Goal: Task Accomplishment & Management: Manage account settings

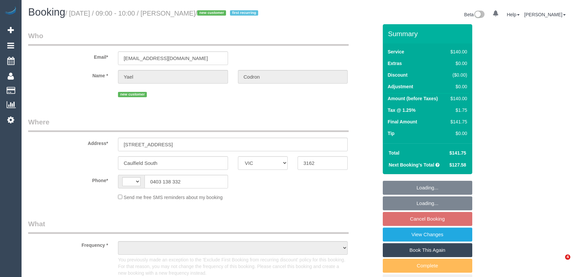
select select "VIC"
select select "string:stripe-pm_1RwGVo2GScqysDRVJXDhjlqF"
select select "string:AU"
select select "object:580"
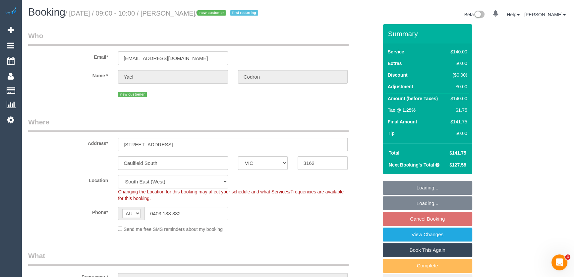
select select "number:28"
select select "number:14"
select select "number:19"
select select "number:25"
select select "number:34"
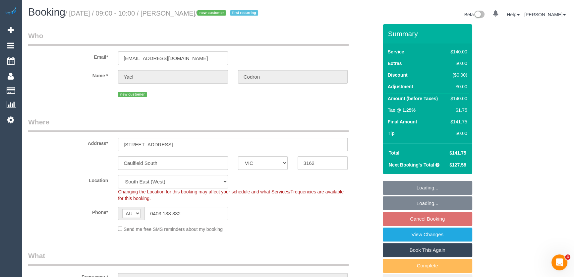
select select "object:1407"
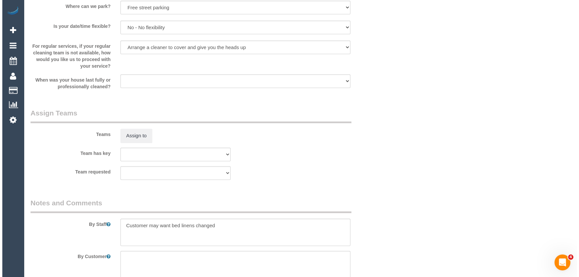
scroll to position [964, 0]
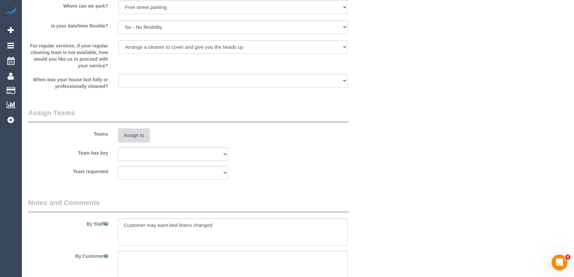
click at [132, 137] on button "Assign to" at bounding box center [134, 135] width 32 height 14
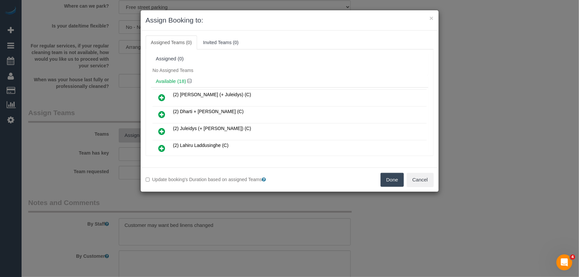
scroll to position [75, 0]
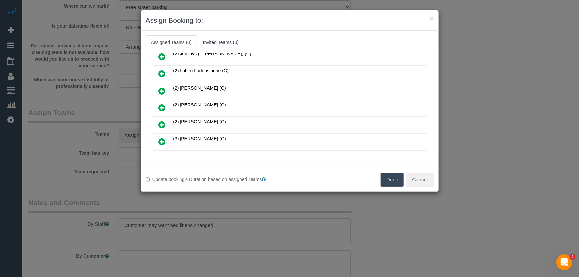
click at [163, 106] on icon at bounding box center [161, 108] width 7 height 8
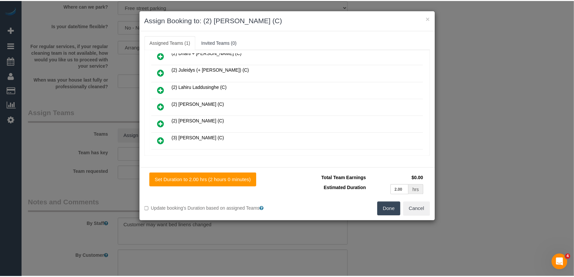
scroll to position [90, 0]
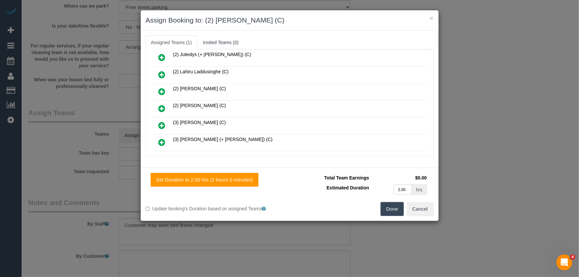
click at [396, 210] on button "Done" at bounding box center [391, 209] width 23 height 14
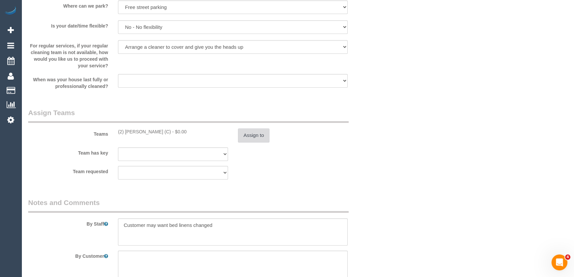
click at [260, 134] on button "Assign to" at bounding box center [254, 135] width 32 height 14
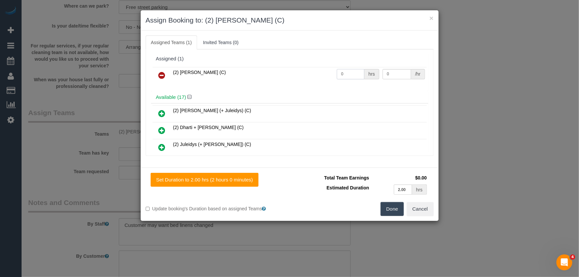
click at [345, 76] on input "0" at bounding box center [351, 74] width 28 height 10
type input "2"
type input "37.5"
click at [393, 209] on button "Done" at bounding box center [391, 209] width 23 height 14
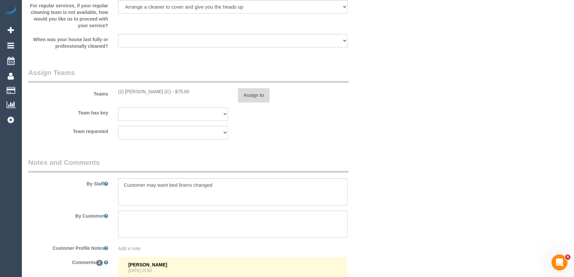
scroll to position [1055, 0]
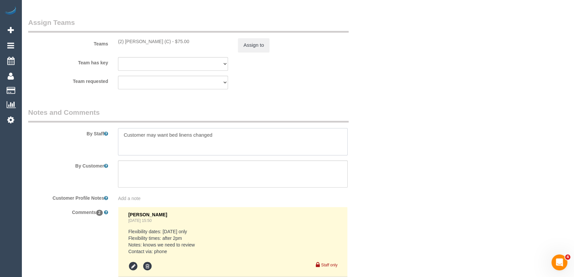
click at [119, 136] on textarea at bounding box center [233, 141] width 230 height 27
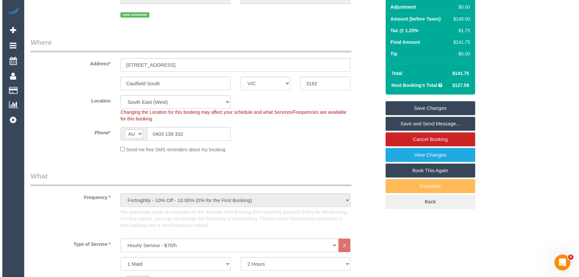
scroll to position [0, 0]
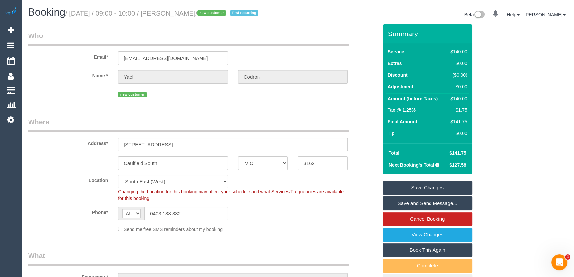
type textarea "*cover* Customer may want bed linens changed"
click at [188, 12] on small "/ September 02, 2025 / 09:00 - 10:00 / Yael Codron / new customer first recurri…" at bounding box center [162, 13] width 195 height 7
copy small "Yael Codron"
click at [413, 205] on link "Save and Send Message..." at bounding box center [428, 203] width 90 height 14
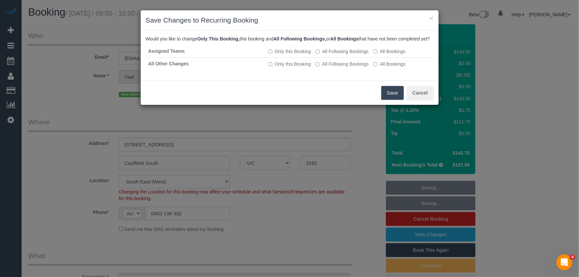
click at [392, 100] on button "Save" at bounding box center [392, 93] width 23 height 14
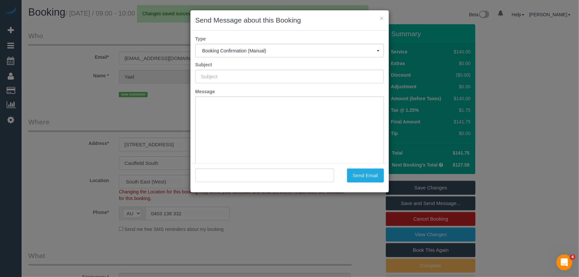
type input "Booking Confirmed"
type input ""Yael Codron" <yaelcodron@gmail.com>"
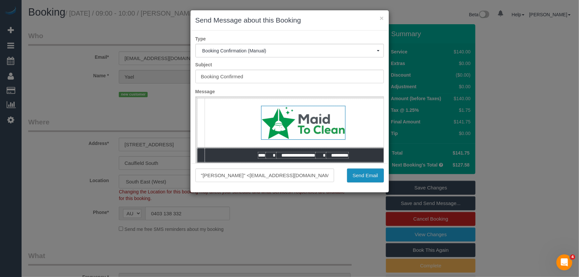
click at [361, 178] on button "Send Email" at bounding box center [365, 175] width 37 height 14
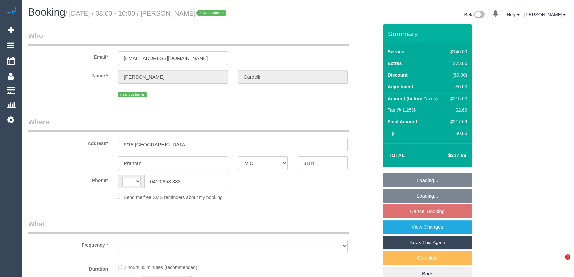
select select "VIC"
select select "string:AU"
select select "object:552"
select select "string:stripe-pm_1S0FDT2GScqysDRVhDhQLVYm"
select select "number:29"
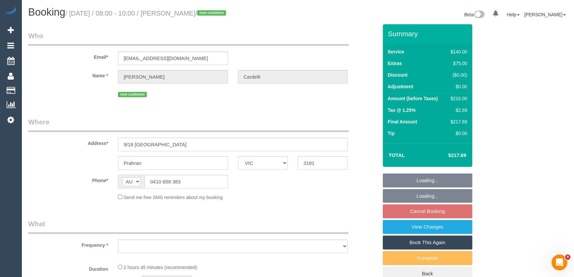
select select "number:14"
select select "number:18"
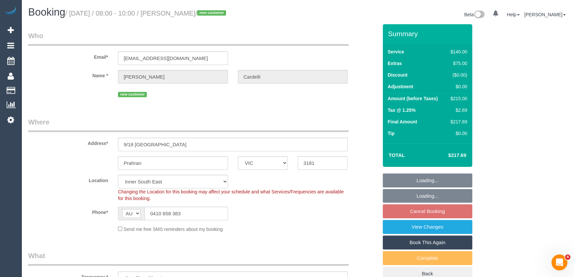
select select "object:1420"
select select "spot2"
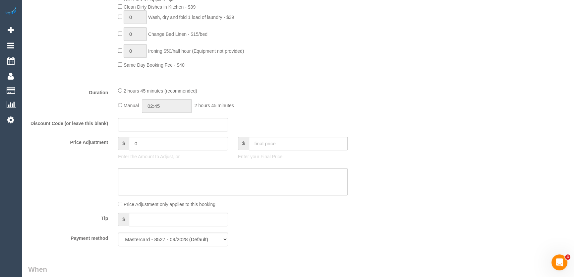
scroll to position [482, 0]
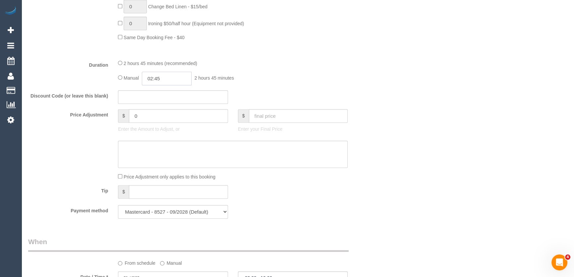
click at [172, 80] on input "02:45" at bounding box center [167, 79] width 50 height 14
type input "03:00"
click at [155, 119] on li "03:00" at bounding box center [160, 118] width 30 height 9
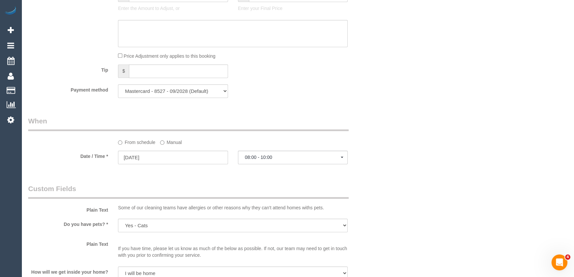
select select "spot27"
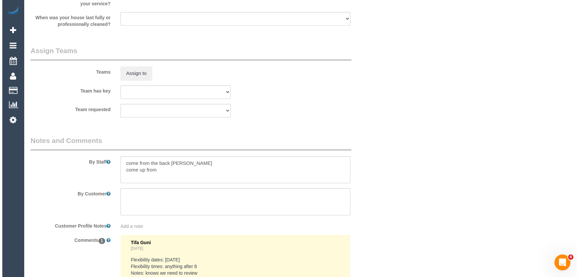
scroll to position [934, 0]
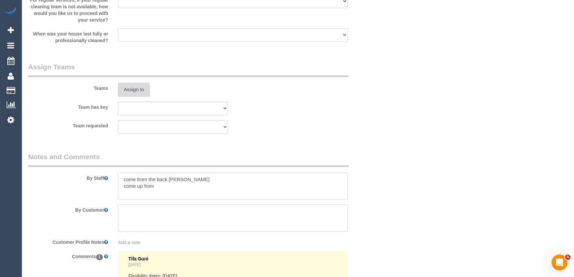
click at [138, 89] on button "Assign to" at bounding box center [134, 90] width 32 height 14
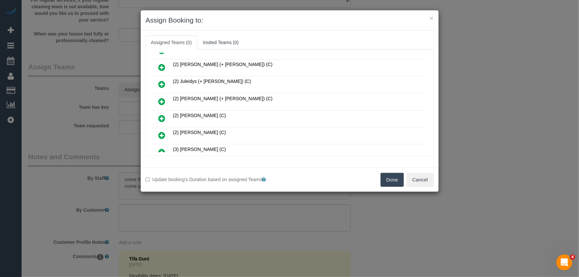
scroll to position [90, 0]
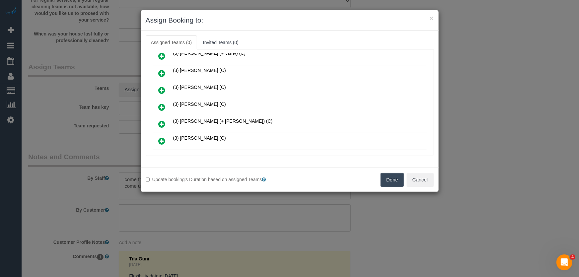
click at [163, 103] on icon at bounding box center [161, 107] width 7 height 8
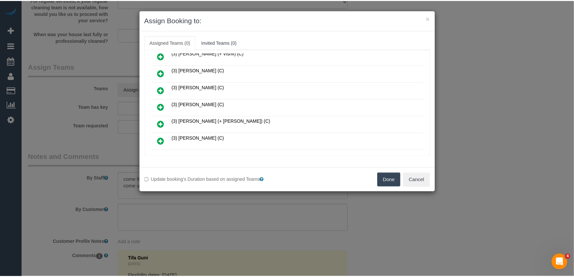
scroll to position [226, 0]
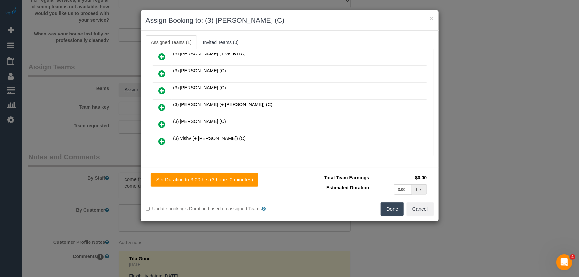
click at [396, 209] on button "Done" at bounding box center [391, 209] width 23 height 14
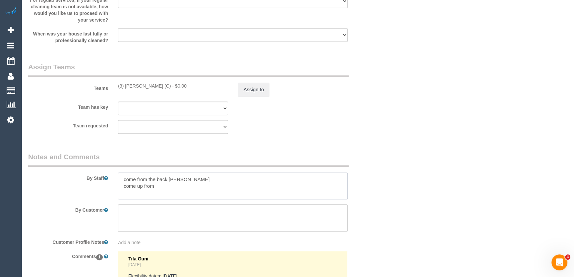
click at [171, 185] on textarea at bounding box center [233, 185] width 230 height 27
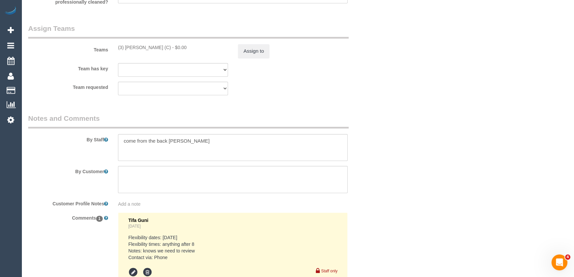
scroll to position [995, 0]
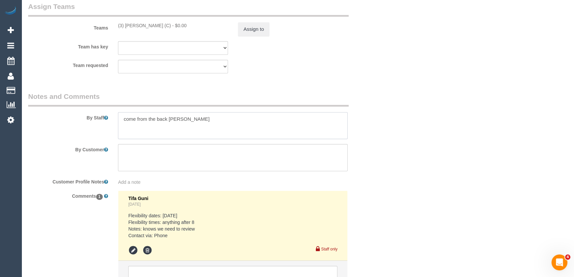
click at [124, 121] on textarea at bounding box center [233, 125] width 230 height 27
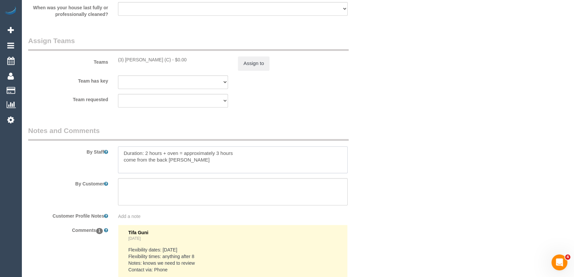
scroll to position [876, 0]
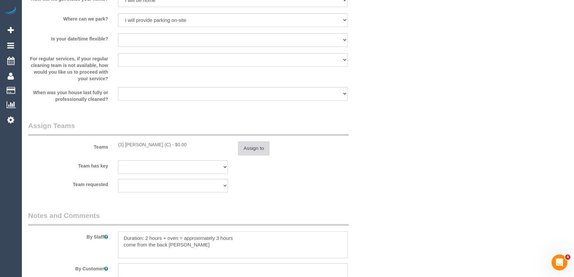
type textarea "Duration: 2 hours + oven = approximately 3 hours come from the back [PERSON_NAM…"
click at [255, 149] on button "Assign to" at bounding box center [254, 148] width 32 height 14
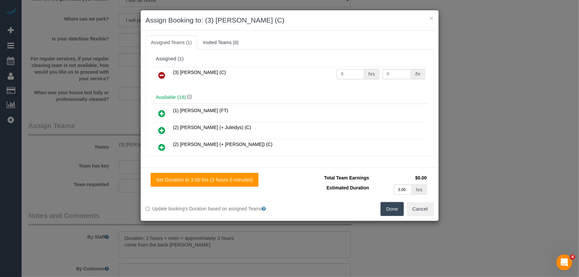
click at [351, 75] on input "0" at bounding box center [351, 74] width 28 height 10
type input "3"
type input "35"
click at [394, 207] on button "Done" at bounding box center [391, 209] width 23 height 14
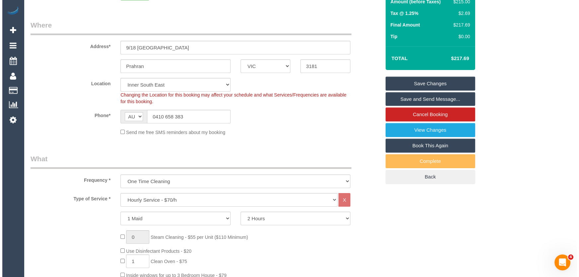
scroll to position [0, 0]
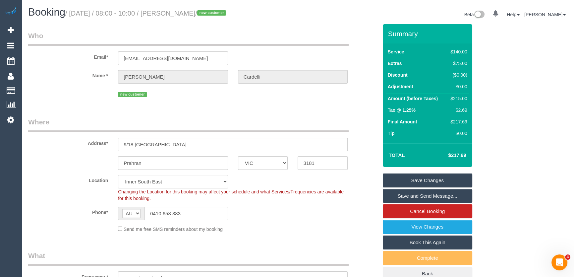
click at [188, 13] on small "/ September 02, 2025 / 08:00 - 10:00 / Lisa Cardelli / new customer" at bounding box center [146, 13] width 163 height 7
copy small "Lisa Cardelli"
click at [414, 198] on link "Save and Send Message..." at bounding box center [428, 196] width 90 height 14
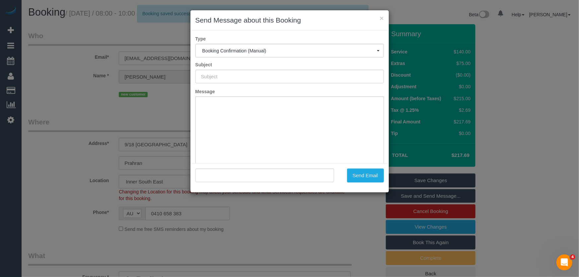
type input "Booking Confirmed"
type input ""Lisa Cardelli" <lisacardelli@ymail.com>"
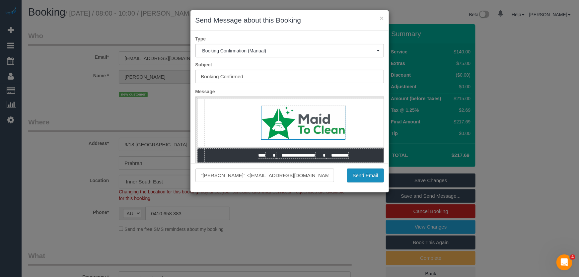
click at [367, 179] on button "Send Email" at bounding box center [365, 175] width 37 height 14
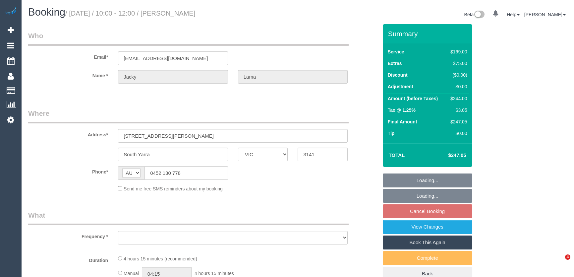
select select "VIC"
select select "string:stripe-pm_1QWtbO2GScqysDRVDSFvyuVe"
select select "number:28"
select select "number:14"
select select "number:19"
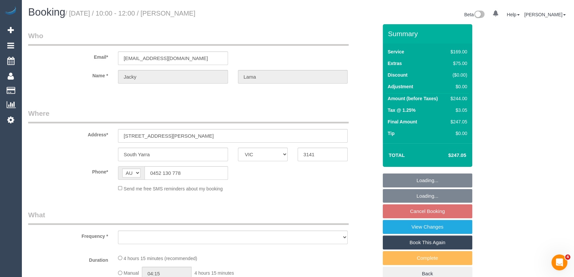
select select "number:24"
select select "number:33"
select select "number:26"
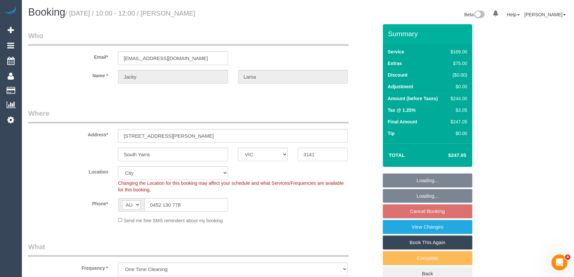
select select "object:1167"
select select "spot3"
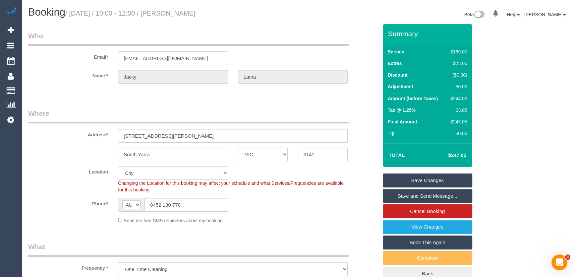
click at [143, 174] on select "Office City East (North) East (South) Inner East Inner North (East) Inner North…" at bounding box center [173, 173] width 110 height 14
select select "55"
click at [118, 166] on select "Office City East (North) East (South) Inner East Inner North (East) Inner North…" at bounding box center [173, 173] width 110 height 14
select select "object:1569"
select select "spot28"
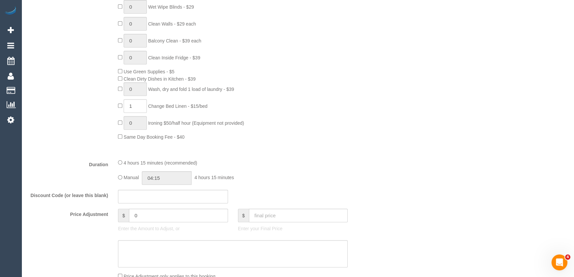
scroll to position [452, 0]
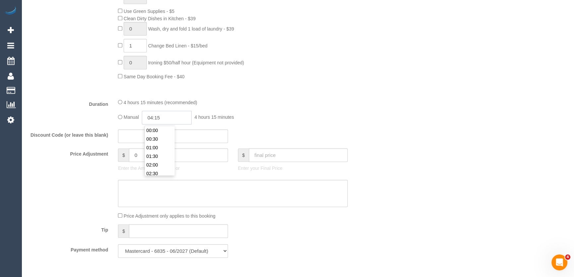
click at [168, 117] on input "04:15" at bounding box center [167, 118] width 50 height 14
type input "04:30"
click at [163, 161] on li "04:30" at bounding box center [160, 159] width 30 height 9
click at [289, 134] on div "Discount Code (or leave this blank)" at bounding box center [203, 136] width 360 height 14
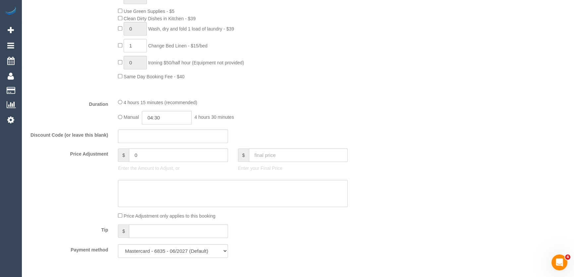
select select "spot53"
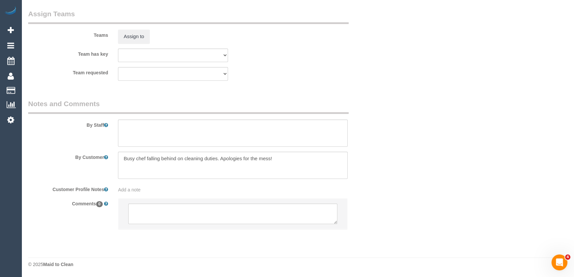
scroll to position [997, 0]
click at [161, 130] on textarea at bounding box center [233, 132] width 230 height 27
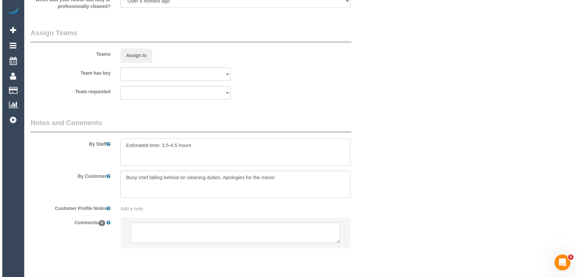
scroll to position [876, 0]
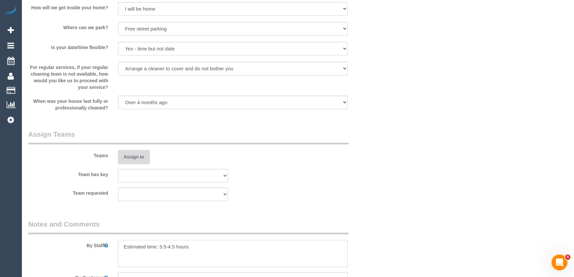
type textarea "Estimated time: 3.5-4.5 hours"
click at [140, 158] on button "Assign to" at bounding box center [134, 157] width 32 height 14
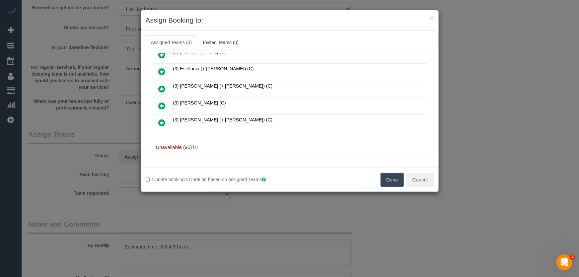
scroll to position [198, 0]
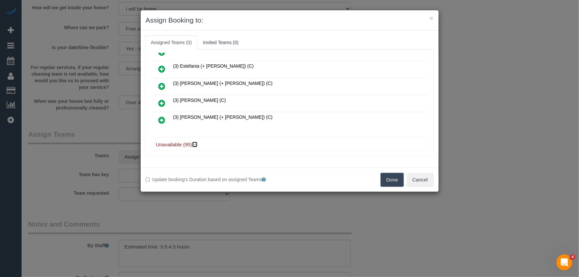
click at [196, 142] on icon at bounding box center [195, 144] width 4 height 5
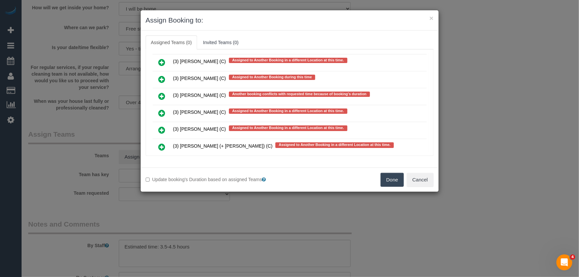
scroll to position [1740, 0]
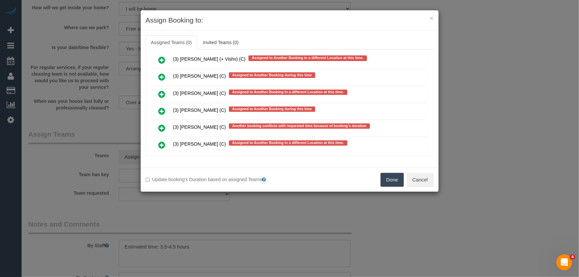
click at [162, 124] on icon at bounding box center [161, 128] width 7 height 8
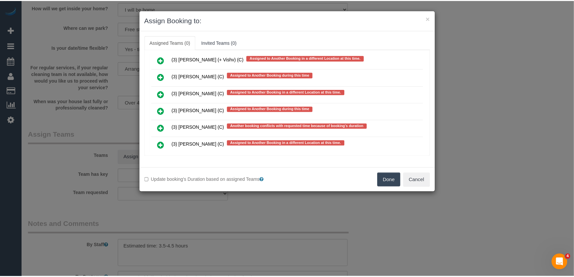
scroll to position [1757, 0]
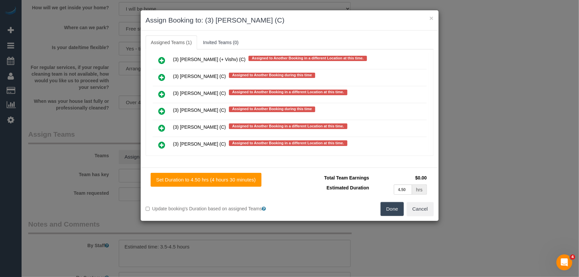
click at [393, 214] on button "Done" at bounding box center [391, 209] width 23 height 14
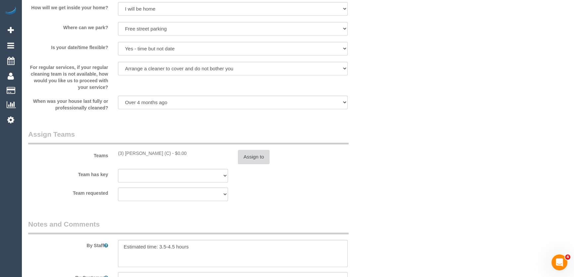
click at [257, 156] on button "Assign to" at bounding box center [254, 157] width 32 height 14
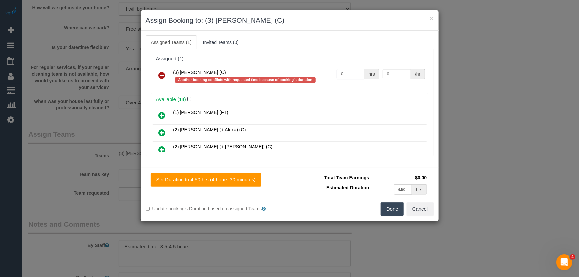
click at [350, 71] on input "0" at bounding box center [351, 74] width 28 height 10
type input "1"
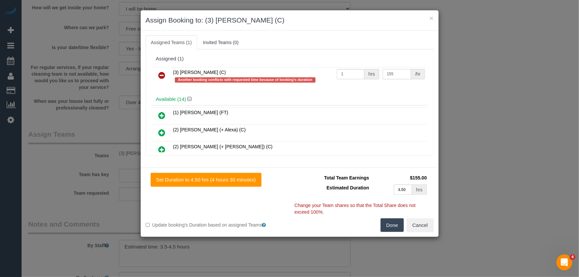
type input "155"
click at [391, 221] on button "Done" at bounding box center [391, 225] width 23 height 14
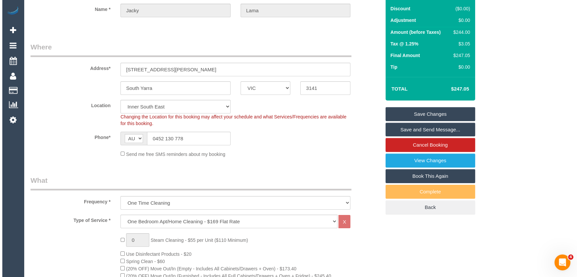
scroll to position [0, 0]
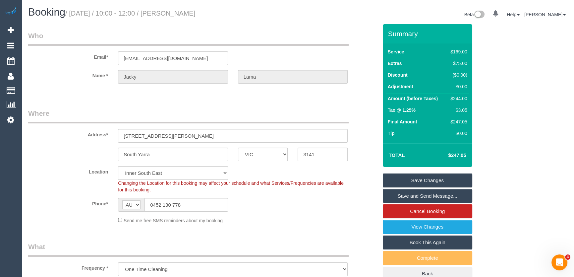
click at [189, 9] on h1 "Booking / September 02, 2025 / 10:00 - 12:00 / Jacky Lama" at bounding box center [160, 12] width 265 height 11
click at [190, 13] on small "/ September 02, 2025 / 10:00 - 12:00 / Jacky Lama" at bounding box center [130, 13] width 130 height 7
copy small "Jacky Lama"
click at [428, 196] on link "Save and Send Message..." at bounding box center [428, 196] width 90 height 14
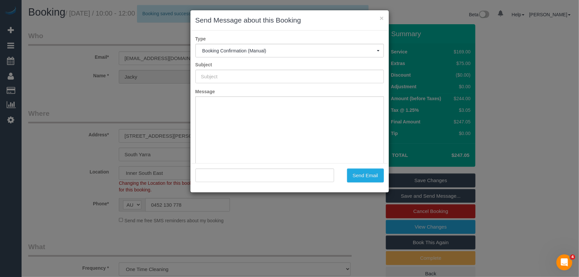
type input "Booking Confirmed"
type input ""Jacky Lama" <jackylama@hotmail.com>"
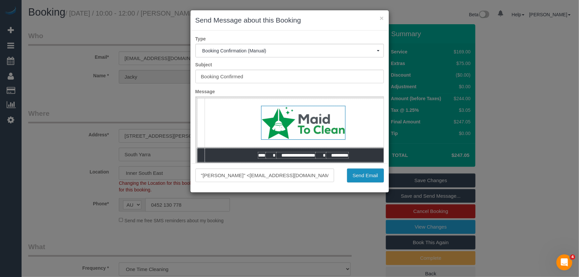
drag, startPoint x: 365, startPoint y: 177, endPoint x: 395, endPoint y: 176, distance: 29.9
click at [365, 177] on button "Send Email" at bounding box center [365, 175] width 37 height 14
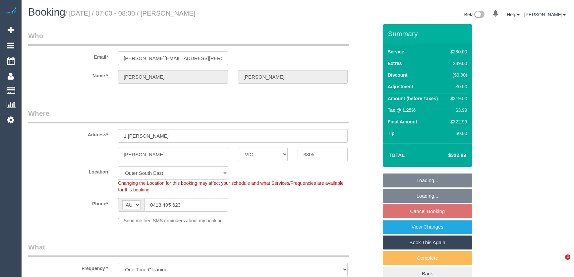
select select "VIC"
select select "240"
select select "string:stripe-pm_1S0Khw2GScqysDRVNgdxRNmU"
select select "number:27"
select select "number:14"
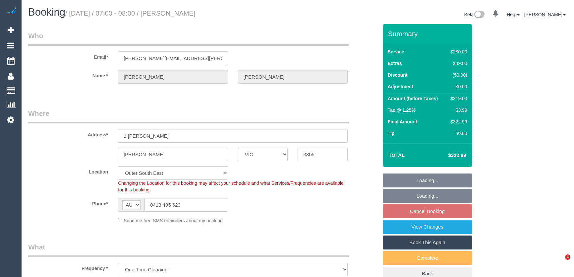
select select "number:18"
select select "number:22"
select select "number:35"
select select "number:26"
select select "spot1"
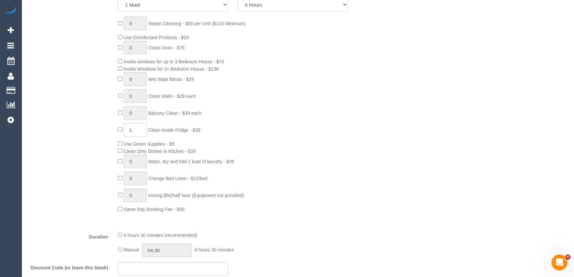
scroll to position [422, 0]
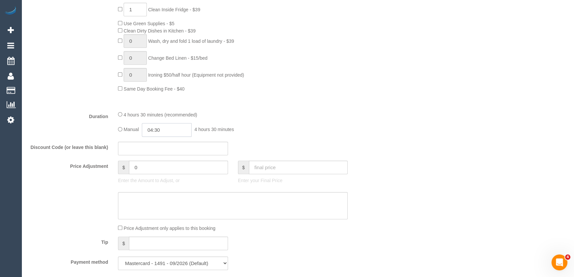
click at [168, 128] on input "04:30" at bounding box center [167, 130] width 50 height 14
type input "02:30"
click at [166, 148] on li "02:30" at bounding box center [160, 152] width 30 height 9
click at [170, 133] on input "02:30" at bounding box center [167, 130] width 50 height 14
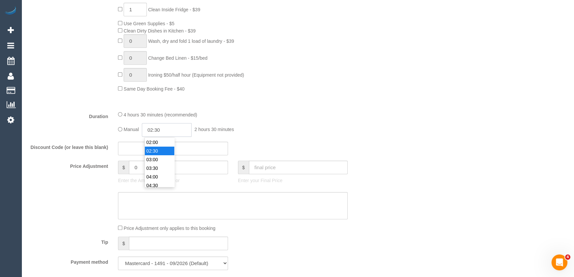
select select "spot25"
type input "02:15"
select select "spot49"
select select "spot73"
type input "02:15"
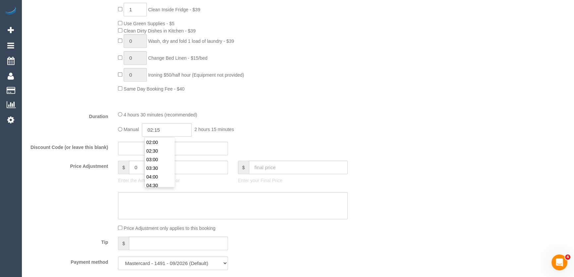
click at [286, 108] on fieldset "What Frequency * One Time Cleaning Weekly - 10% Off - 10.00% (0% for the First …" at bounding box center [203, 47] width 350 height 455
select select "spot97"
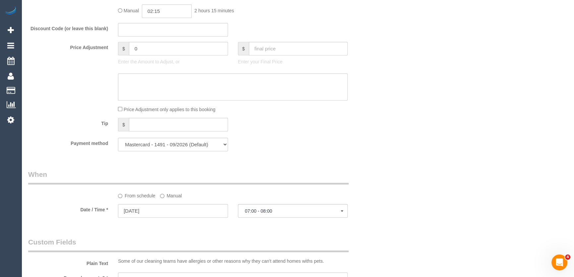
select select "spot121"
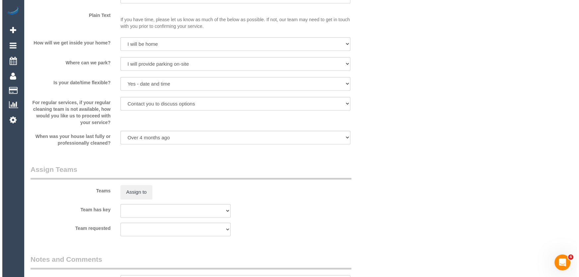
scroll to position [874, 0]
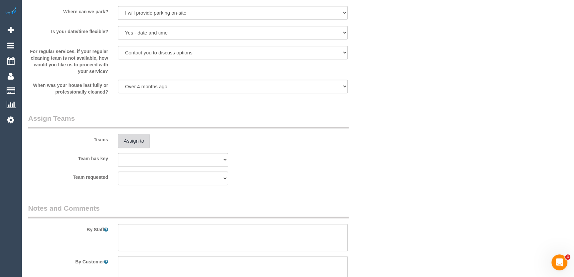
click at [135, 144] on button "Assign to" at bounding box center [134, 141] width 32 height 14
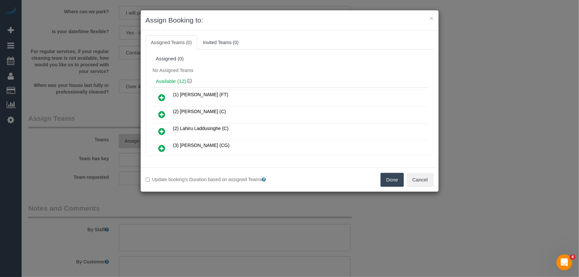
scroll to position [108, 0]
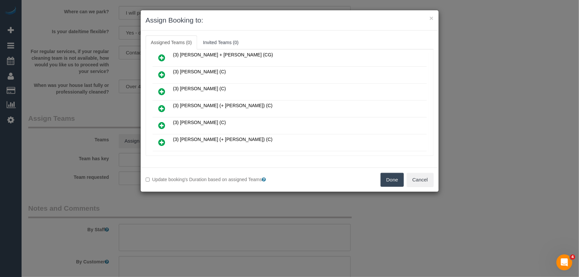
click at [162, 104] on icon at bounding box center [161, 108] width 7 height 8
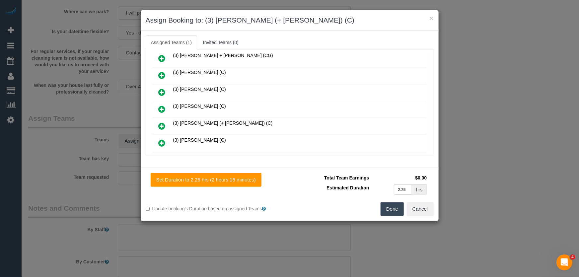
click at [162, 122] on icon at bounding box center [161, 126] width 7 height 8
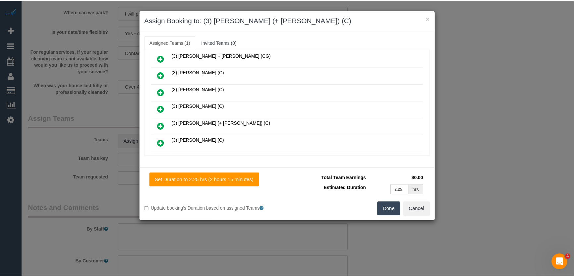
scroll to position [140, 0]
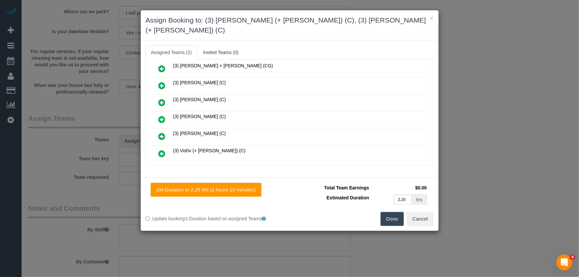
click at [391, 213] on button "Done" at bounding box center [391, 219] width 23 height 14
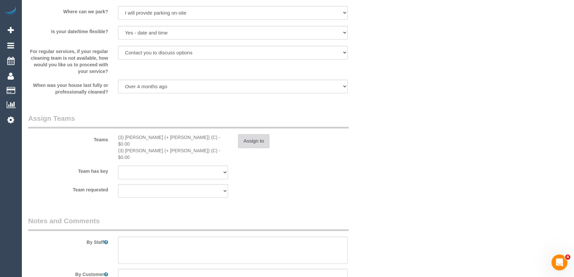
click at [261, 145] on button "Assign to" at bounding box center [254, 141] width 32 height 14
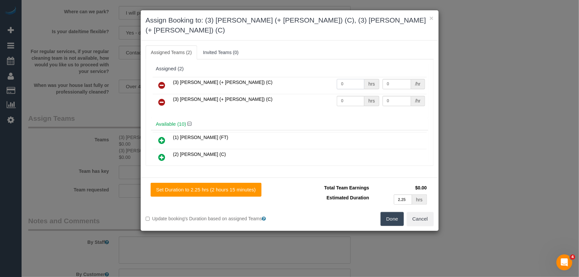
click at [347, 79] on input "0" at bounding box center [351, 84] width 28 height 10
type input "2.25"
type input "35"
click at [348, 96] on input "0" at bounding box center [351, 101] width 28 height 10
type input "2.25"
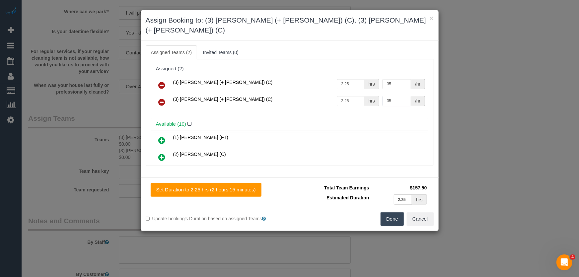
type input "35"
click at [391, 212] on button "Done" at bounding box center [391, 219] width 23 height 14
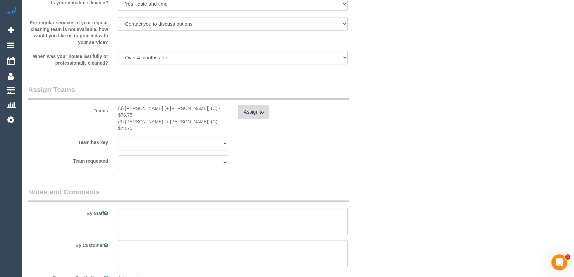
scroll to position [964, 0]
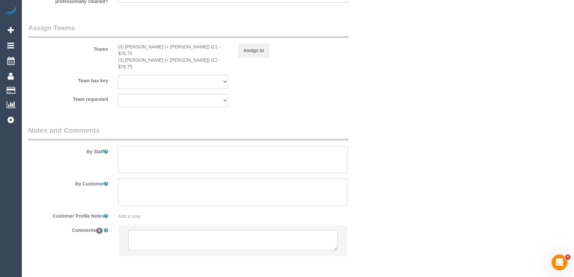
click at [154, 149] on textarea at bounding box center [233, 159] width 230 height 27
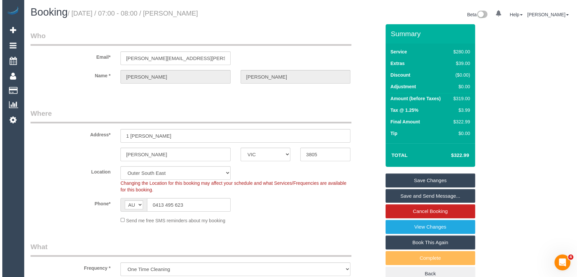
scroll to position [0, 0]
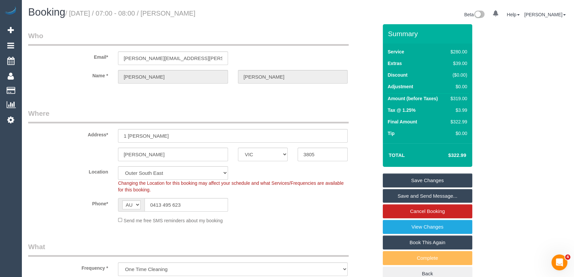
type textarea "Duration: 4 hours + inside fridge = approximately 4.5 hours"
click at [188, 14] on small "/ September 02, 2025 / 07:00 - 08:00 / Greta Parker" at bounding box center [130, 13] width 130 height 7
copy small "Greta Parker"
click at [439, 197] on link "Save and Send Message..." at bounding box center [428, 196] width 90 height 14
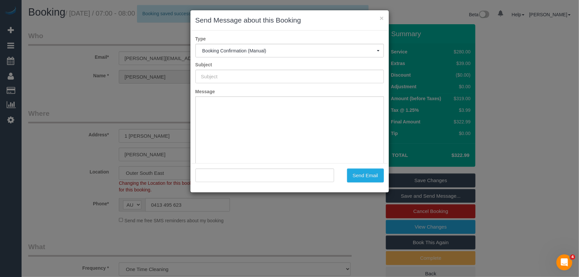
type input "Booking Confirmed"
type input ""Greta Parker" <greta.parker@hotmail.com>"
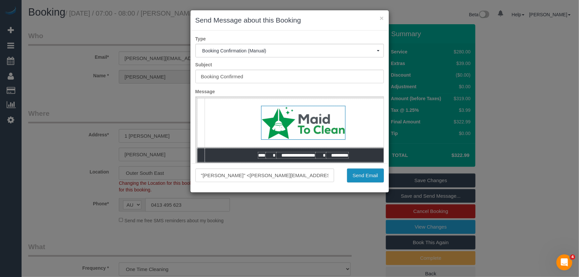
drag, startPoint x: 368, startPoint y: 177, endPoint x: 358, endPoint y: 177, distance: 9.9
click at [368, 177] on button "Send Email" at bounding box center [365, 175] width 37 height 14
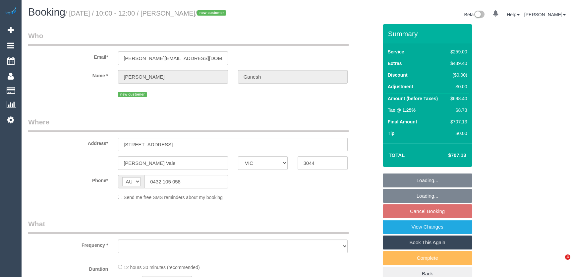
select select "VIC"
select select "object:531"
select select "string:stripe-pm_1Rwcpk2GScqysDRV6C5yFmVG"
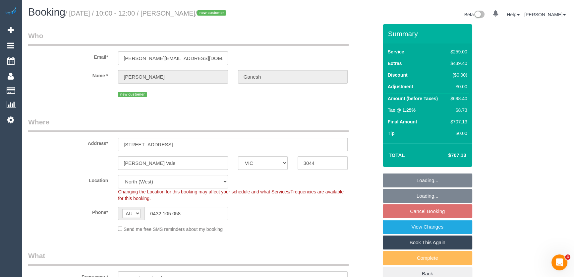
select select "object:634"
select select "spot3"
select select "number:28"
select select "number:14"
select select "number:19"
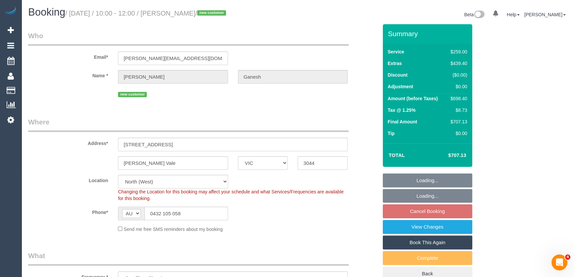
select select "number:24"
select select "number:26"
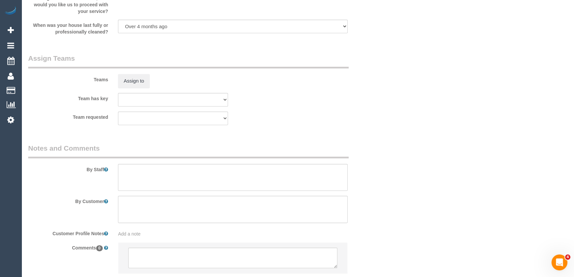
scroll to position [964, 0]
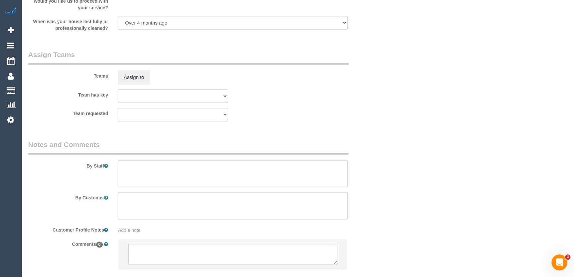
click at [167, 248] on textarea at bounding box center [232, 254] width 209 height 21
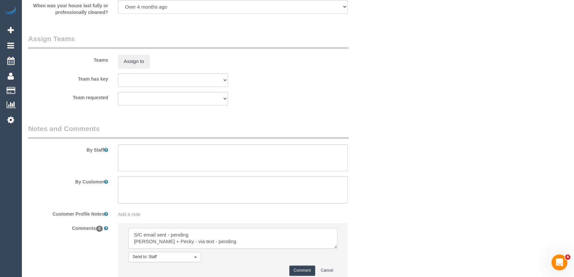
scroll to position [995, 0]
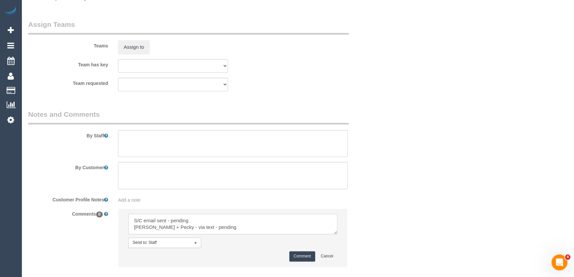
type textarea "S/C email sent - pending [PERSON_NAME] + Pecky - via text - pending"
click at [296, 258] on button "Comment" at bounding box center [302, 256] width 26 height 10
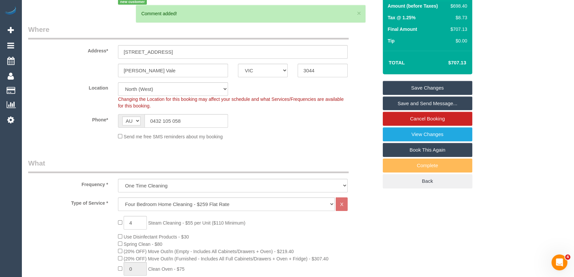
scroll to position [0, 0]
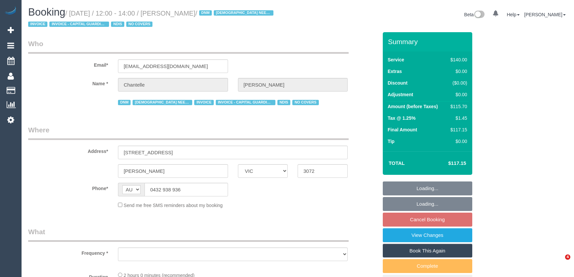
select select "VIC"
select select "number:29"
select select "number:14"
select select "number:19"
select select "number:36"
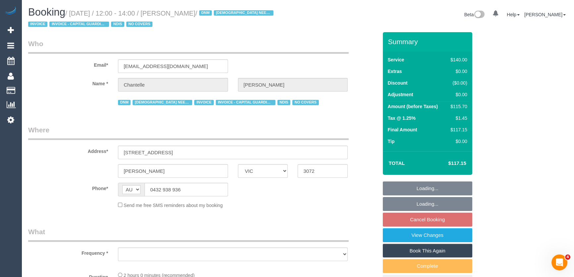
select select "number:35"
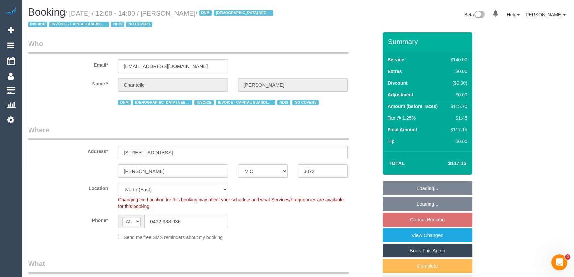
select select "object:1487"
select select "spot4"
select select "object:1499"
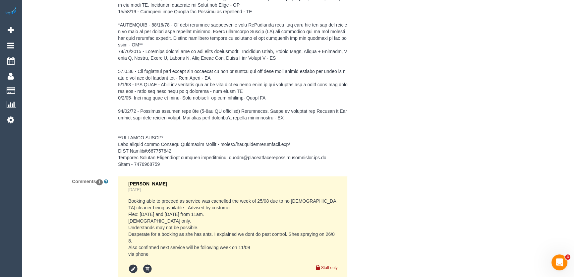
scroll to position [1296, 0]
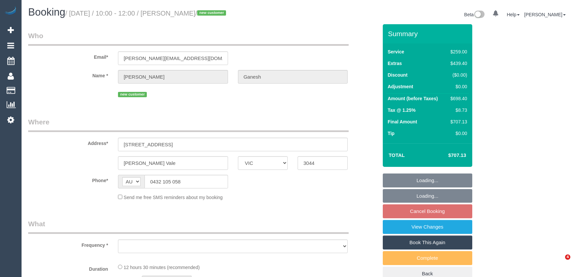
select select "VIC"
select select "string:stripe-pm_1Rwcpk2GScqysDRV6C5yFmVG"
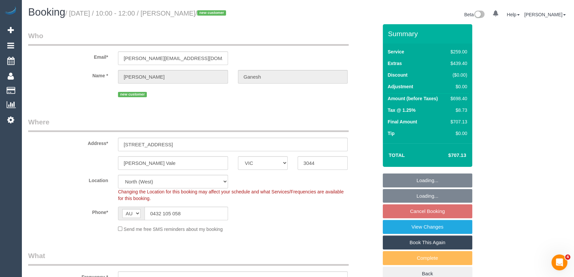
select select "object:554"
select select "spot3"
select select "number:28"
select select "number:14"
select select "number:19"
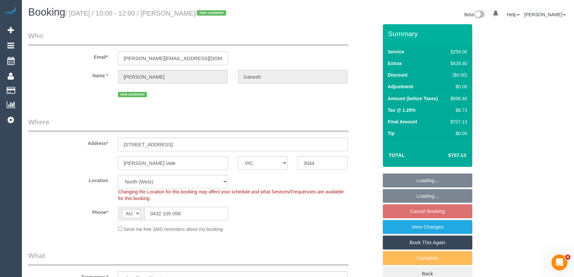
select select "number:24"
select select "number:26"
select select "object:806"
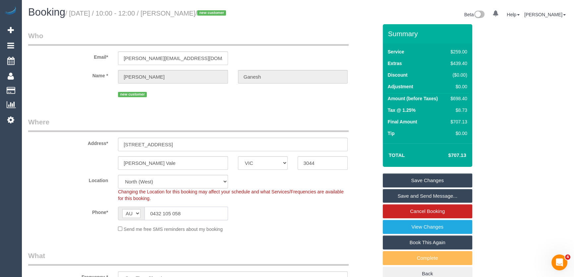
click at [191, 216] on input "0432 105 058" at bounding box center [187, 214] width 84 height 14
click at [196, 57] on input "randy.ganesh@gmail.com" at bounding box center [173, 58] width 110 height 14
click at [196, 56] on input "randy.ganesh@gmail.com" at bounding box center [173, 58] width 110 height 14
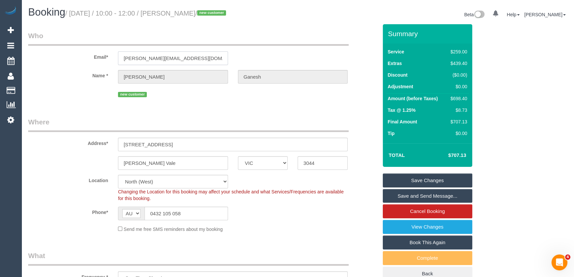
click at [196, 56] on input "randy.ganesh@gmail.com" at bounding box center [173, 58] width 110 height 14
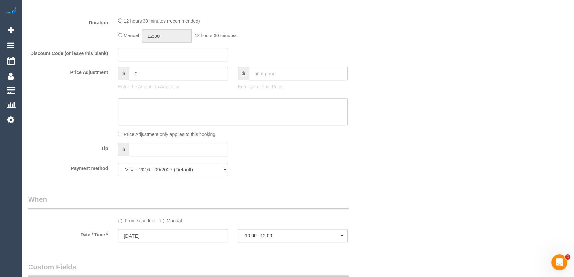
scroll to position [452, 0]
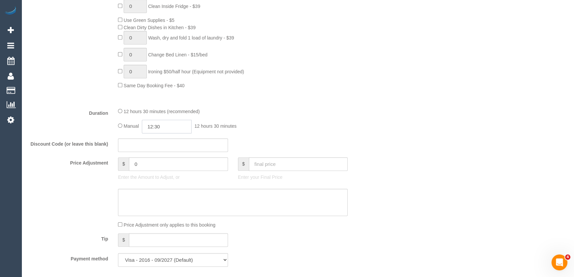
click at [179, 129] on input "12:30" at bounding box center [167, 127] width 50 height 14
type input "05:30"
click at [162, 146] on li "05:30" at bounding box center [160, 148] width 30 height 9
click at [305, 127] on div "Manual 05:30 5 hours 30 minutes" at bounding box center [233, 127] width 230 height 14
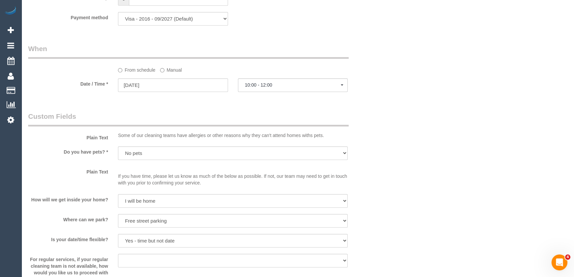
select select "spot28"
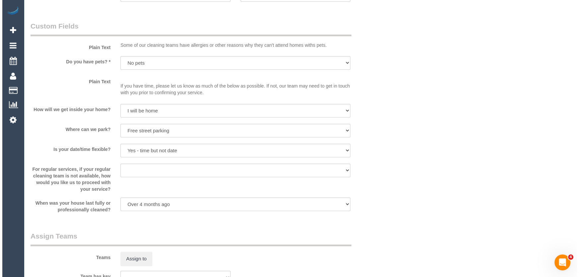
scroll to position [783, 0]
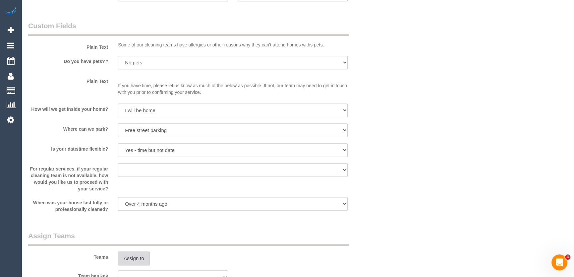
click at [138, 260] on button "Assign to" at bounding box center [134, 258] width 32 height 14
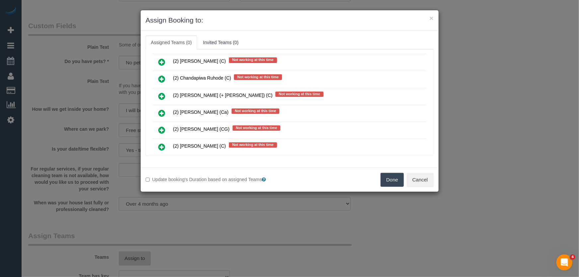
scroll to position [1268, 0]
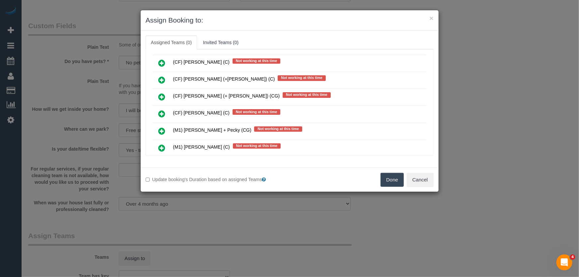
drag, startPoint x: 160, startPoint y: 103, endPoint x: 180, endPoint y: 112, distance: 21.7
click at [160, 127] on icon at bounding box center [161, 131] width 7 height 8
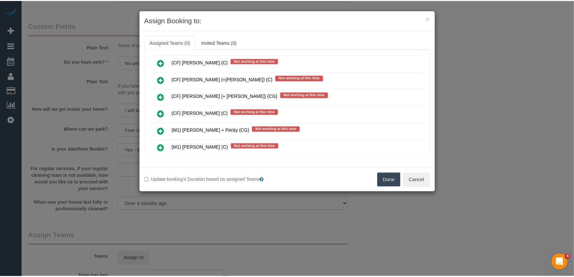
scroll to position [1283, 0]
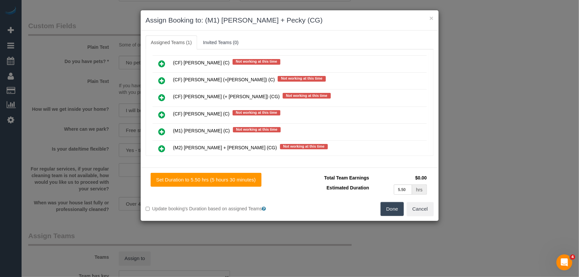
click at [394, 211] on button "Done" at bounding box center [391, 209] width 23 height 14
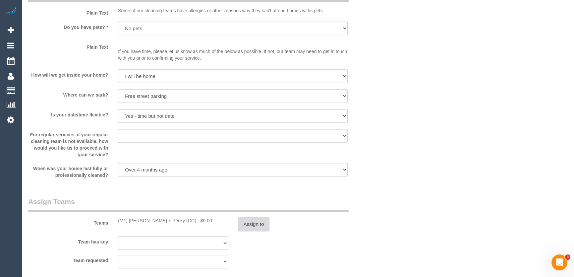
scroll to position [904, 0]
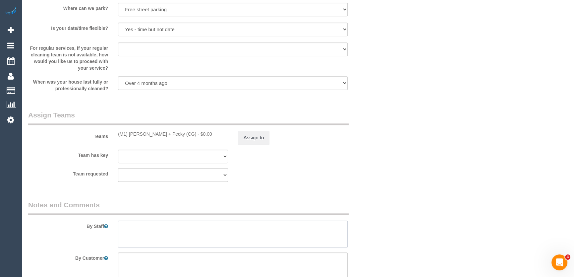
click at [167, 226] on textarea at bounding box center [233, 233] width 230 height 27
click at [168, 227] on textarea at bounding box center [233, 233] width 230 height 27
type textarea "Estimated time: 7-9 hours + Steam Cleaning"
click at [259, 142] on button "Assign to" at bounding box center [254, 138] width 32 height 14
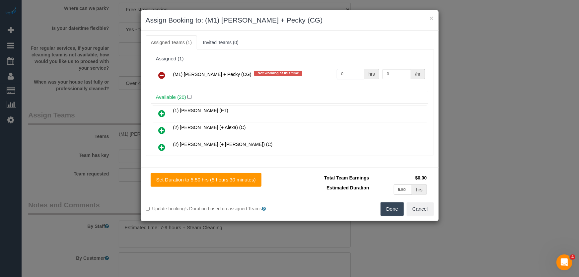
click at [345, 77] on input "0" at bounding box center [351, 74] width 28 height 10
type input "1"
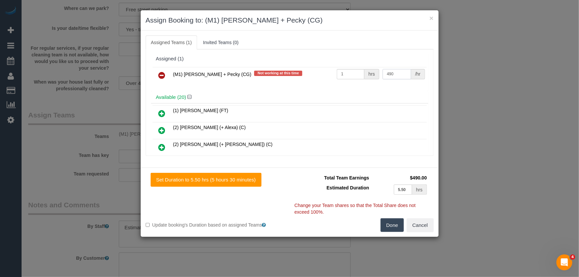
type input "490"
click at [390, 225] on button "Done" at bounding box center [391, 225] width 23 height 14
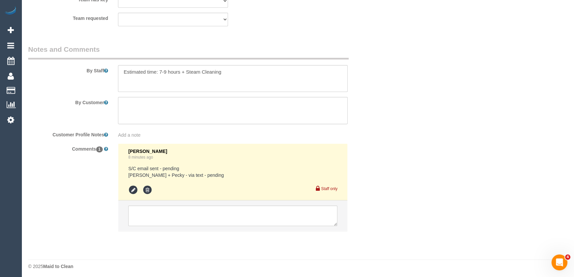
scroll to position [1062, 0]
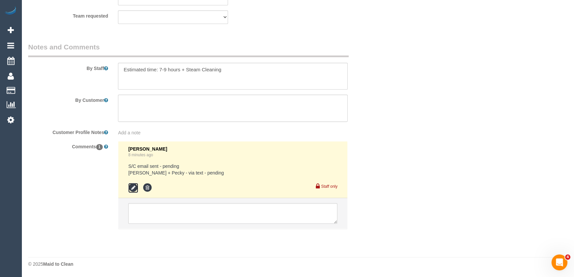
click at [133, 189] on icon at bounding box center [133, 188] width 10 height 10
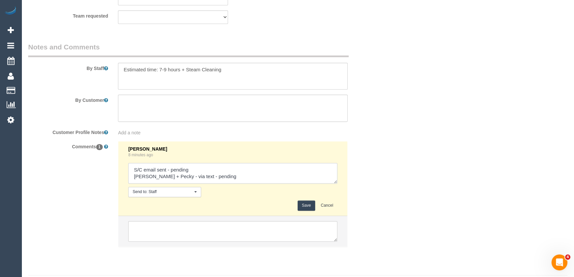
click at [210, 177] on textarea at bounding box center [232, 173] width 209 height 21
type textarea "S/C email sent - pending Daniel + Pecky - via text - confirmed"
click at [302, 206] on button "Save" at bounding box center [307, 205] width 18 height 10
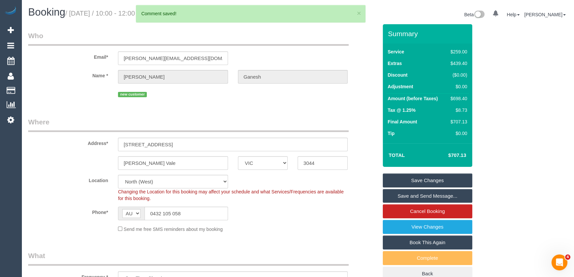
scroll to position [0, 0]
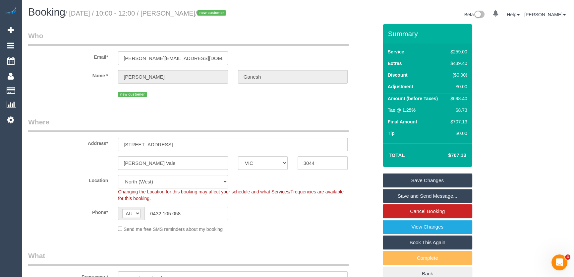
click at [191, 16] on small "/ September 02, 2025 / 10:00 - 12:00 / Randy Ganesh / new customer" at bounding box center [146, 13] width 163 height 7
copy small "Randy Ganesh"
click at [439, 179] on link "Save Changes" at bounding box center [428, 180] width 90 height 14
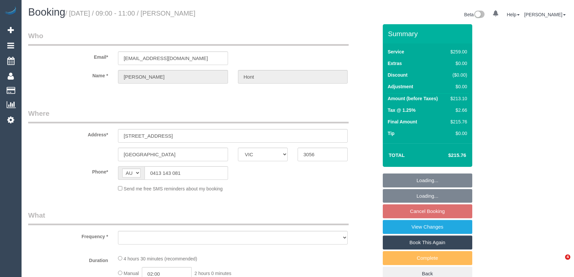
select select "VIC"
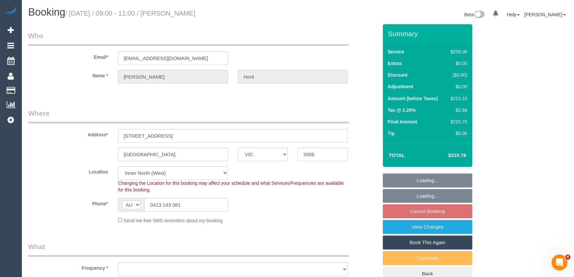
select select "object:701"
select select "number:29"
select select "number:14"
select select "number:19"
select select "number:24"
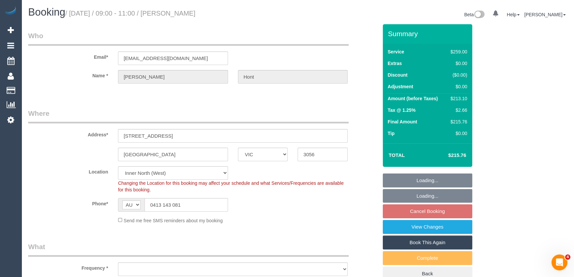
select select "number:33"
select select "number:11"
select select "object:810"
select select "string:stripe-pm_1LjarM2GScqysDRVo3QdCJ5N"
select select "spot1"
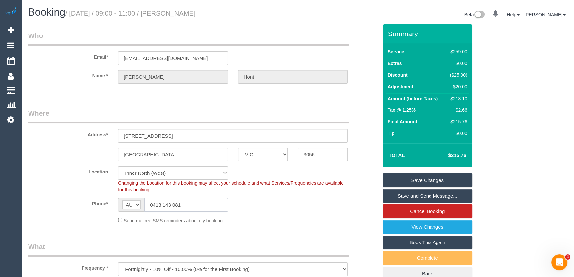
click at [186, 205] on input "0413 143 081" at bounding box center [187, 205] width 84 height 14
click at [190, 203] on input "0413 143 081" at bounding box center [187, 205] width 84 height 14
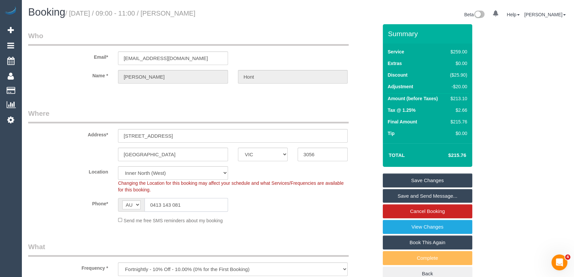
click at [190, 203] on input "0413 143 081" at bounding box center [187, 205] width 84 height 14
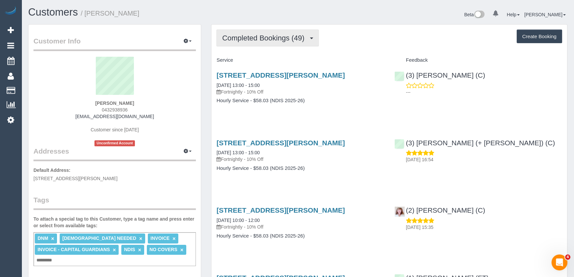
click at [292, 40] on span "Completed Bookings (49)" at bounding box center [265, 38] width 86 height 8
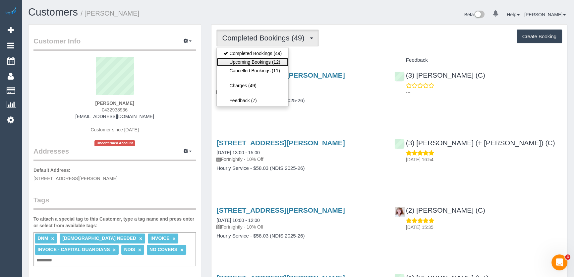
click at [282, 60] on link "Upcoming Bookings (12)" at bounding box center [253, 62] width 72 height 9
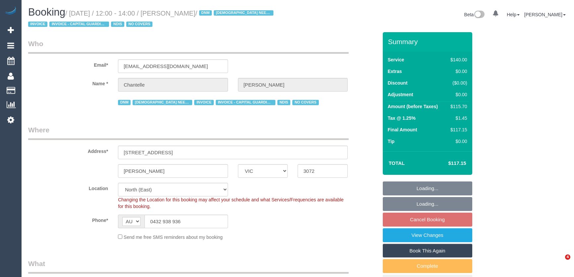
select select "VIC"
select select "number:29"
select select "number:14"
select select "number:19"
select select "number:36"
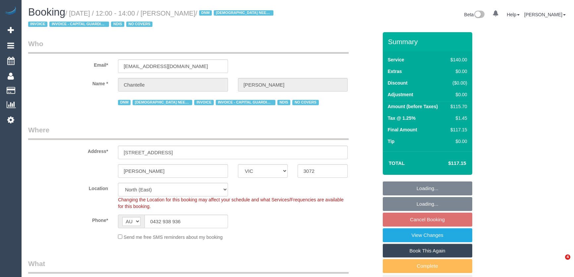
select select "number:35"
select select "spot4"
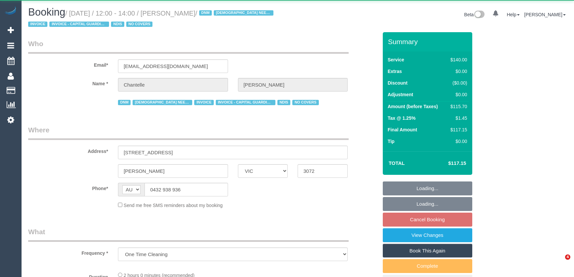
select select "VIC"
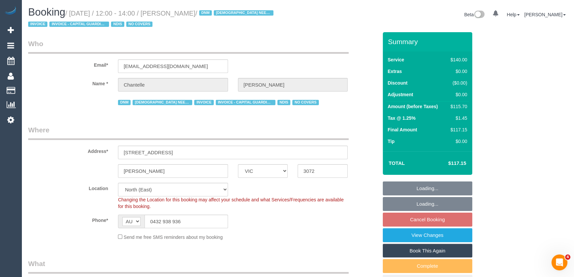
select select "object:709"
select select "number:29"
select select "number:14"
select select "number:19"
select select "number:36"
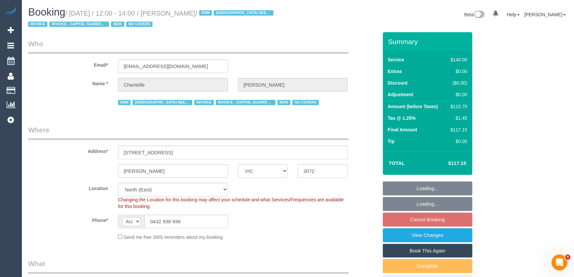
select select "number:35"
select select "spot4"
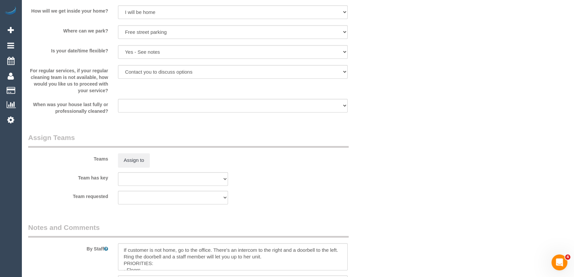
scroll to position [874, 0]
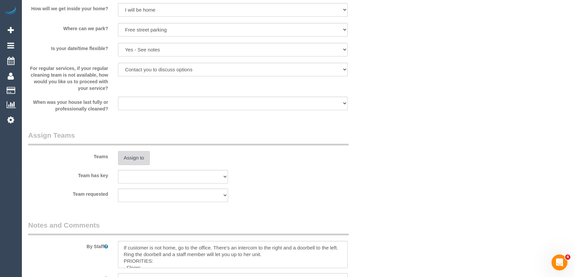
click at [128, 158] on button "Assign to" at bounding box center [134, 158] width 32 height 14
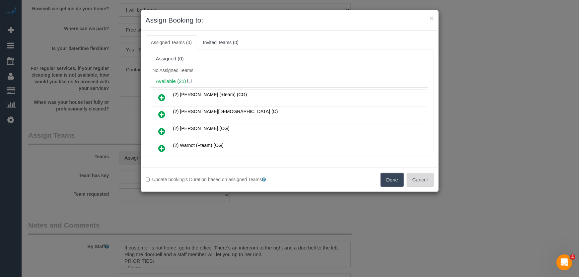
click at [419, 181] on button "Cancel" at bounding box center [419, 180] width 27 height 14
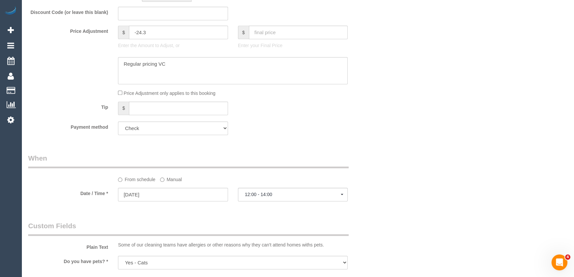
scroll to position [603, 0]
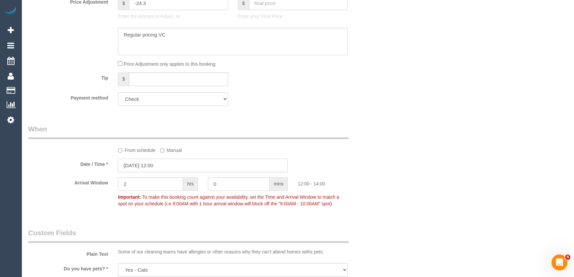
click at [170, 164] on input "02/09/2025 12:00" at bounding box center [203, 165] width 170 height 14
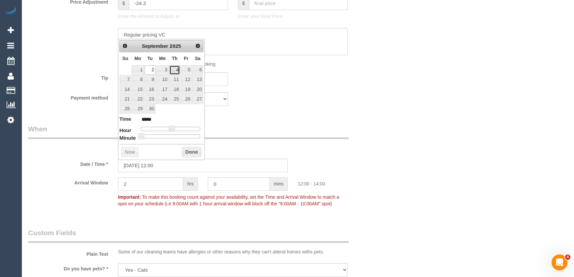
click at [173, 70] on link "4" at bounding box center [174, 69] width 11 height 9
type input "04/09/2025 12:00"
click at [300, 95] on div "Payment method Add Credit Card Cash Check Paypal" at bounding box center [203, 99] width 360 height 14
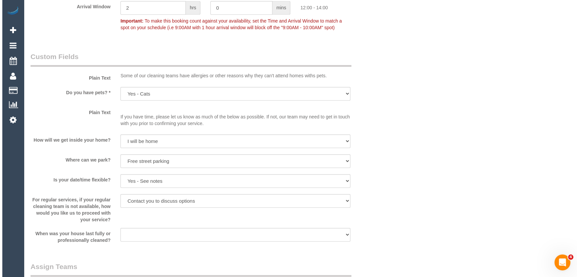
scroll to position [844, 0]
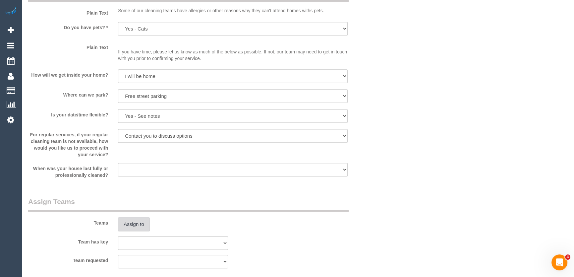
click at [128, 222] on button "Assign to" at bounding box center [134, 224] width 32 height 14
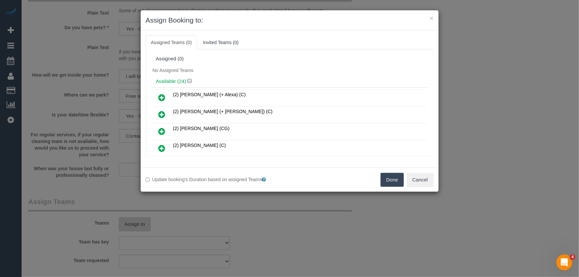
scroll to position [257, 0]
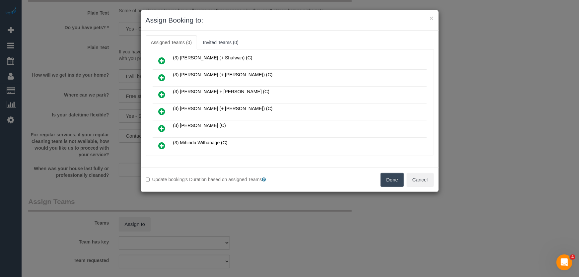
click at [160, 107] on icon at bounding box center [161, 111] width 7 height 8
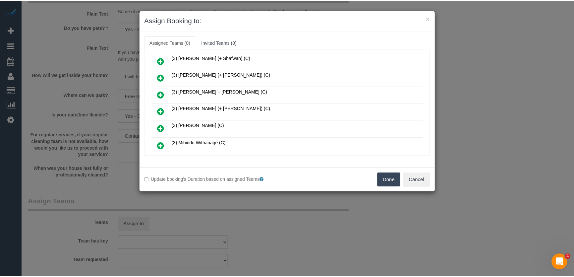
scroll to position [273, 0]
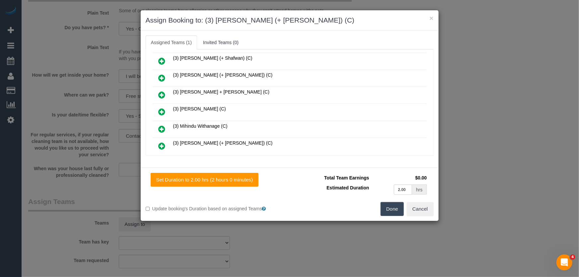
click at [384, 212] on button "Done" at bounding box center [391, 209] width 23 height 14
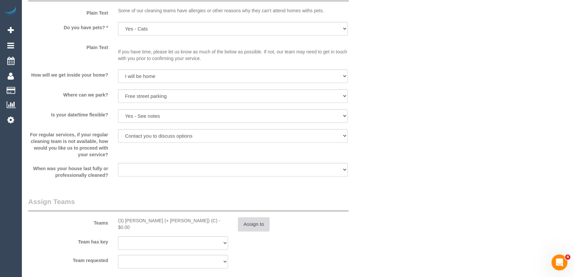
click at [258, 223] on button "Assign to" at bounding box center [254, 224] width 32 height 14
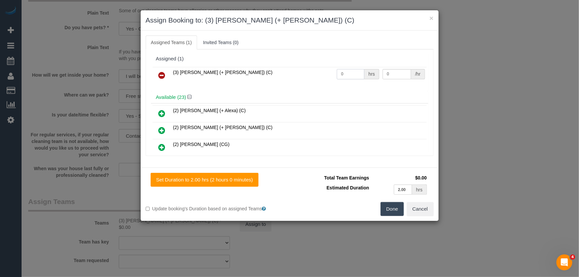
click at [347, 74] on input "0" at bounding box center [351, 74] width 28 height 10
type input "2"
type input "35"
click at [391, 208] on button "Done" at bounding box center [391, 209] width 23 height 14
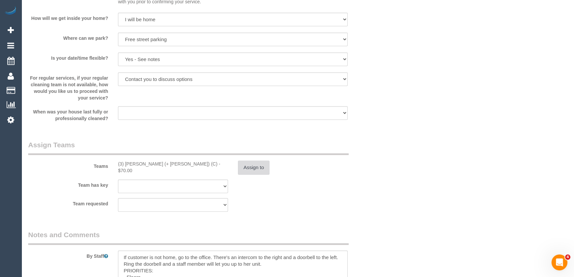
scroll to position [964, 0]
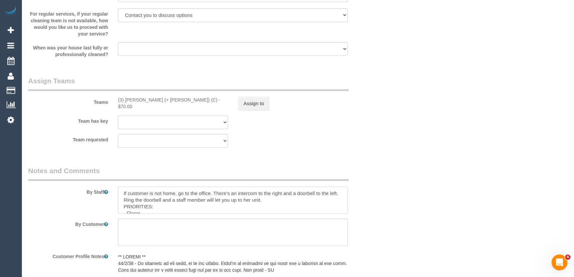
click at [121, 191] on textarea at bounding box center [233, 199] width 230 height 27
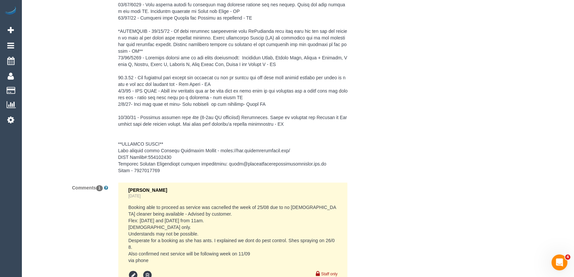
scroll to position [1383, 0]
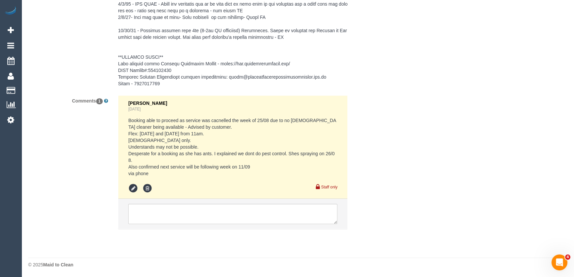
type textarea "*cover* If customer is not home, go to the office. There's an intercom to the r…"
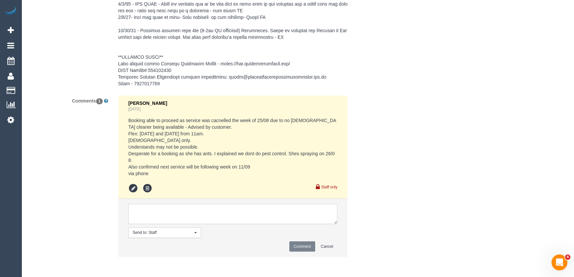
click at [165, 215] on textarea at bounding box center [232, 214] width 209 height 21
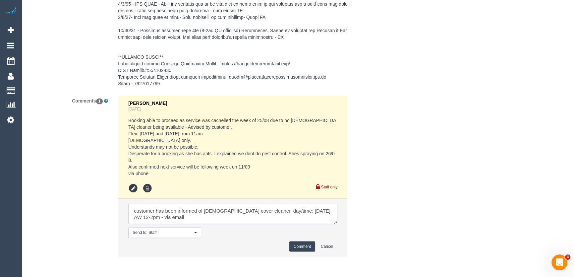
type textarea "customer has been informed of female cover cleaner, day/time: Thursday 4/9 AW 1…"
click at [302, 246] on button "Comment" at bounding box center [302, 246] width 26 height 10
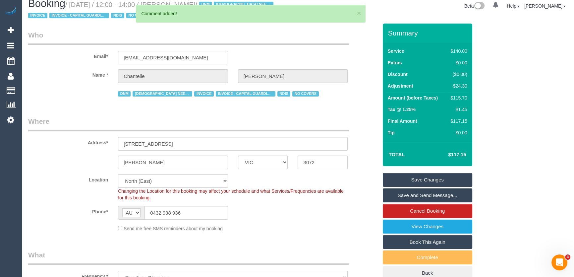
scroll to position [0, 0]
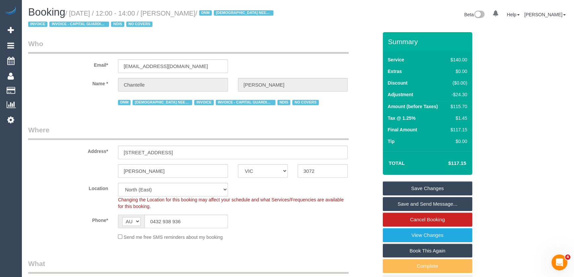
click at [192, 16] on small "/ September 02, 2025 / 12:00 - 14:00 / Chantelle Roberts / DNM FEMALE NEEDED IN…" at bounding box center [151, 19] width 247 height 19
copy small "Chantelle Roberts"
click at [426, 187] on link "Save Changes" at bounding box center [428, 188] width 90 height 14
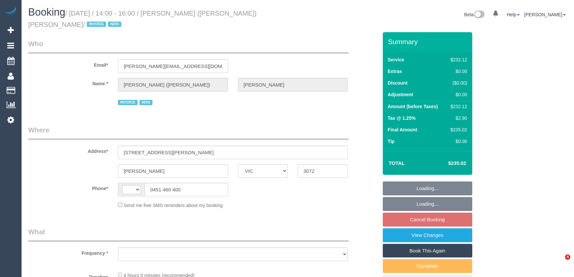
select select "VIC"
select select "object:282"
select select "240"
select select "number:28"
select select "number:14"
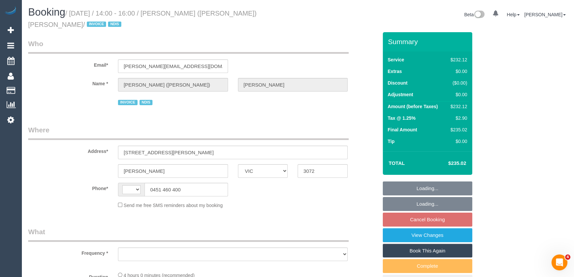
select select "number:18"
select select "number:36"
select select "number:33"
select select "number:26"
select select "string:AU"
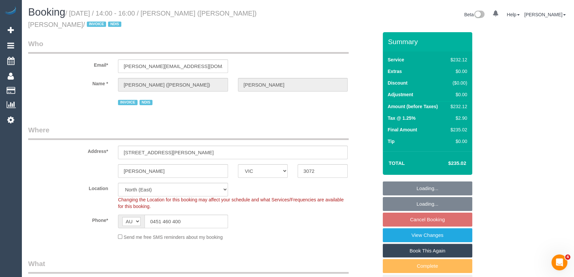
select select "object:1401"
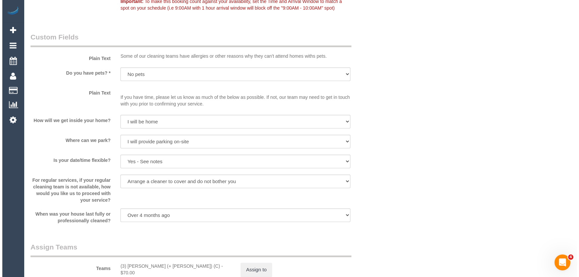
scroll to position [723, 0]
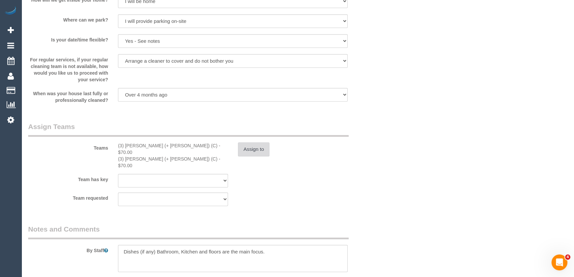
click at [251, 152] on button "Assign to" at bounding box center [254, 149] width 32 height 14
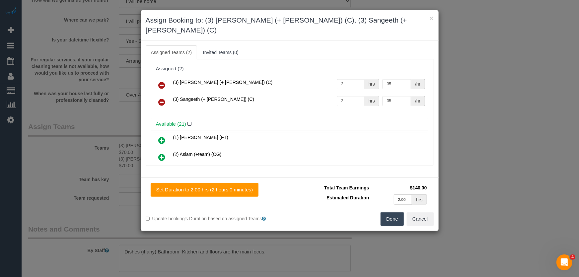
click at [161, 81] on icon at bounding box center [161, 85] width 7 height 8
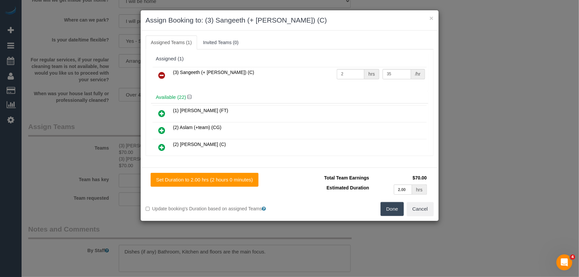
click at [161, 76] on icon at bounding box center [161, 75] width 7 height 8
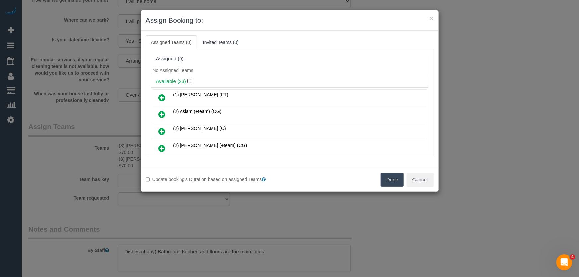
scroll to position [340, 0]
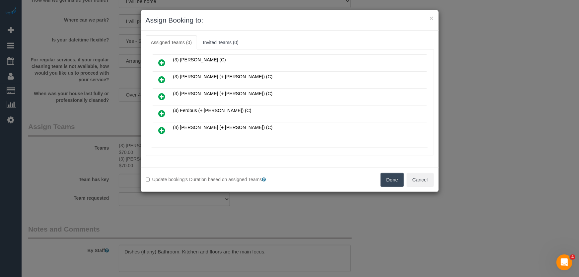
click at [161, 109] on icon at bounding box center [161, 113] width 7 height 8
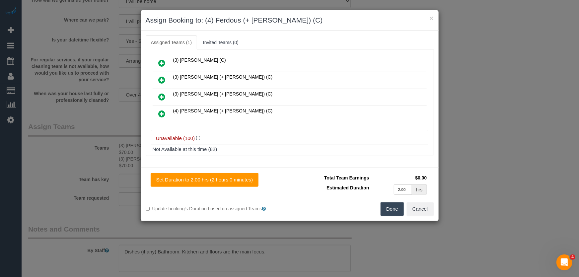
click at [161, 110] on icon at bounding box center [161, 114] width 7 height 8
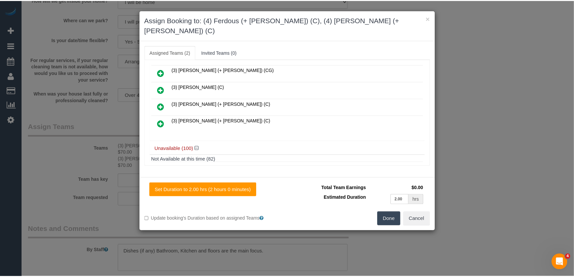
scroll to position [373, 0]
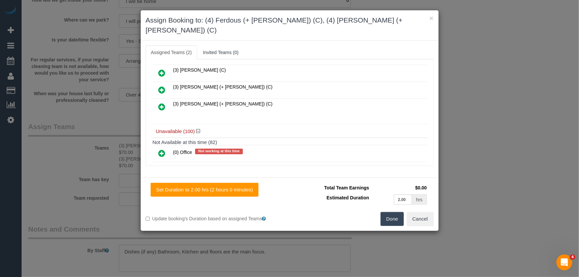
click at [386, 212] on button "Done" at bounding box center [391, 219] width 23 height 14
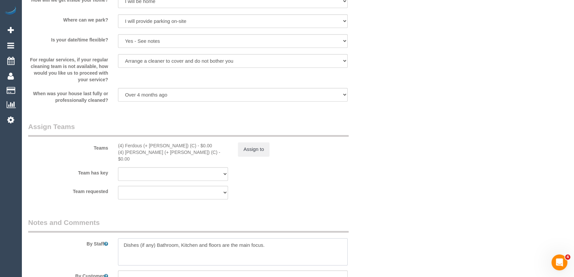
click at [119, 238] on textarea at bounding box center [233, 251] width 230 height 27
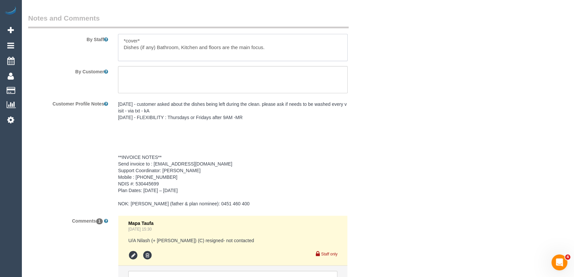
scroll to position [988, 0]
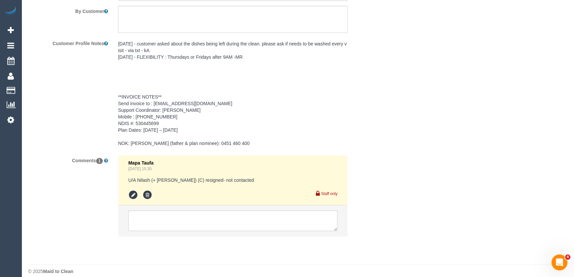
type textarea "*cover* Dishes (if any) Bathroom, Kitchen and floors are the main focus."
click at [197, 221] on textarea at bounding box center [232, 220] width 209 height 21
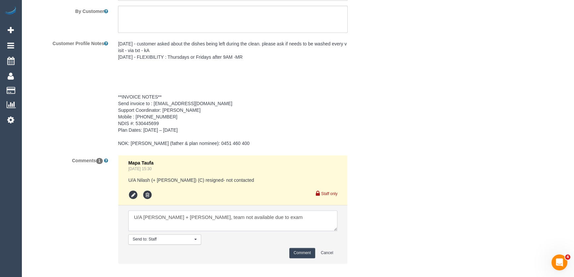
type textarea "U/A [PERSON_NAME] + [PERSON_NAME], team not available due to exam"
click at [306, 248] on button "Comment" at bounding box center [302, 253] width 26 height 10
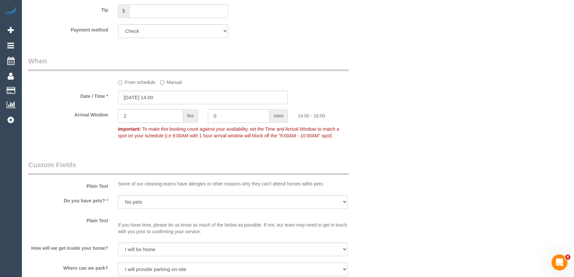
scroll to position [656, 0]
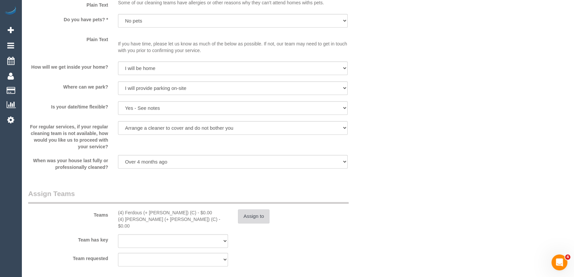
click at [250, 219] on button "Assign to" at bounding box center [254, 216] width 32 height 14
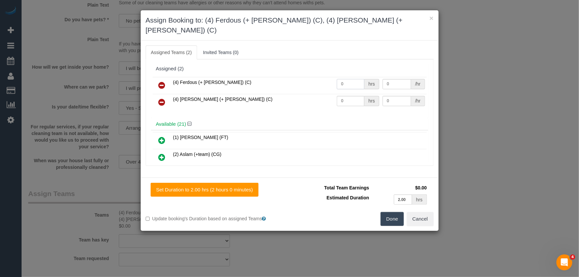
click at [342, 79] on input "0" at bounding box center [351, 84] width 28 height 10
type input "2"
type input "35"
click at [348, 96] on input "0" at bounding box center [351, 101] width 28 height 10
type input "2"
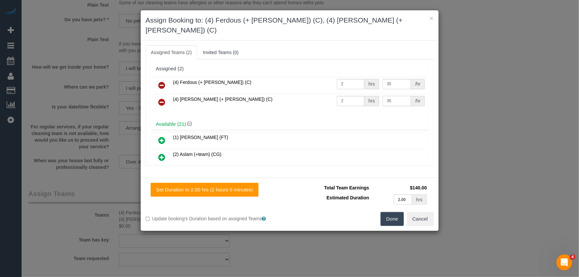
type input "35"
click at [391, 212] on button "Done" at bounding box center [391, 219] width 23 height 14
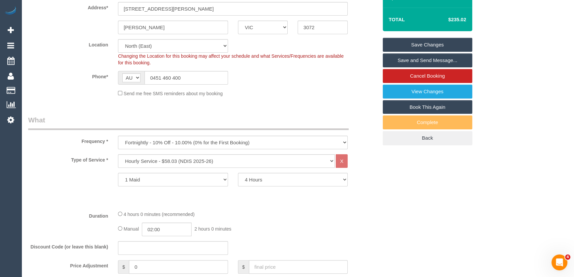
scroll to position [0, 0]
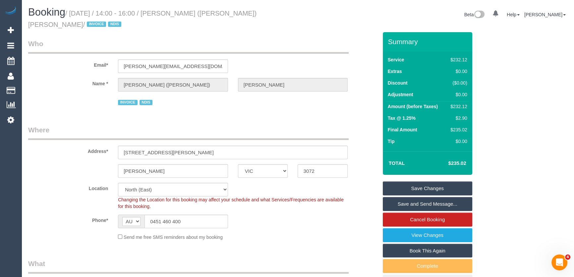
click at [427, 189] on link "Save Changes" at bounding box center [428, 188] width 90 height 14
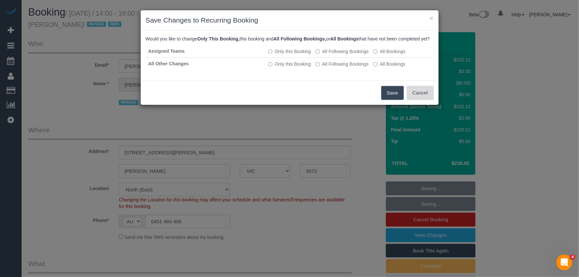
click at [415, 99] on button "Cancel" at bounding box center [419, 93] width 27 height 14
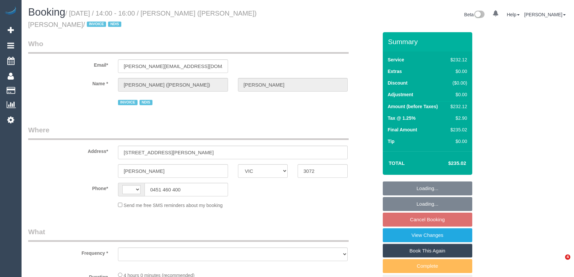
select select "VIC"
select select "object:321"
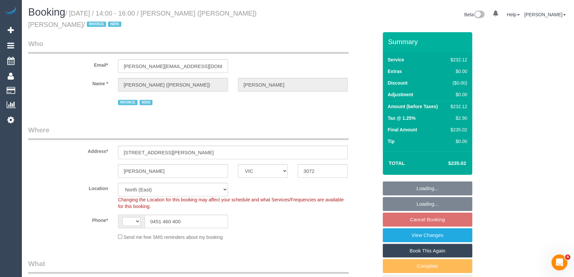
select select "string:AU"
select select "object:575"
select select "240"
select select "number:28"
select select "number:14"
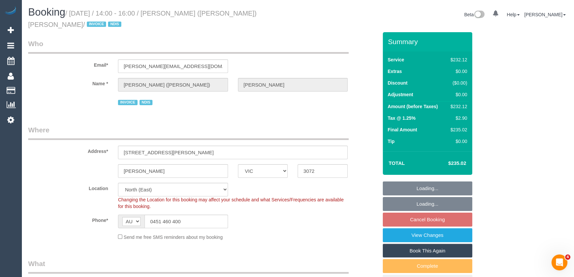
select select "number:18"
select select "number:36"
select select "number:33"
select select "number:26"
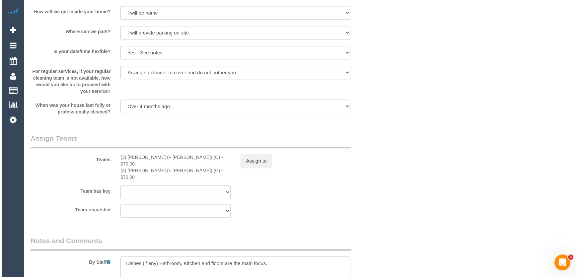
scroll to position [783, 0]
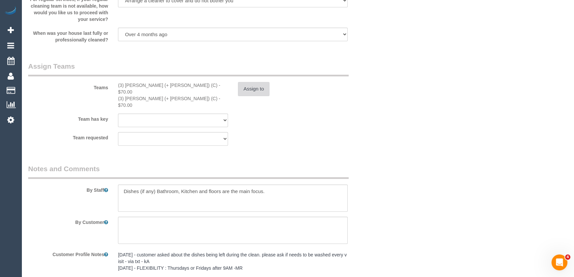
click at [246, 94] on button "Assign to" at bounding box center [254, 89] width 32 height 14
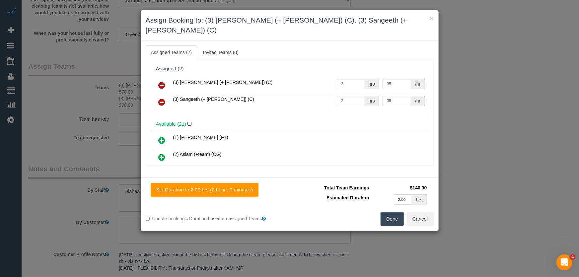
click at [162, 81] on icon at bounding box center [161, 85] width 7 height 8
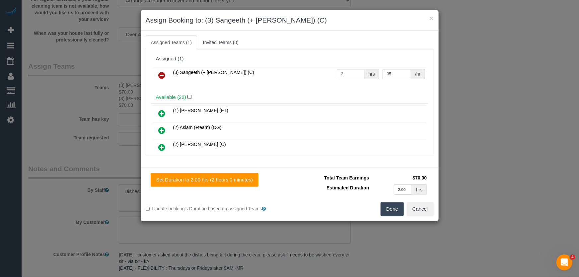
click at [162, 74] on icon at bounding box center [161, 75] width 7 height 8
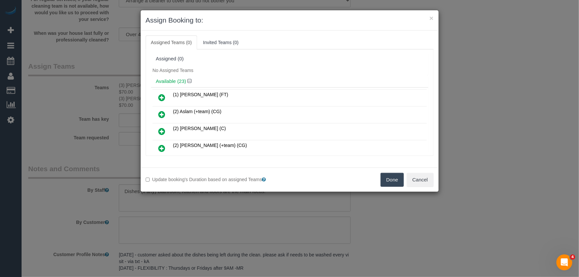
scroll to position [340, 0]
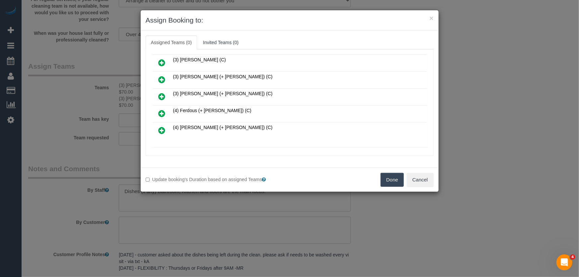
click at [162, 109] on icon at bounding box center [161, 113] width 7 height 8
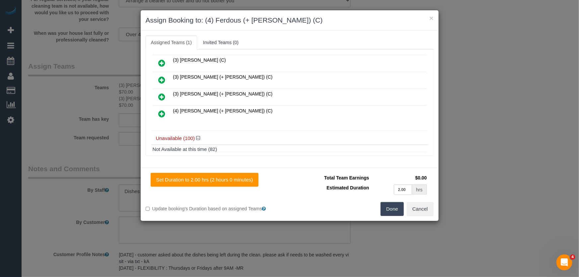
click at [162, 110] on icon at bounding box center [161, 114] width 7 height 8
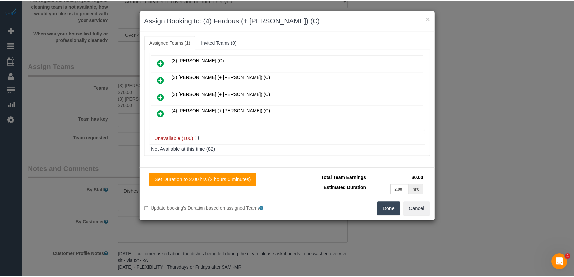
scroll to position [373, 0]
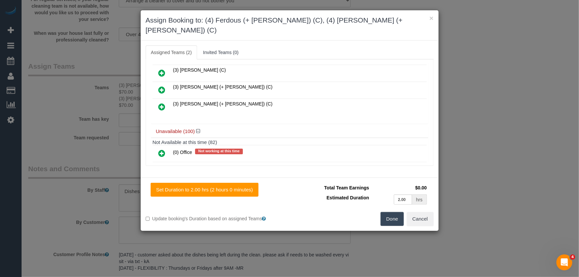
click at [395, 213] on button "Done" at bounding box center [391, 219] width 23 height 14
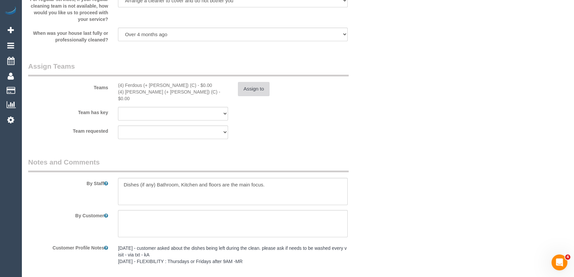
click at [256, 87] on button "Assign to" at bounding box center [254, 89] width 32 height 14
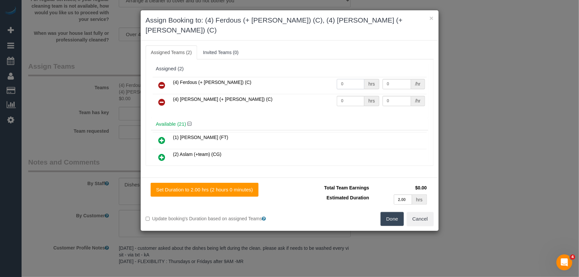
click at [345, 79] on input "0" at bounding box center [351, 84] width 28 height 10
type input "2"
type input "35"
click at [347, 96] on input "0" at bounding box center [351, 101] width 28 height 10
type input "2"
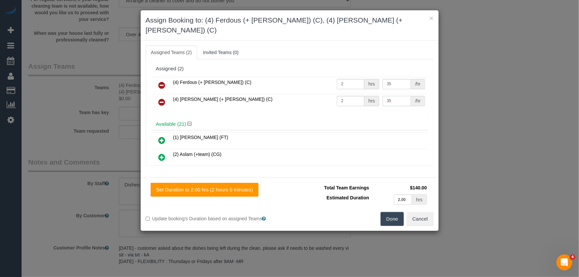
type input "35"
click at [391, 212] on button "Done" at bounding box center [391, 219] width 23 height 14
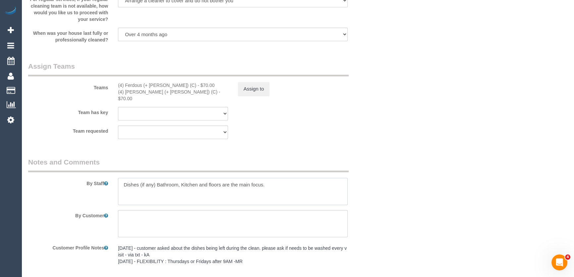
click at [121, 179] on textarea at bounding box center [233, 191] width 230 height 27
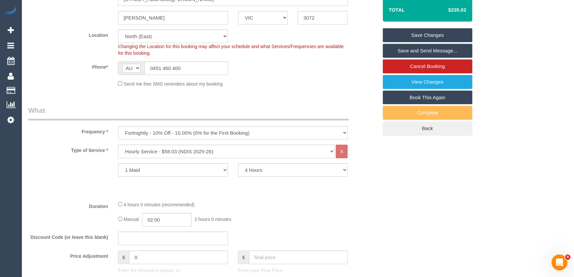
scroll to position [0, 0]
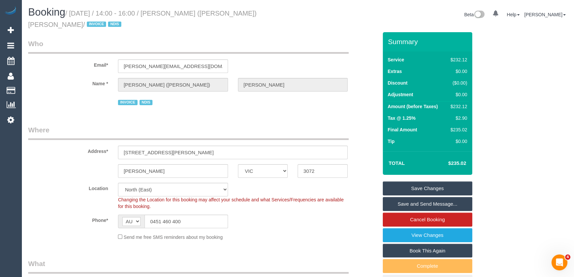
type textarea "*cover* Dishes (if any) Bathroom, Kitchen and floors are the main focus."
click at [178, 14] on small "/ [DATE] / 14:00 - 16:00 / [PERSON_NAME] ([PERSON_NAME]) [PERSON_NAME] / INVOIC…" at bounding box center [142, 19] width 228 height 19
copy small "[PERSON_NAME] ([PERSON_NAME]) [PERSON_NAME]"
click at [416, 187] on link "Save Changes" at bounding box center [428, 188] width 90 height 14
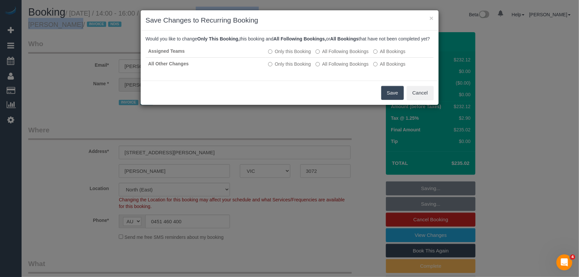
click at [387, 100] on button "Save" at bounding box center [392, 93] width 23 height 14
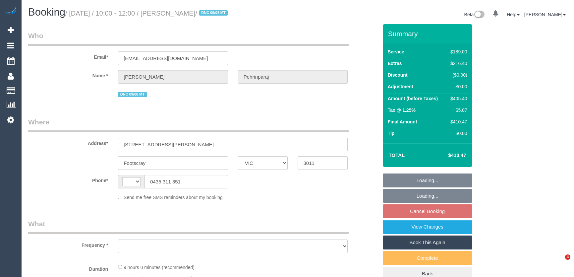
select select "VIC"
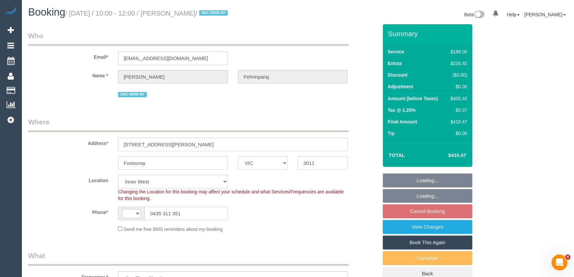
select select "object:732"
select select "string:AU"
select select "string:stripe-pm_1RrtQB2GScqysDRVc6Vy64rN"
select select "number:28"
select select "number:14"
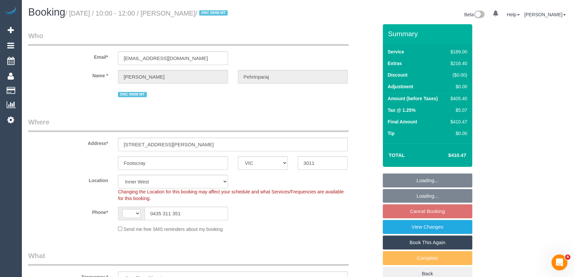
select select "number:18"
select select "number:36"
select select "spot1"
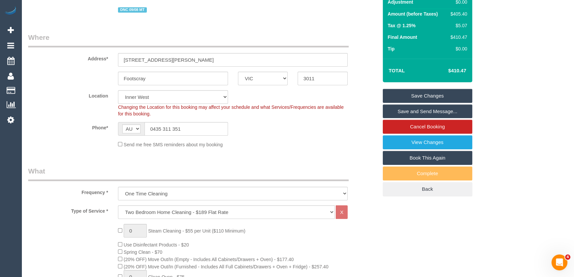
scroll to position [120, 0]
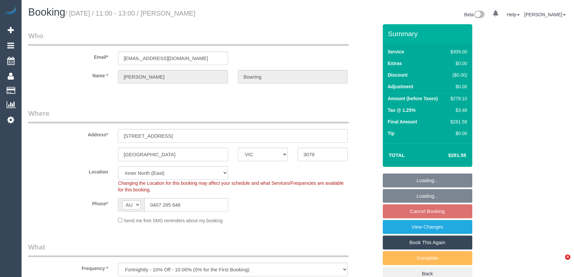
select select "VIC"
select select "number:27"
select select "number:16"
select select "number:19"
select select "number:36"
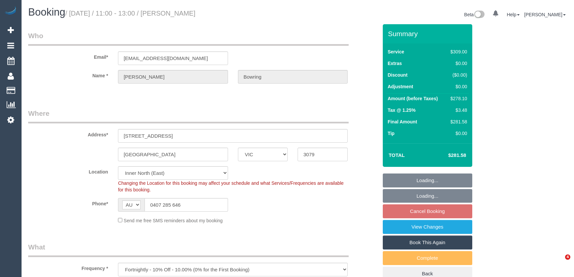
select select "number:34"
select select "number:12"
select select "object:820"
select select "string:stripe-pm_1PGBB22GScqysDRVk82rnP9J"
click at [210, 57] on input "waynebowring@yahoo.com.au" at bounding box center [173, 58] width 110 height 14
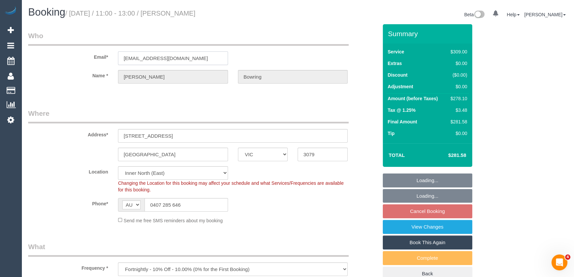
click at [209, 57] on input "waynebowring@yahoo.com.au" at bounding box center [173, 58] width 110 height 14
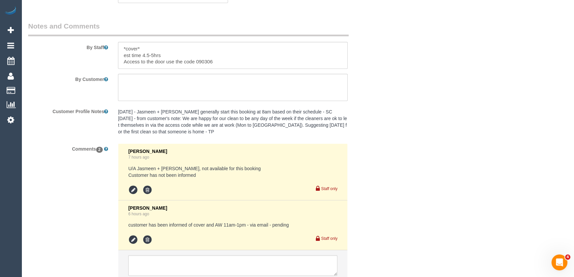
scroll to position [1174, 0]
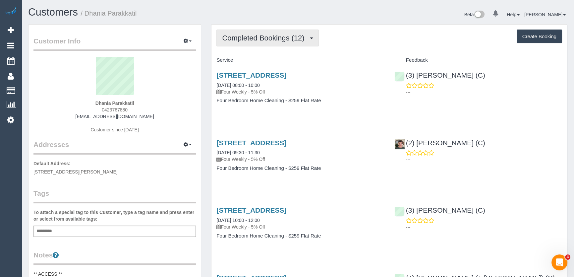
click at [273, 40] on span "Completed Bookings (12)" at bounding box center [265, 38] width 86 height 8
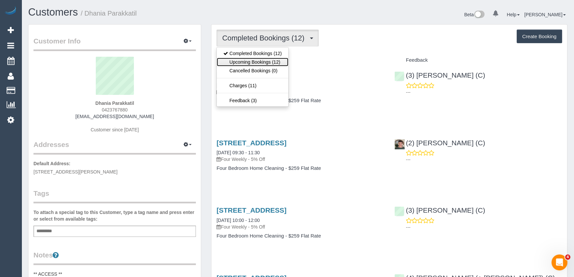
click at [273, 61] on link "Upcoming Bookings (12)" at bounding box center [253, 62] width 72 height 9
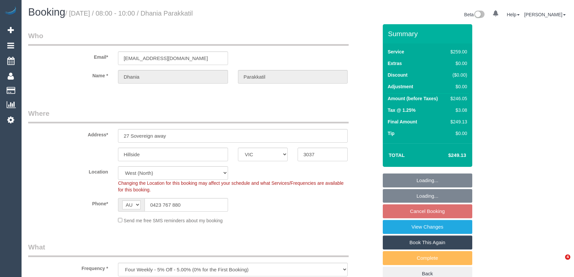
select select "VIC"
select select "string:stripe-pm_1QARfM2GScqysDRVncB3l27i"
select select "number:28"
select select "number:14"
select select "number:18"
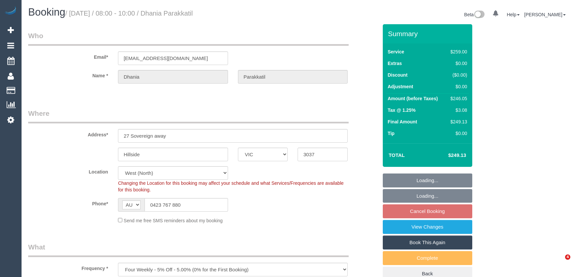
select select "number:25"
select select "number:34"
select select "number:12"
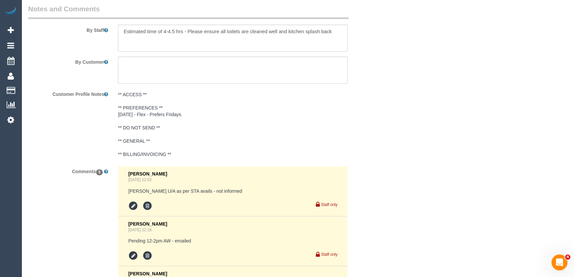
scroll to position [1055, 0]
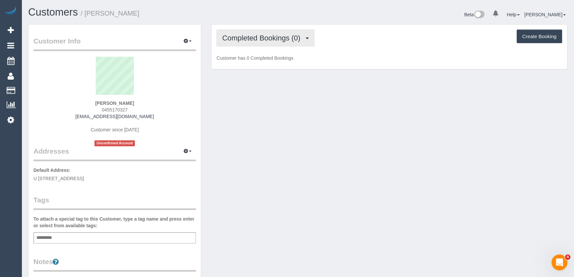
click at [297, 42] on button "Completed Bookings (0)" at bounding box center [265, 38] width 98 height 17
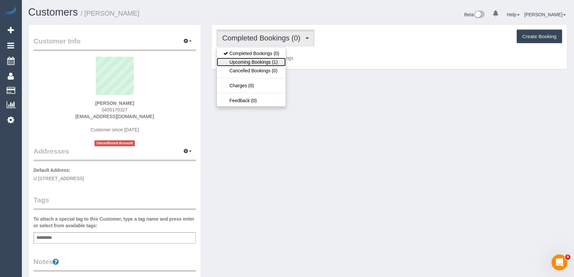
click at [280, 61] on link "Upcoming Bookings (1)" at bounding box center [251, 62] width 69 height 9
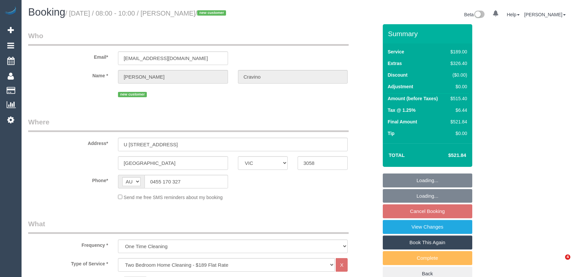
select select "VIC"
select select "object:1555"
select select "number:27"
select select "number:14"
select select "number:21"
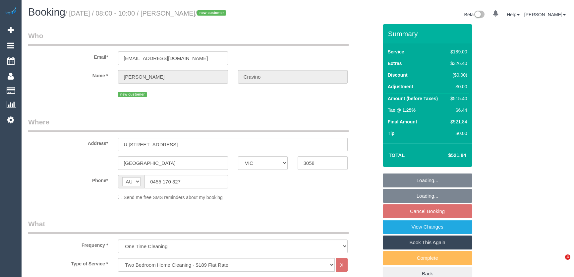
select select "number:24"
select select "number:13"
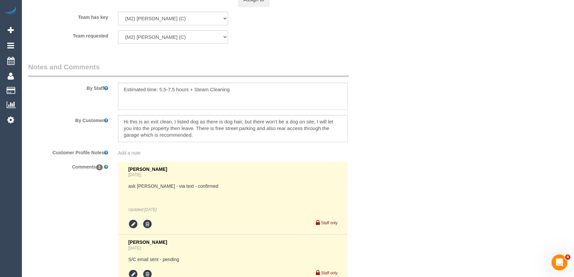
scroll to position [1145, 0]
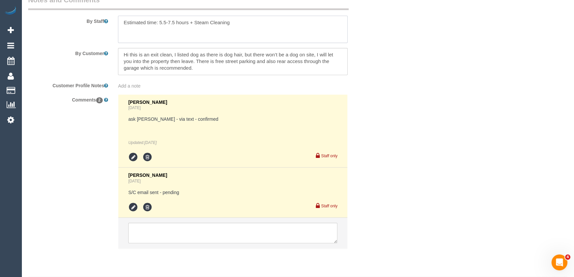
click at [244, 23] on textarea at bounding box center [233, 29] width 230 height 27
type textarea "Estimated time: 5.5-7.5 hours + Steam Cleaning ( 2 bedrooms - ground floor) Rea…"
click at [134, 209] on icon at bounding box center [133, 207] width 10 height 10
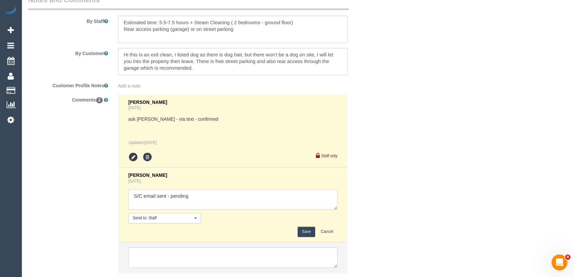
click at [198, 204] on textarea at bounding box center [232, 199] width 209 height 21
type textarea "S/C email sent - confirmed"
click at [303, 232] on button "Save" at bounding box center [307, 231] width 18 height 10
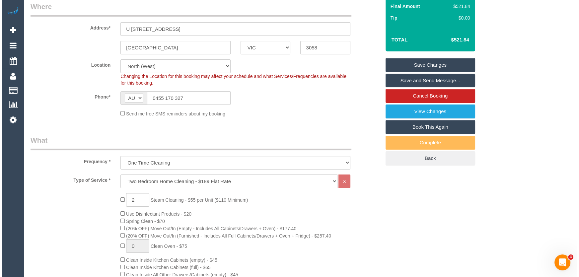
scroll to position [0, 0]
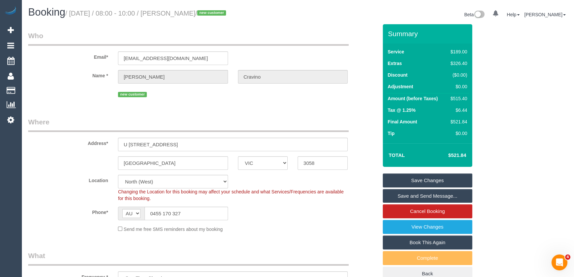
click at [412, 196] on link "Save and Send Message..." at bounding box center [428, 196] width 90 height 14
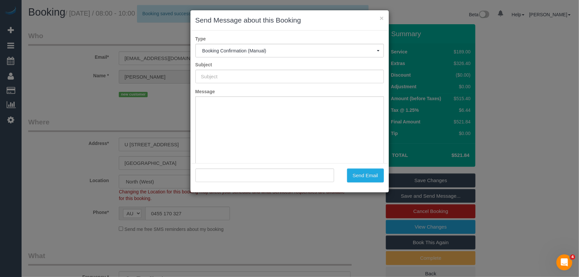
type input "Booking Confirmed"
type input ""Amy Cravino" <amycravino@outlook.com>"
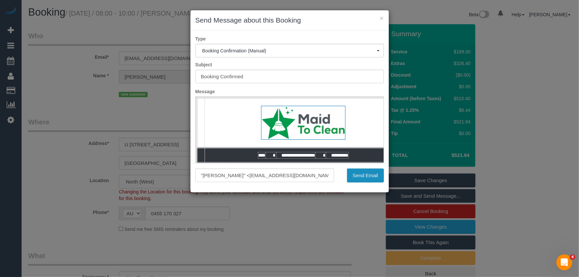
click at [362, 178] on button "Send Email" at bounding box center [365, 175] width 37 height 14
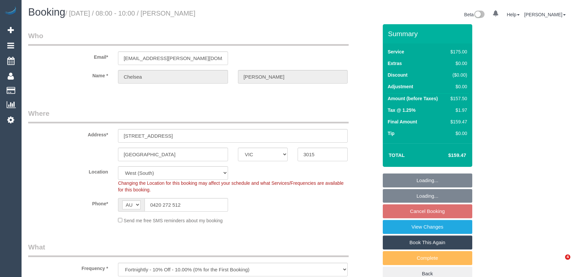
select select "VIC"
select select "150"
select select "number:29"
select select "number:14"
select select "number:19"
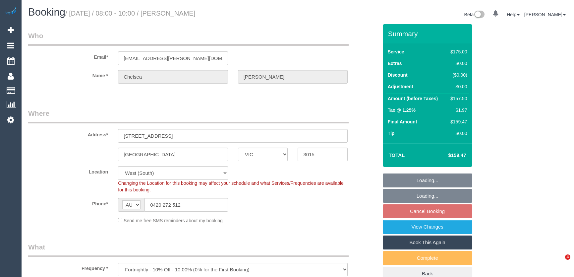
select select "number:24"
select select "number:35"
select select "number:11"
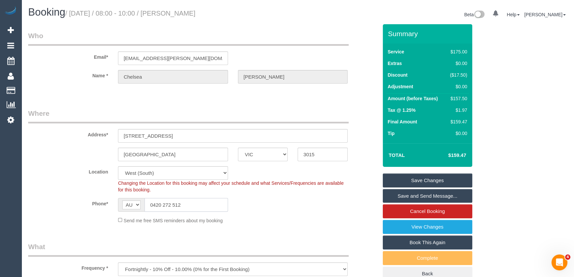
click at [195, 204] on input "0420 272 512" at bounding box center [187, 205] width 84 height 14
click at [201, 204] on input "0420 272 512" at bounding box center [187, 205] width 84 height 14
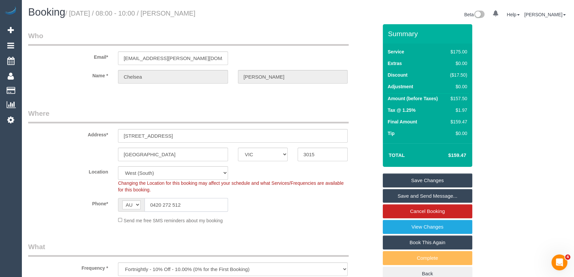
click at [201, 204] on input "0420 272 512" at bounding box center [187, 205] width 84 height 14
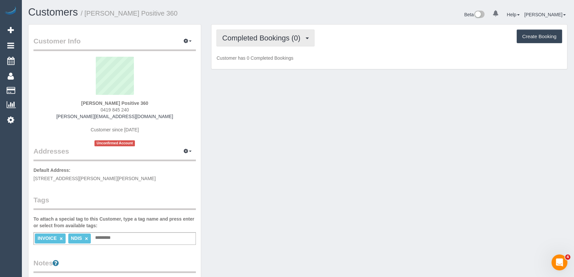
click at [295, 41] on span "Completed Bookings (0)" at bounding box center [263, 38] width 82 height 8
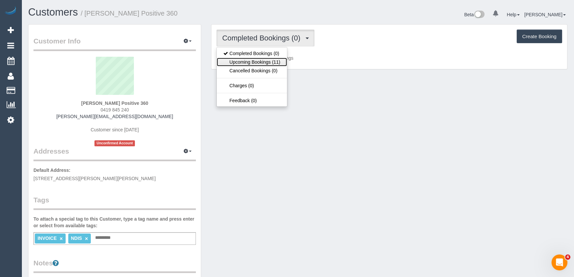
drag, startPoint x: 278, startPoint y: 62, endPoint x: 278, endPoint y: 68, distance: 6.3
click at [278, 62] on link "Upcoming Bookings (11)" at bounding box center [252, 62] width 70 height 9
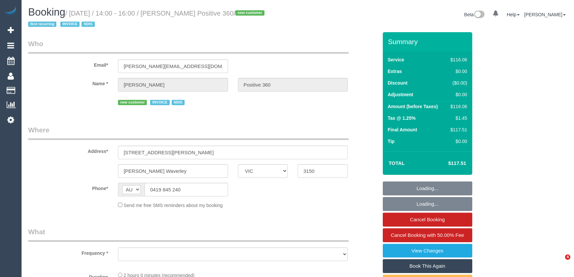
select select "VIC"
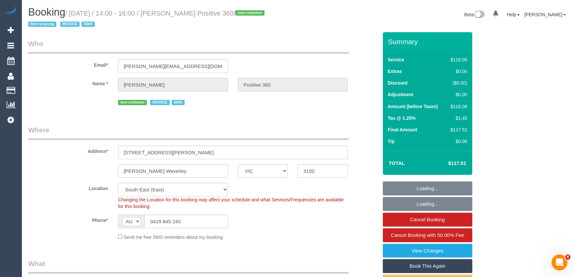
select select "object:643"
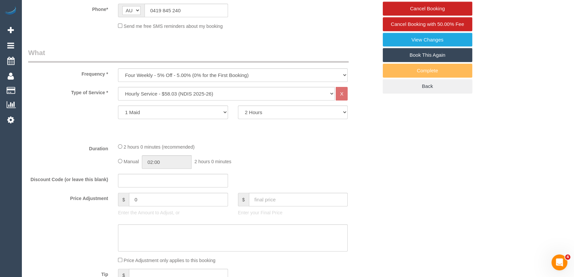
select select "spot1"
select select "number:28"
select select "number:14"
select select "number:19"
select select "number:36"
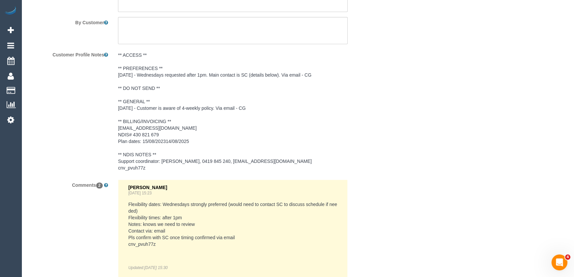
scroll to position [1077, 0]
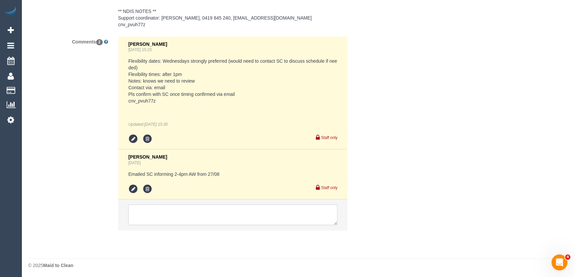
click at [151, 212] on textarea at bounding box center [232, 214] width 209 height 21
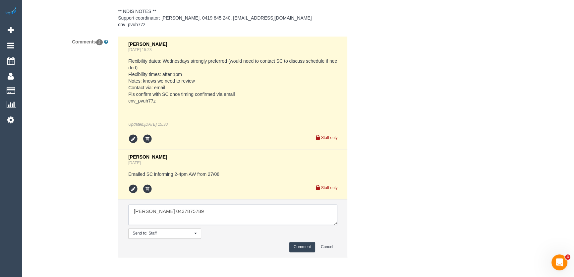
type textarea "David 0437875789"
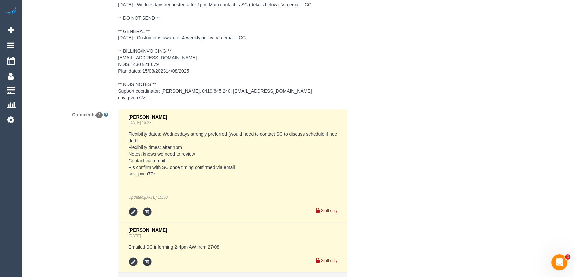
scroll to position [1074, 0]
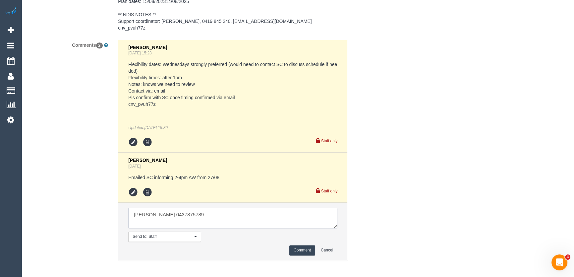
click at [189, 215] on textarea at bounding box center [232, 218] width 209 height 21
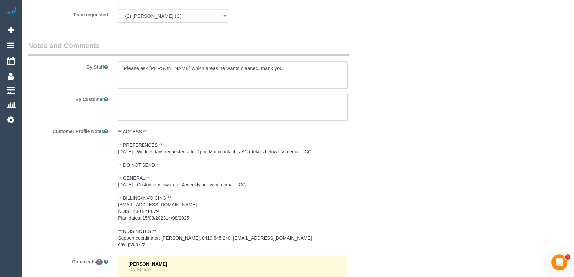
scroll to position [924, 0]
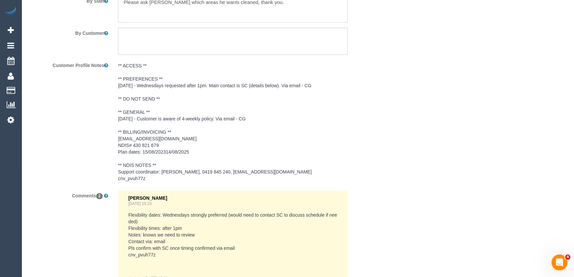
click at [132, 117] on pre "** ACCESS ** ** PREFERENCES ** 24/07/25 - Wednesdays requested after 1pm. Main …" at bounding box center [233, 121] width 230 height 119
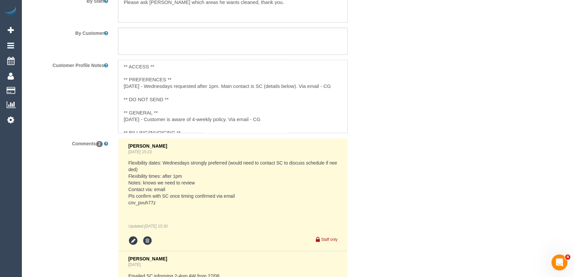
click at [123, 117] on textarea "** ACCESS ** ** PREFERENCES ** 24/07/25 - Wednesdays requested after 1pm. Main …" at bounding box center [233, 96] width 230 height 73
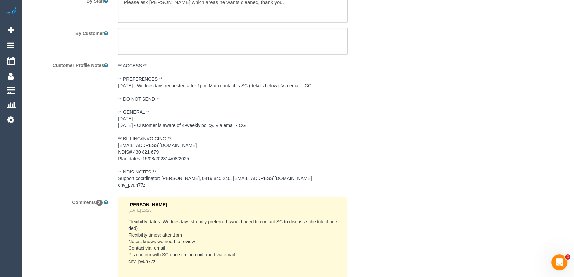
click at [216, 109] on pre "** ACCESS ** ** PREFERENCES ** 24/07/25 - Wednesdays requested after 1pm. Main …" at bounding box center [233, 125] width 230 height 126
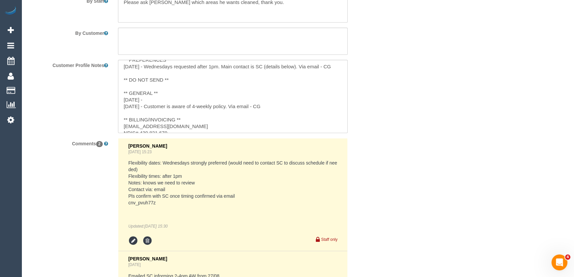
scroll to position [30, 0]
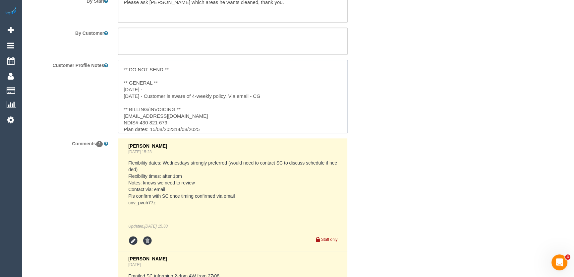
click at [156, 89] on textarea "** ACCESS ** ** PREFERENCES ** 24/07/25 - Wednesdays requested after 1pm. Main …" at bounding box center [233, 96] width 230 height 73
paste textarea "David 0437875789"
click at [159, 87] on textarea "** ACCESS ** ** PREFERENCES ** 24/07/25 - Wednesdays requested after 1pm. Main …" at bounding box center [233, 96] width 230 height 73
click at [243, 88] on textarea "** ACCESS ** ** PREFERENCES ** 24/07/25 - Wednesdays requested after 1pm. Main …" at bounding box center [233, 96] width 230 height 73
type textarea "** ACCESS ** ** PREFERENCES ** 24/07/25 - Wednesdays requested after 1pm. Main …"
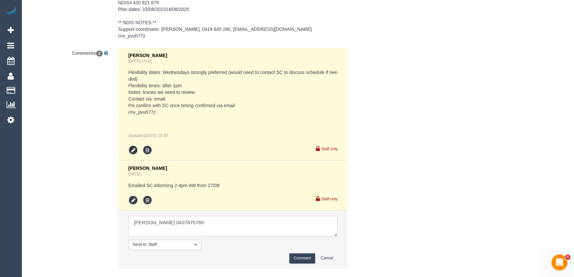
scroll to position [1111, 0]
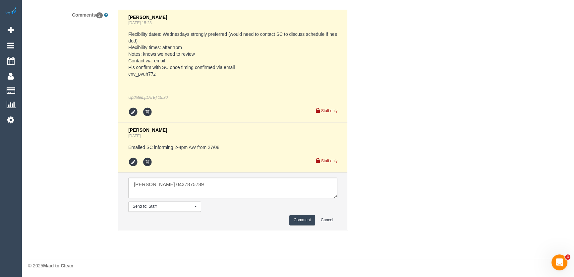
click at [299, 222] on button "Comment" at bounding box center [302, 220] width 26 height 10
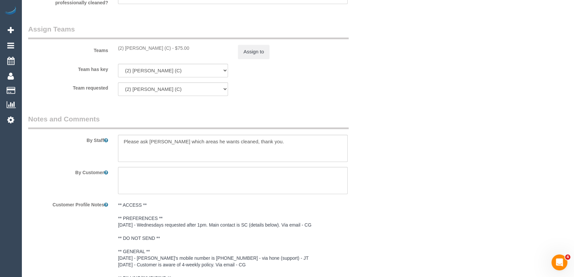
scroll to position [844, 0]
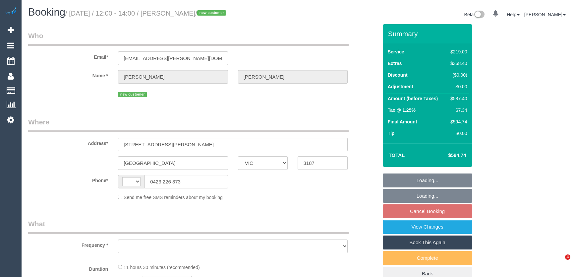
select select "VIC"
select select "string:AU"
select select "object:629"
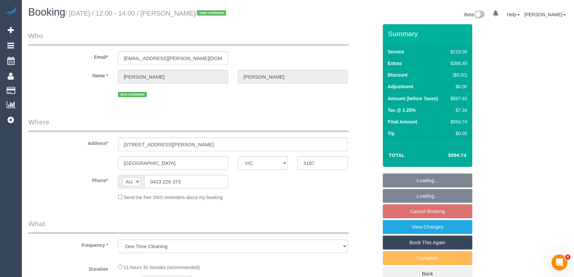
select select "string:stripe-pm_1RqRQ82GScqysDRVwoOBDfRc"
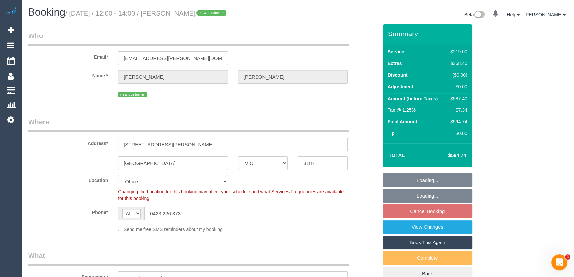
select select "number:28"
select select "number:14"
select select "number:19"
select select "number:24"
select select "object:878"
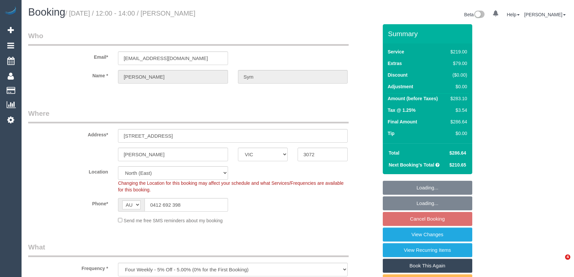
select select "VIC"
select select "string:stripe-pm_1QMNUa2GScqysDRVRcnSU3j9"
select select "spot3"
select select "number:29"
select select "number:14"
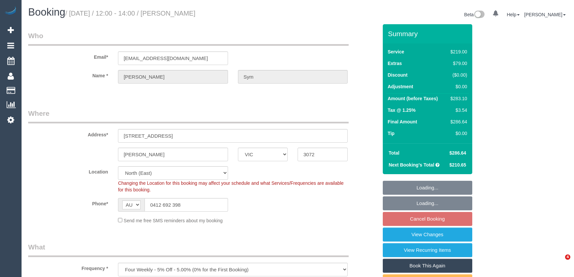
select select "number:19"
select select "number:24"
select select "number:34"
select select "number:13"
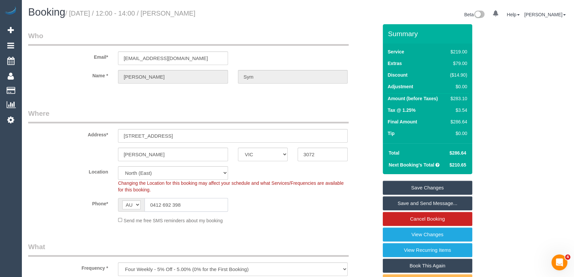
click at [198, 206] on input "0412 692 398" at bounding box center [187, 205] width 84 height 14
click at [197, 206] on input "0412 692 398" at bounding box center [187, 205] width 84 height 14
click at [405, 238] on link "View Changes" at bounding box center [428, 234] width 90 height 14
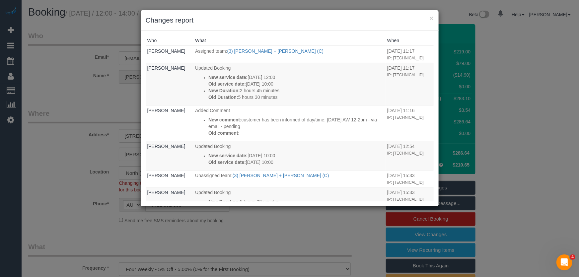
click at [325, 225] on div "× Changes report Who What When Jessica Trentin Assigned team: (3) Denis + Kaira…" at bounding box center [289, 138] width 579 height 277
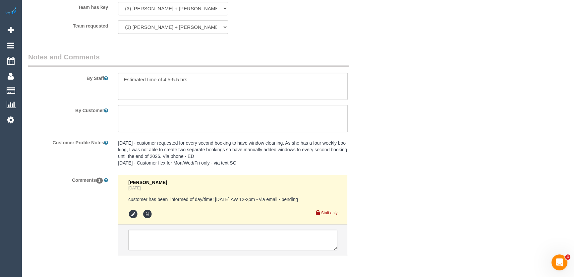
scroll to position [1081, 0]
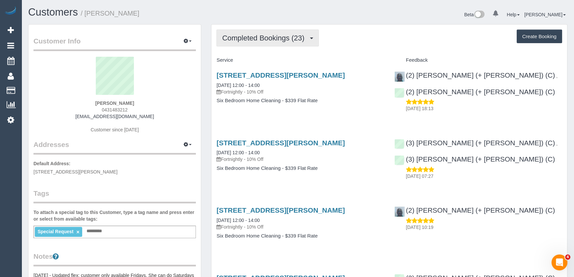
click at [273, 40] on span "Completed Bookings (23)" at bounding box center [265, 38] width 86 height 8
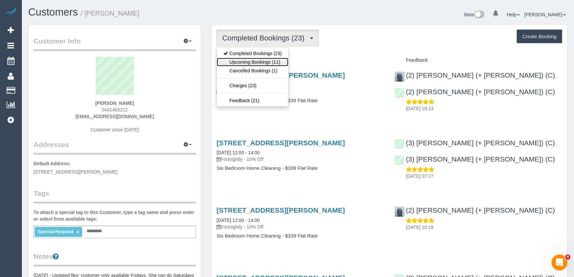
click at [273, 60] on link "Upcoming Bookings (11)" at bounding box center [253, 62] width 72 height 9
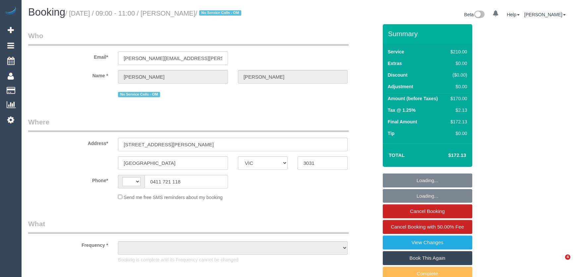
select select "VIC"
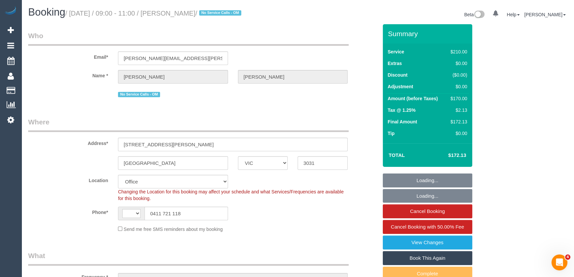
select select "string:AU"
select select "object:936"
select select "180"
select select "number:27"
select select "number:16"
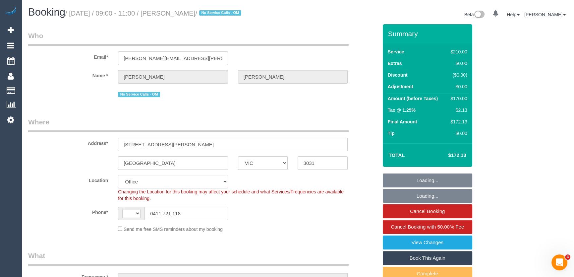
select select "number:19"
select select "number:25"
select select "number:12"
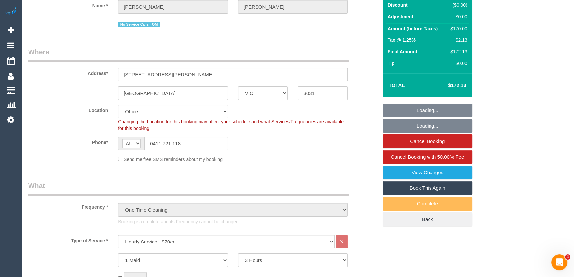
scroll to position [120, 0]
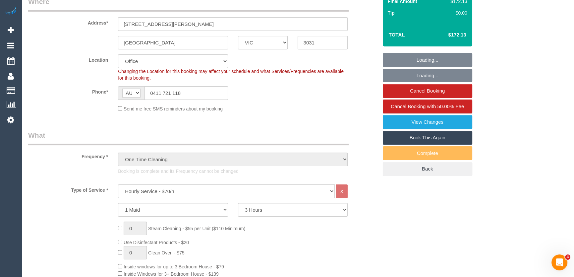
select select "string:stripe-pm_1RxL412GScqysDRV4Kq9ZQTu"
select select "object:2200"
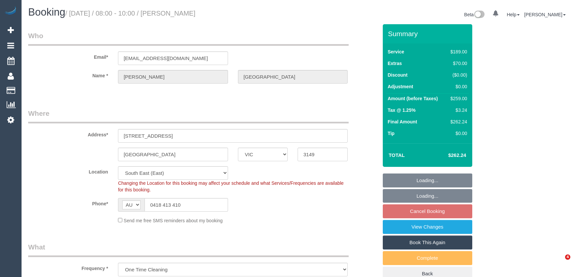
select select "VIC"
select select "string:stripe-pm_1RsvhJ2GScqysDRVq7g8kbVR"
select select "spot1"
select select "number:28"
select select "number:14"
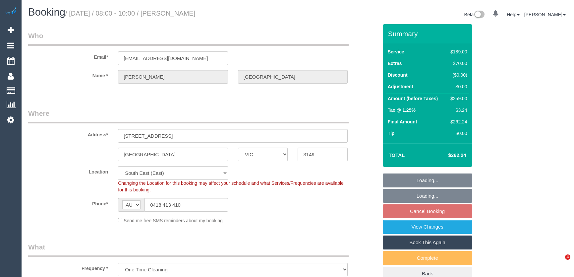
select select "number:18"
select select "number:25"
select select "number:13"
select select
select select "object:1315"
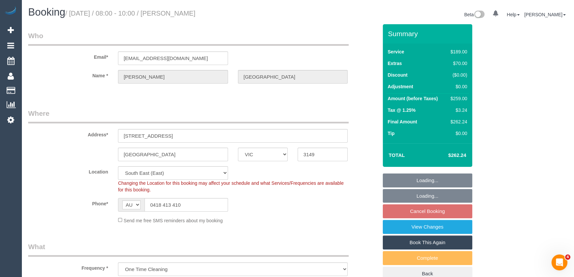
select select "spot12"
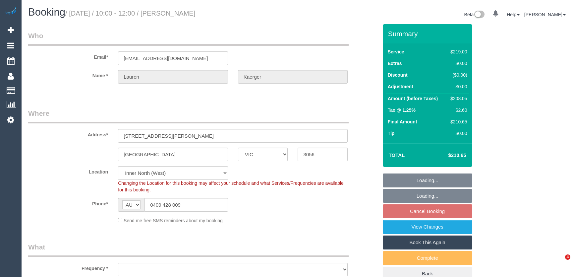
select select "VIC"
select select "object:551"
select select "string:stripe-pm_1PFVGy2GScqysDRVRaTSydxo"
select select "number:27"
select select "number:14"
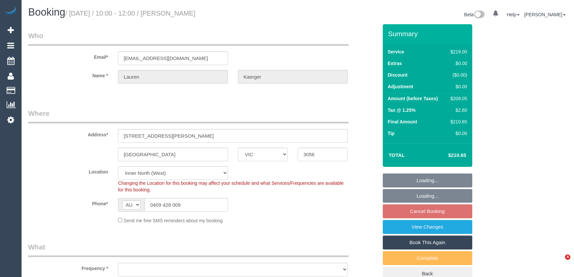
select select "number:19"
select select "number:24"
select select "number:34"
select select "number:13"
select select "object:798"
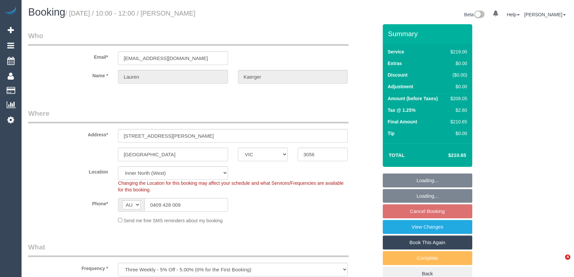
select select "spot4"
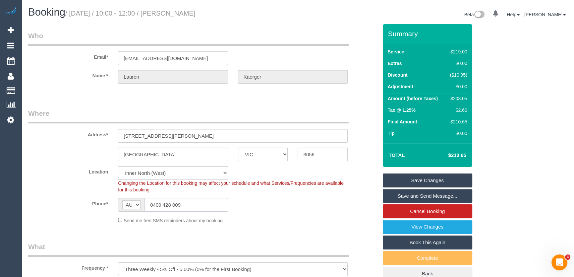
click at [183, 203] on input "0409 428 009" at bounding box center [187, 205] width 84 height 14
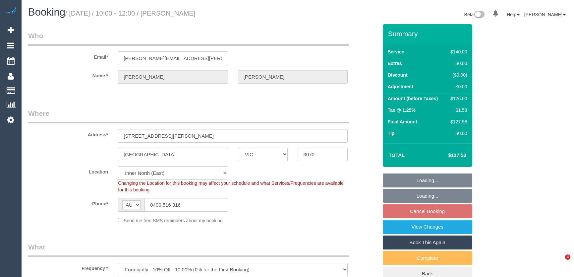
select select "VIC"
select select "string:stripe-pm_1KVOZn2GScqysDRV6FMvXMhg"
select select "number:28"
select select "number:14"
select select "number:19"
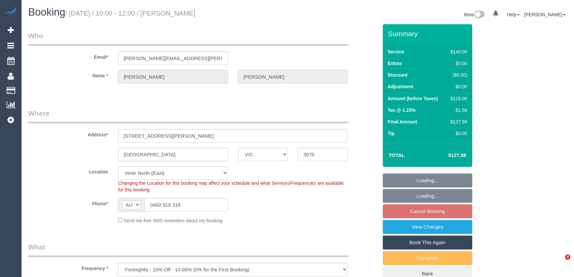
select select "number:24"
select select "number:34"
select select "number:11"
select select "VIC"
select select "string:stripe-pm_1KVOZn2GScqysDRV6FMvXMhg"
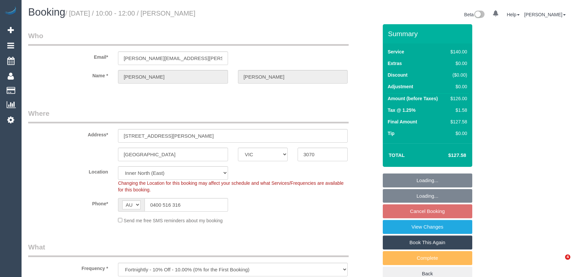
select select "number:28"
select select "number:14"
select select "number:19"
select select "number:24"
select select "number:34"
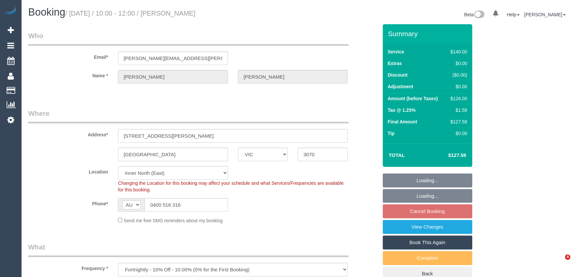
select select "number:11"
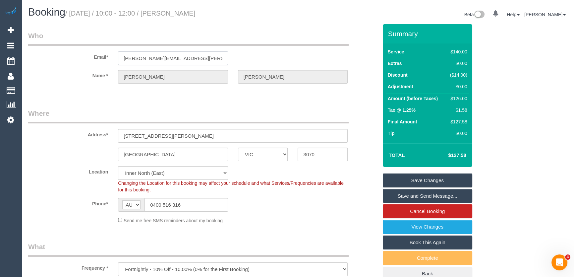
click at [182, 56] on input "ferraro.lee@gmail.com" at bounding box center [173, 58] width 110 height 14
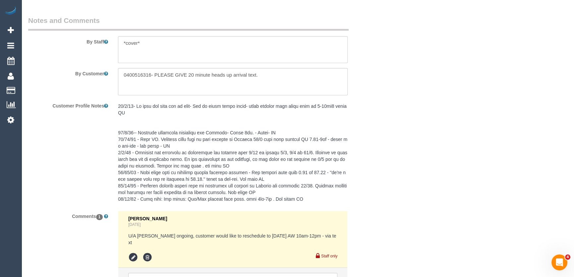
scroll to position [1021, 0]
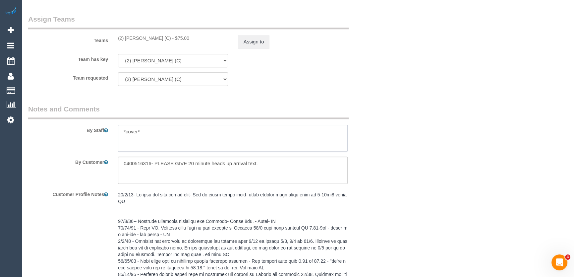
click at [167, 133] on textarea at bounding box center [233, 138] width 230 height 27
type textarea "*cover*"
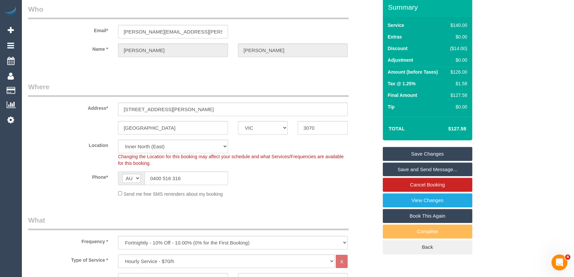
scroll to position [0, 0]
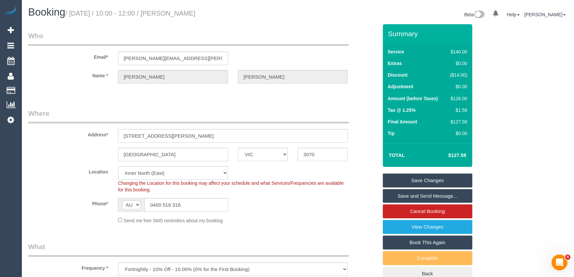
click at [178, 11] on small "/ August 29, 2025 / 10:00 - 12:00 / Lee Ferraro" at bounding box center [130, 13] width 130 height 7
copy small "Lee Ferraro"
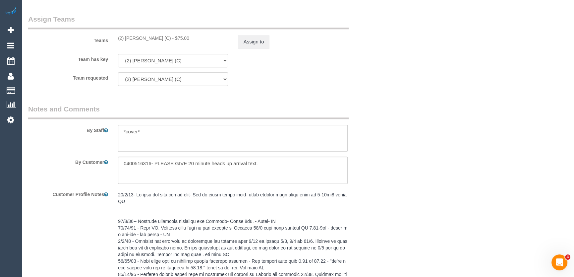
scroll to position [1172, 0]
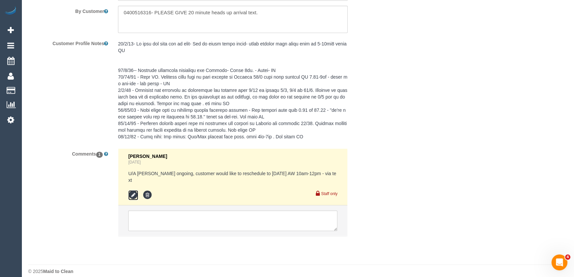
click at [132, 190] on icon at bounding box center [133, 195] width 10 height 10
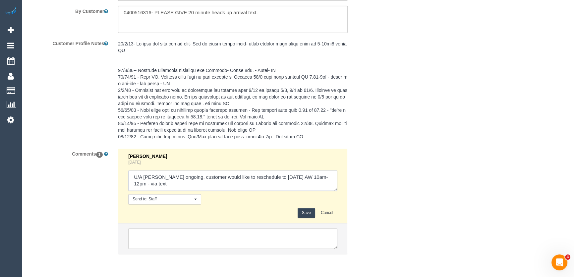
click at [175, 185] on textarea at bounding box center [232, 180] width 209 height 21
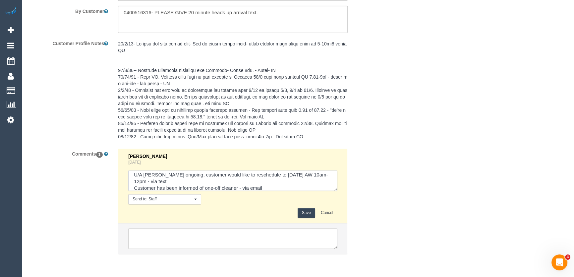
type textarea "U/A Patrick ongoing, customer would like to reschedule to Friday 29/8 AW 10am-1…"
click at [307, 214] on button "Save" at bounding box center [307, 213] width 18 height 10
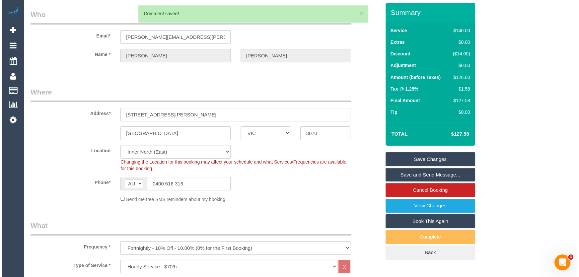
scroll to position [0, 0]
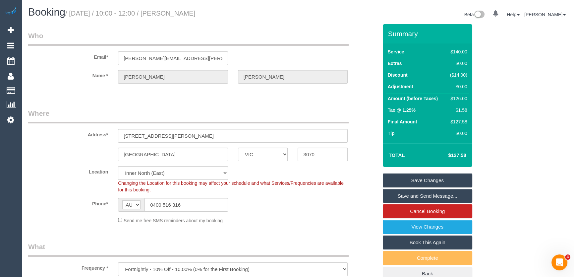
click at [421, 196] on link "Save and Send Message..." at bounding box center [428, 196] width 90 height 14
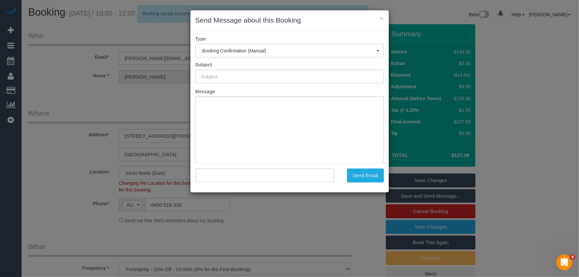
type input "Booking Confirmed"
type input ""Lee Ferraro" <ferraro.lee@gmail.com>"
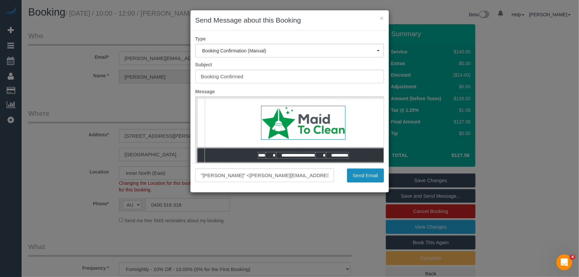
click at [363, 176] on button "Send Email" at bounding box center [365, 175] width 37 height 14
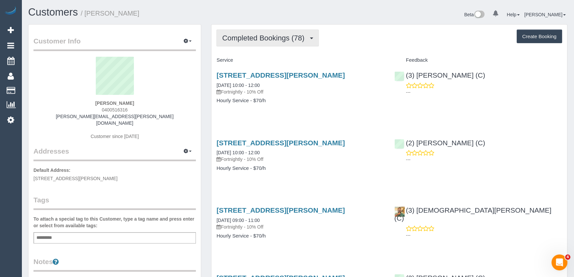
click at [277, 39] on span "Completed Bookings (78)" at bounding box center [265, 38] width 86 height 8
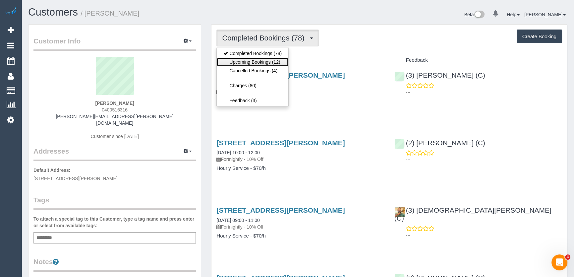
click at [277, 60] on link "Upcoming Bookings (12)" at bounding box center [253, 62] width 72 height 9
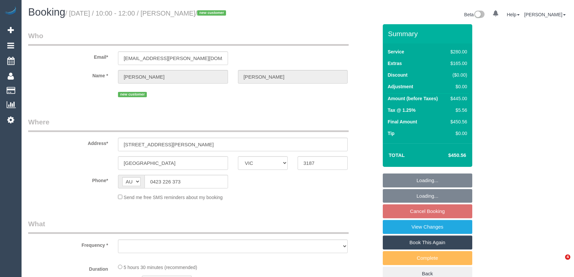
select select "VIC"
select select "object:531"
select select "string:stripe-pm_1RqRQ82GScqysDRVwoOBDfRc"
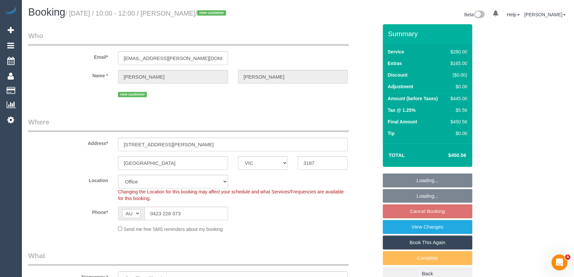
select select "240"
select select "number:28"
select select "number:14"
select select "number:19"
select select "number:24"
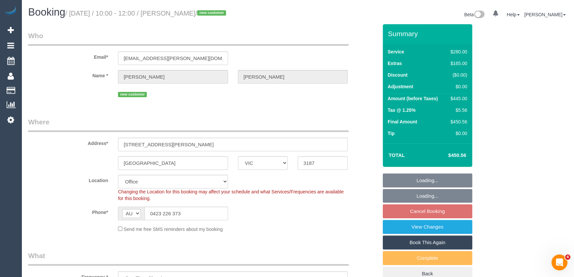
select select "object:2081"
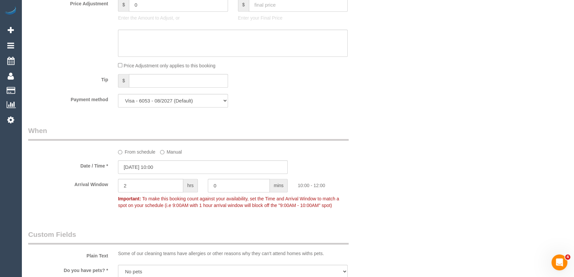
scroll to position [663, 0]
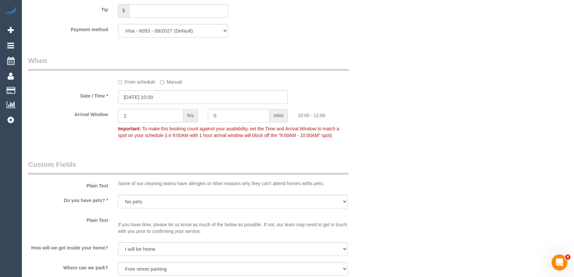
click at [133, 117] on input "2" at bounding box center [150, 116] width 65 height 14
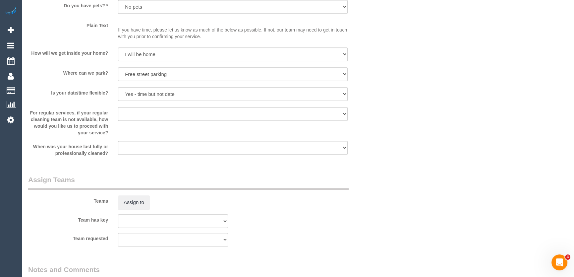
scroll to position [934, 0]
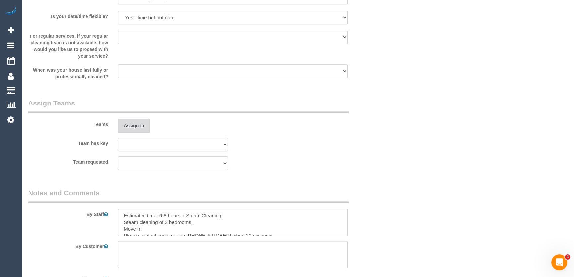
type input "1"
click at [135, 128] on button "Assign to" at bounding box center [134, 126] width 32 height 14
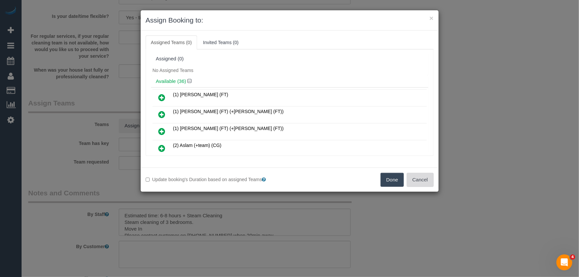
click at [421, 182] on button "Cancel" at bounding box center [419, 180] width 27 height 14
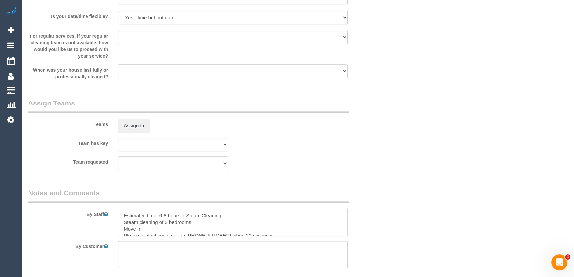
click at [240, 212] on textarea at bounding box center [233, 222] width 230 height 27
drag, startPoint x: 121, startPoint y: 215, endPoint x: 352, endPoint y: 228, distance: 231.1
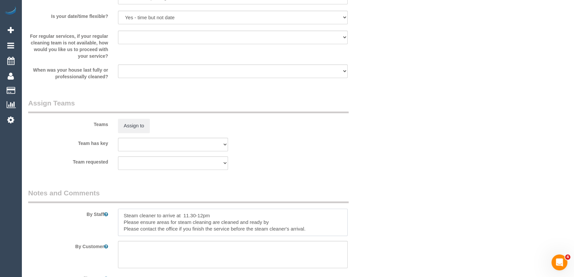
click at [352, 228] on div at bounding box center [233, 222] width 240 height 27
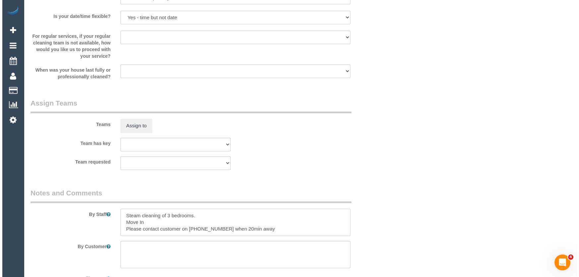
scroll to position [7, 0]
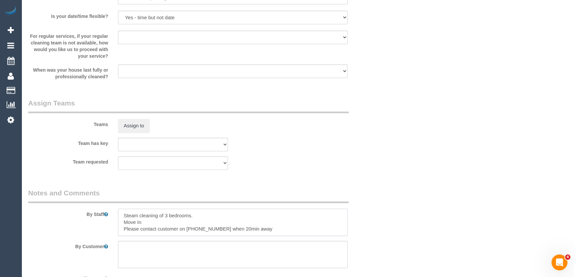
type textarea "Steam cleaning of 3 bedrooms. Move In Please contact customer on 0423 226 373 w…"
click at [133, 125] on button "Assign to" at bounding box center [134, 126] width 32 height 14
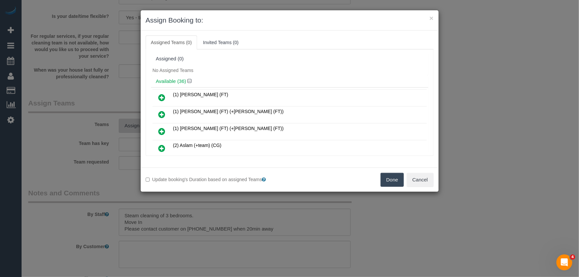
scroll to position [340, 0]
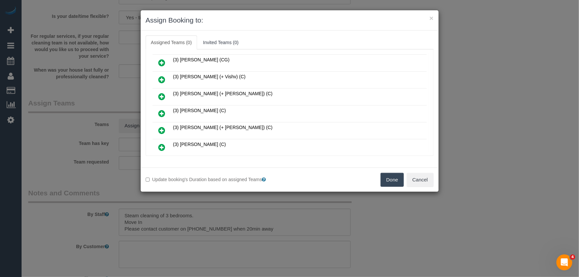
click at [161, 109] on icon at bounding box center [161, 113] width 7 height 8
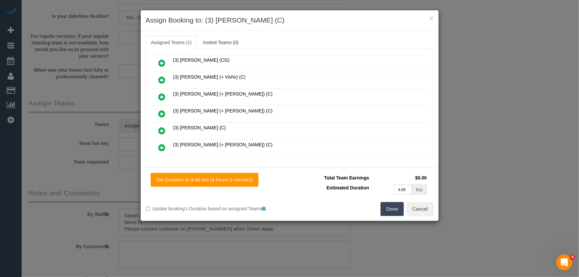
scroll to position [2843, 0]
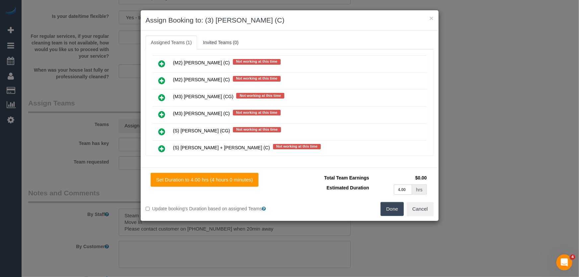
click at [162, 161] on icon at bounding box center [161, 165] width 7 height 8
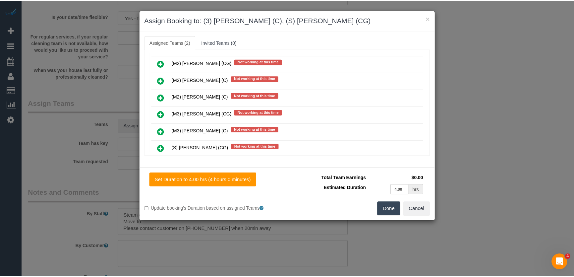
scroll to position [2859, 0]
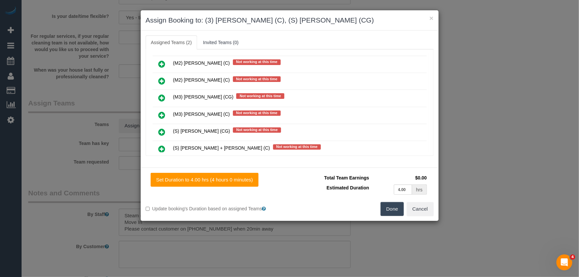
click at [387, 212] on button "Done" at bounding box center [391, 209] width 23 height 14
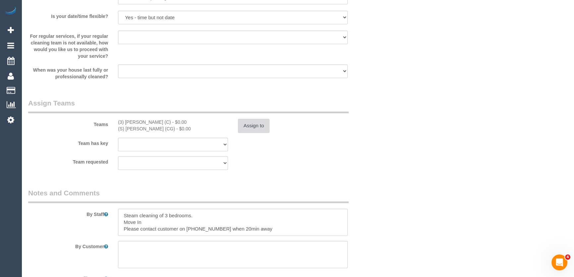
click at [249, 126] on button "Assign to" at bounding box center [254, 126] width 32 height 14
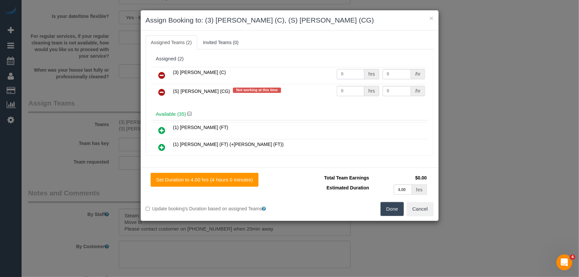
click at [345, 74] on input "0" at bounding box center [351, 74] width 28 height 10
type input "4"
type input "35"
click at [350, 92] on input "0" at bounding box center [351, 91] width 28 height 10
type input "0"
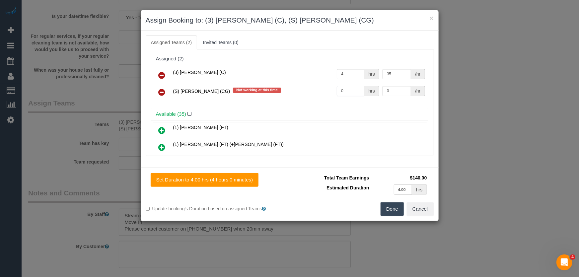
click at [345, 88] on input "0" at bounding box center [351, 91] width 28 height 10
type input "1"
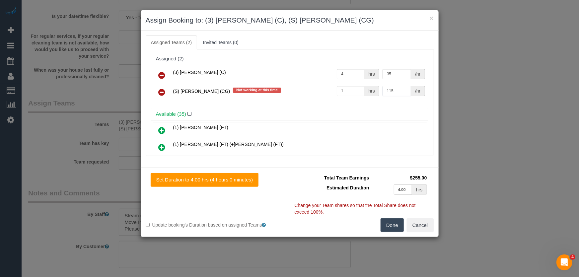
type input "115"
click at [384, 226] on button "Done" at bounding box center [391, 225] width 23 height 14
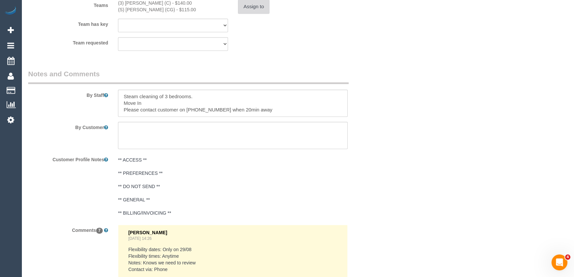
scroll to position [1055, 0]
click at [121, 94] on textarea at bounding box center [233, 101] width 230 height 27
paste textarea "Est. time: _hrs + SC of _(areas)__ Steam cleaner to arrive at ___ Please ensure…"
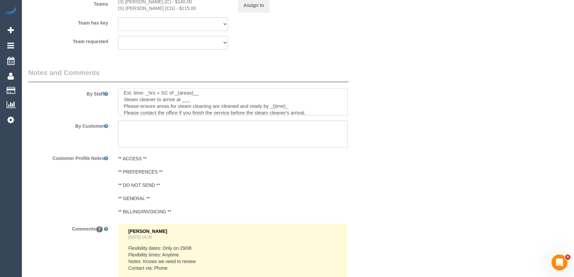
click at [149, 93] on textarea at bounding box center [233, 101] width 230 height 27
click at [202, 90] on textarea at bounding box center [233, 101] width 230 height 27
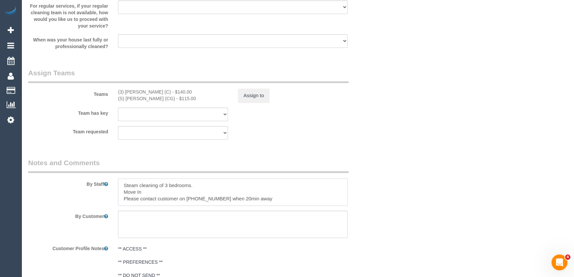
scroll to position [0, 0]
click at [207, 185] on textarea at bounding box center [233, 191] width 230 height 27
click at [193, 194] on textarea at bounding box center [233, 191] width 230 height 27
click at [291, 197] on textarea at bounding box center [233, 191] width 230 height 27
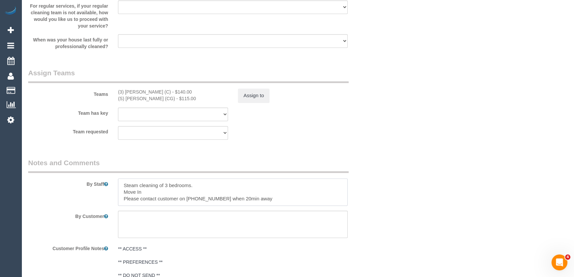
type textarea "Est. time: 4hrs + SC of 3 bedrooms Steam cleaner to arrive between 11am-1pm Ple…"
click at [380, 179] on div "By Staff" at bounding box center [203, 182] width 360 height 48
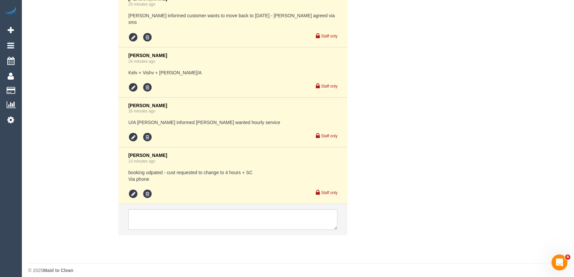
scroll to position [1552, 0]
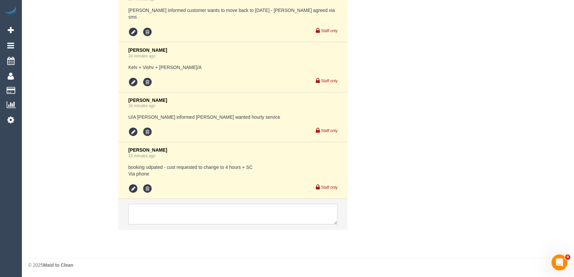
click at [166, 206] on textarea at bounding box center [232, 214] width 209 height 21
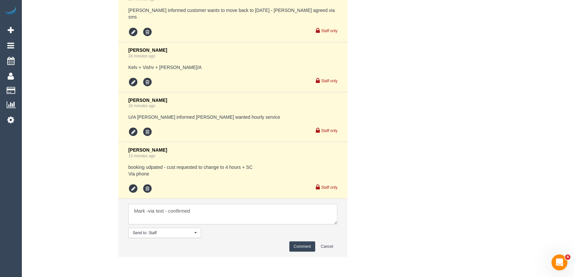
type textarea "Mark -via text - confirmed"
click at [298, 247] on button "Comment" at bounding box center [302, 246] width 26 height 10
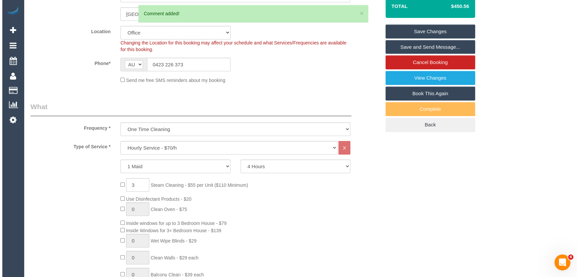
scroll to position [0, 0]
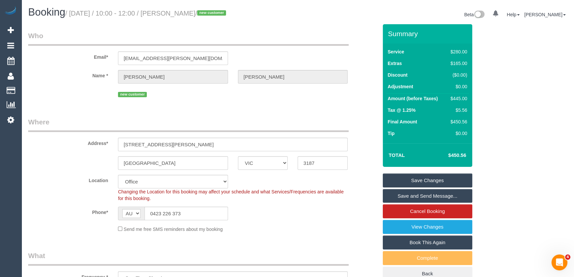
click at [183, 13] on small "/ August 29, 2025 / 10:00 - 12:00 / Julian Wakeford / new customer" at bounding box center [146, 13] width 163 height 7
copy small "Julian Wakeford"
click at [437, 195] on link "Save and Send Message..." at bounding box center [428, 196] width 90 height 14
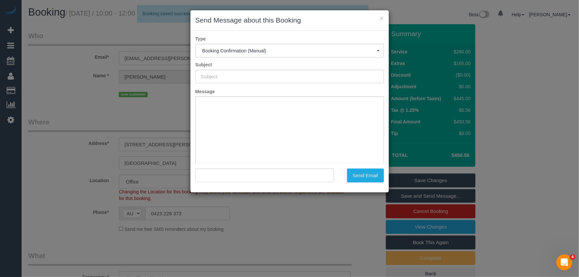
type input "Booking Confirmed"
type input ""Julian Wakeford" <julian.h.wakeford@gmail.com>"
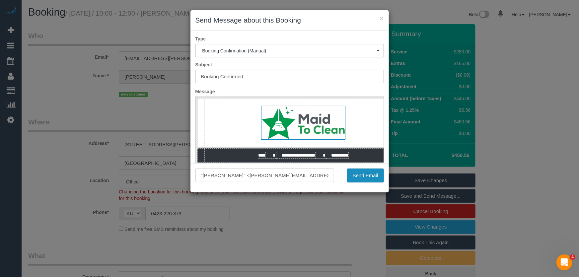
click at [362, 180] on button "Send Email" at bounding box center [365, 175] width 37 height 14
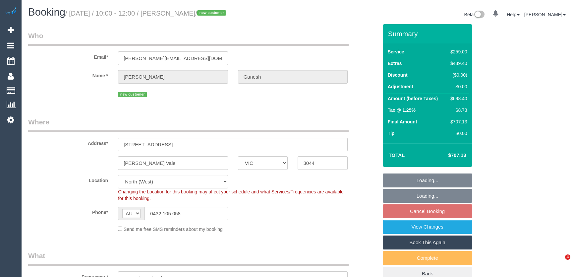
select select "VIC"
select select "object:1281"
select select "number:28"
select select "number:14"
select select "number:19"
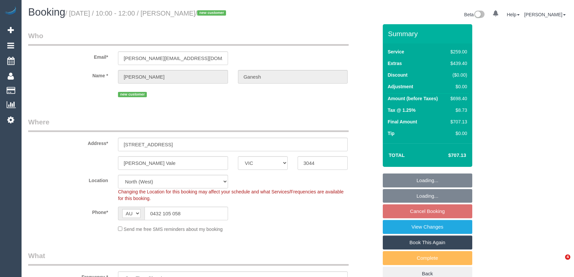
select select "number:24"
select select "number:26"
select select "spot3"
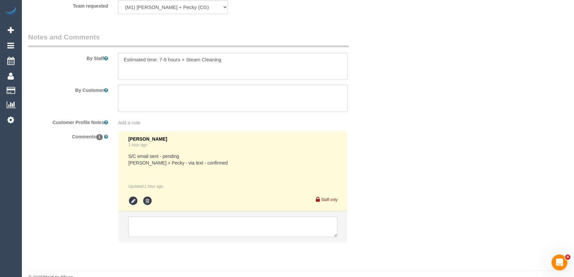
scroll to position [1085, 0]
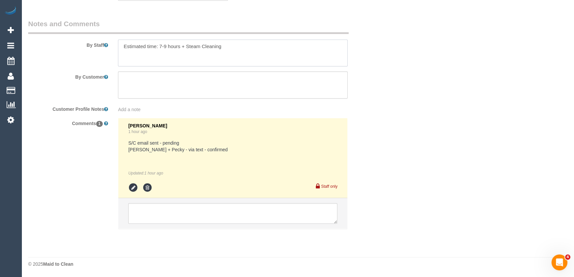
click at [231, 51] on textarea at bounding box center [233, 52] width 230 height 27
type textarea "Estimated time: 7-9 hours + Steam Cleaning (2 bedrooms (upstairs), 1 bedroom (d…"
click at [134, 187] on icon at bounding box center [133, 188] width 10 height 10
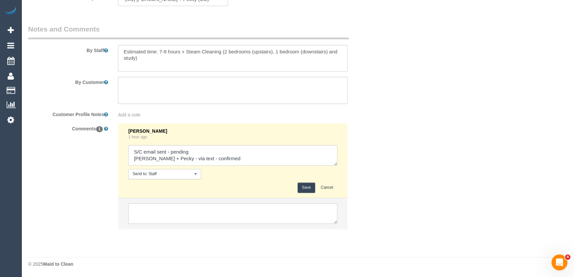
scroll to position [1080, 0]
click at [199, 150] on textarea at bounding box center [232, 155] width 209 height 21
type textarea "S/C email sent - confirmed Daniel + Pecky - via text - confirmed"
click at [304, 190] on button "Save" at bounding box center [307, 187] width 18 height 10
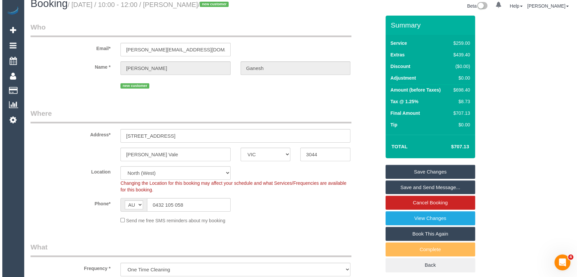
scroll to position [0, 0]
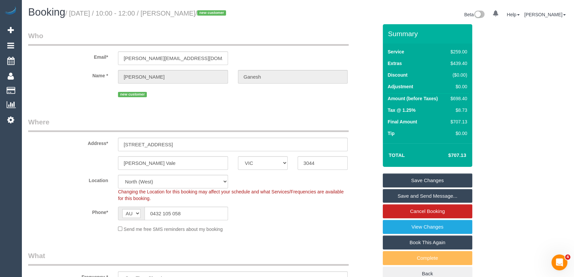
click at [430, 193] on link "Save and Send Message..." at bounding box center [428, 196] width 90 height 14
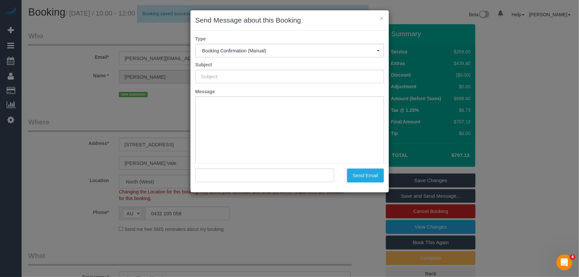
type input "Booking Confirmed"
type input ""Randy Ganesh" <randy.ganesh@gmail.com>"
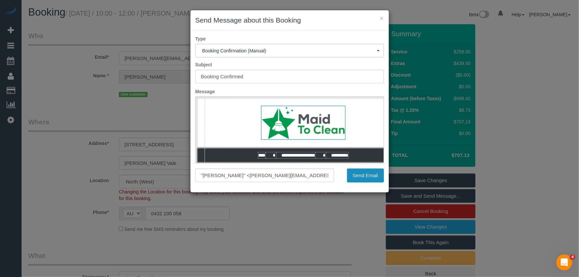
click at [365, 177] on button "Send Email" at bounding box center [365, 175] width 37 height 14
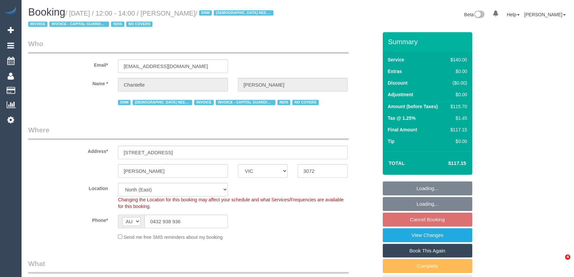
select select "VIC"
select select "spot4"
select select "number:29"
select select "number:14"
select select "number:19"
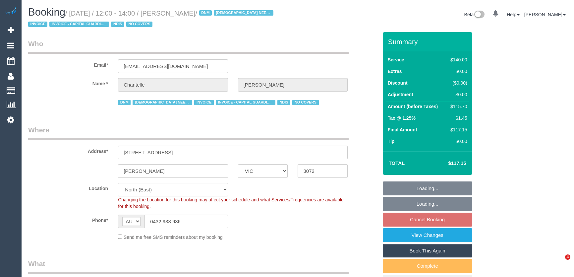
select select "number:36"
select select "number:35"
select select "spot25"
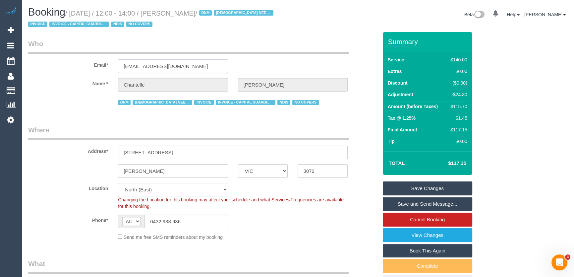
click at [190, 64] on input "[EMAIL_ADDRESS][DOMAIN_NAME]" at bounding box center [173, 66] width 110 height 14
click at [419, 202] on link "Save and Send Message..." at bounding box center [428, 204] width 90 height 14
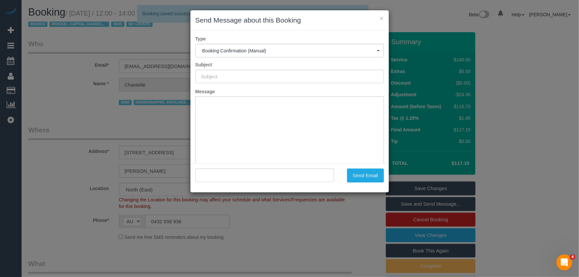
type input "Booking Confirmed"
type input ""[PERSON_NAME]" <[EMAIL_ADDRESS][DOMAIN_NAME]>"
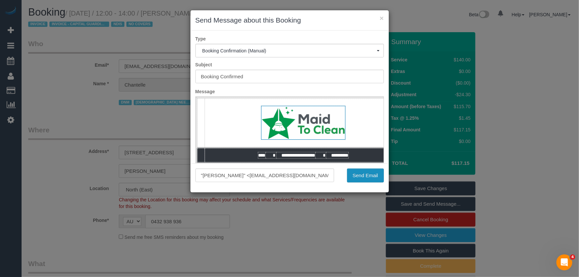
click at [358, 177] on button "Send Email" at bounding box center [365, 175] width 37 height 14
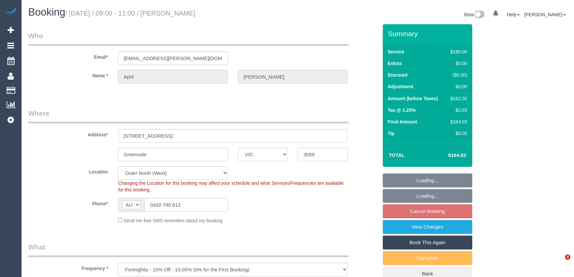
select select "VIC"
select select "180"
select select "number:27"
select select "number:19"
select select "number:33"
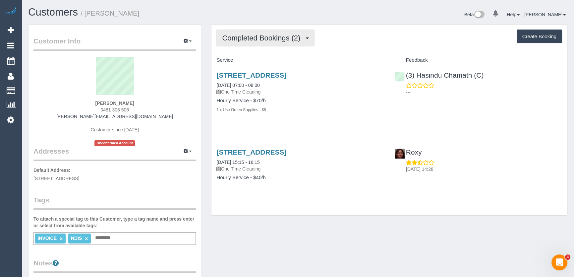
click at [277, 41] on span "Completed Bookings (2)" at bounding box center [263, 38] width 82 height 8
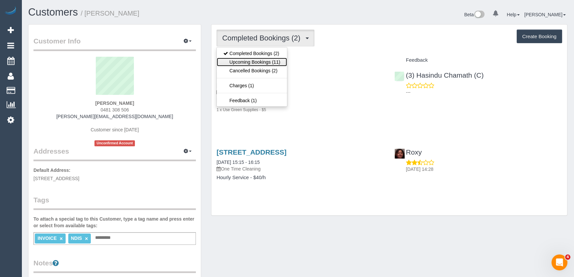
click at [279, 60] on link "Upcoming Bookings (11)" at bounding box center [252, 62] width 70 height 9
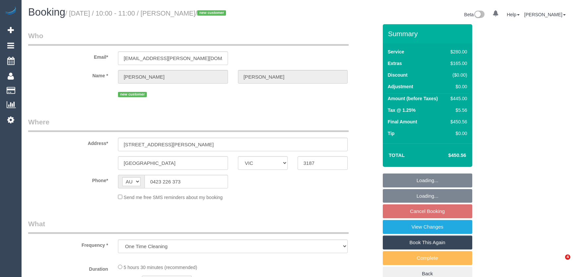
select select "VIC"
select select "string:stripe-pm_1RqRQ82GScqysDRVwoOBDfRc"
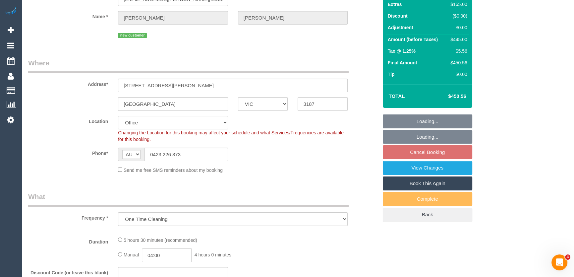
select select "object:704"
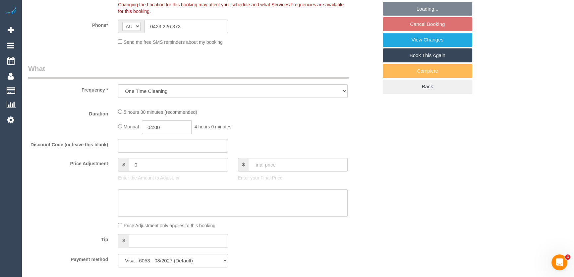
select select "240"
select select "number:28"
select select "number:14"
select select "number:19"
select select "number:24"
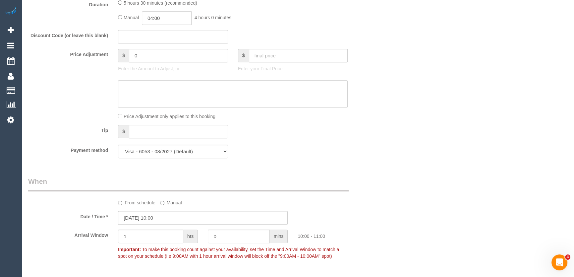
scroll to position [603, 0]
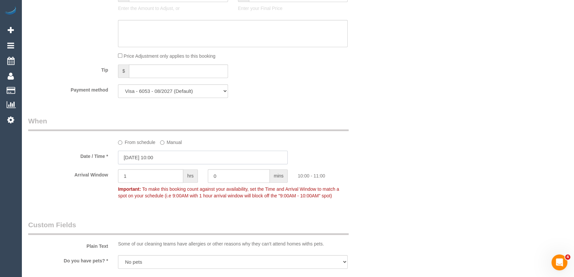
click at [169, 159] on input "[DATE] 10:00" at bounding box center [203, 158] width 170 height 14
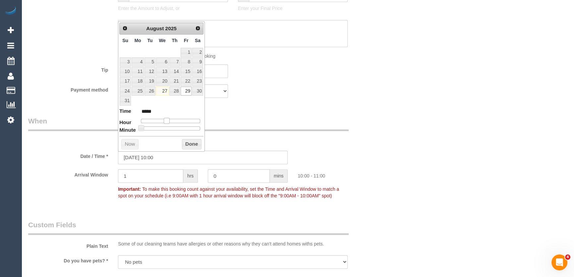
type input "[DATE] 09:00"
type input "*****"
click at [165, 121] on span at bounding box center [164, 121] width 6 height 6
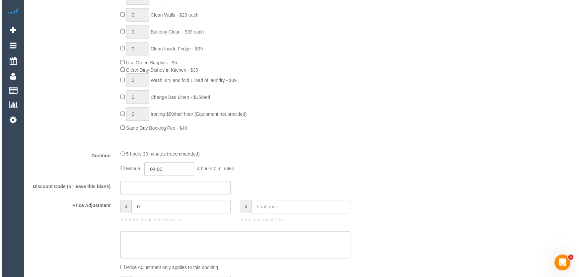
scroll to position [0, 0]
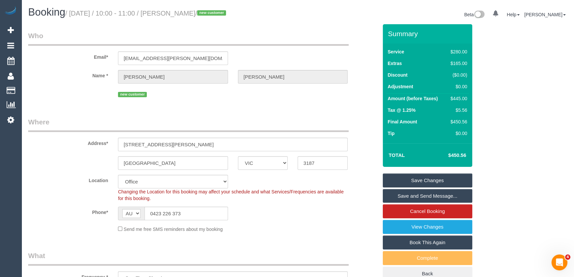
click at [402, 199] on link "Save and Send Message..." at bounding box center [428, 196] width 90 height 14
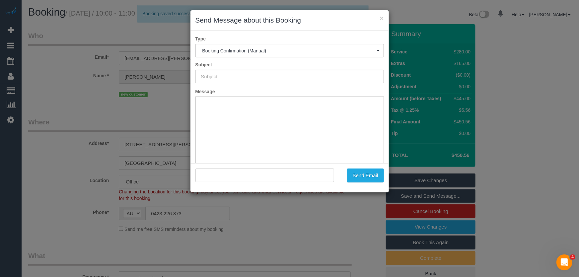
type input "Booking Confirmed"
type input ""[PERSON_NAME]" <[PERSON_NAME][EMAIL_ADDRESS][PERSON_NAME][DOMAIN_NAME]>"
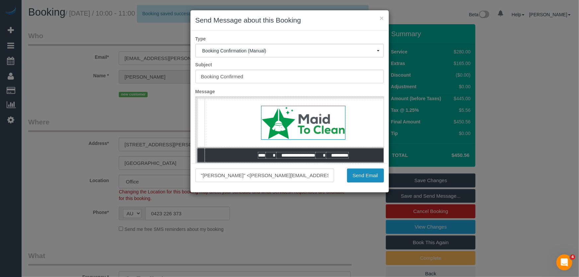
click at [365, 179] on button "Send Email" at bounding box center [365, 175] width 37 height 14
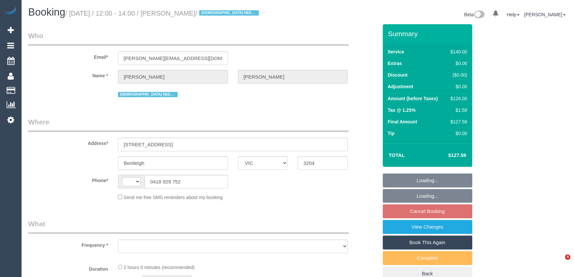
select select "VIC"
select select "string:AU"
select select "string:stripe-pm_1R7Dp82GScqysDRVtJ5pjGE8"
select select "number:28"
select select "number:16"
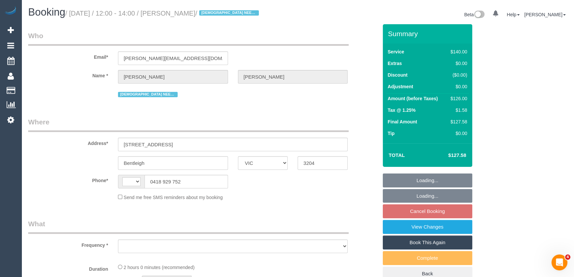
select select "number:19"
select select "number:24"
select select "number:34"
select select "number:12"
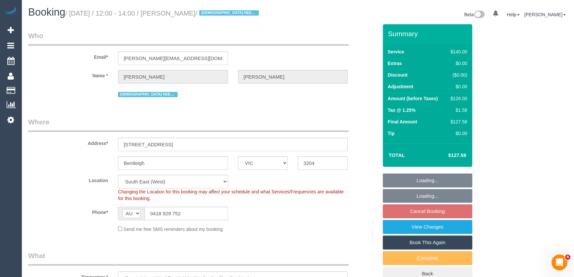
select select "object:875"
select select "spot1"
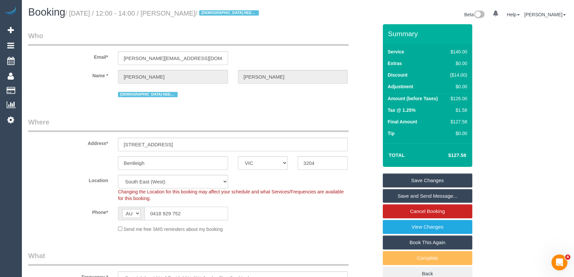
click at [192, 216] on input "0418 929 752" at bounding box center [187, 214] width 84 height 14
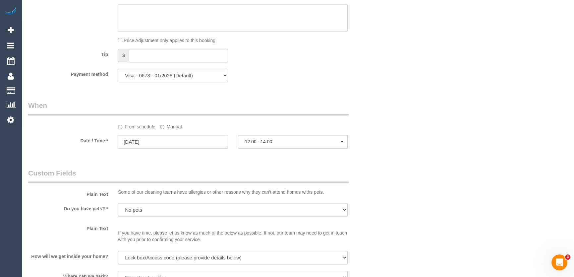
scroll to position [663, 0]
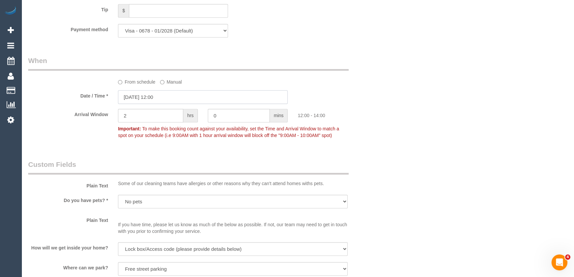
click at [169, 96] on input "29/08/2025 12:00" at bounding box center [203, 97] width 170 height 14
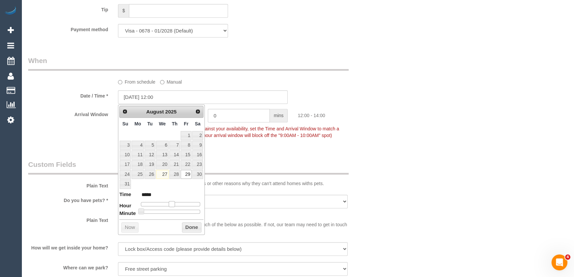
type input "29/08/2025 13:00"
type input "*****"
type input "29/08/2025 14:00"
type input "*****"
drag, startPoint x: 170, startPoint y: 202, endPoint x: 175, endPoint y: 202, distance: 5.3
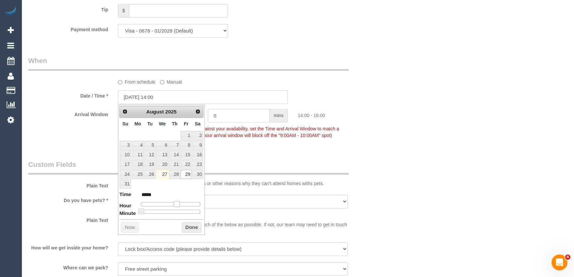
click at [175, 202] on span at bounding box center [177, 204] width 6 height 6
click at [230, 151] on div "Who Email* kelsey-moore@live.com.au Name * Kelsey Moore FEMALE NEEDED Where Add…" at bounding box center [203, 21] width 360 height 1320
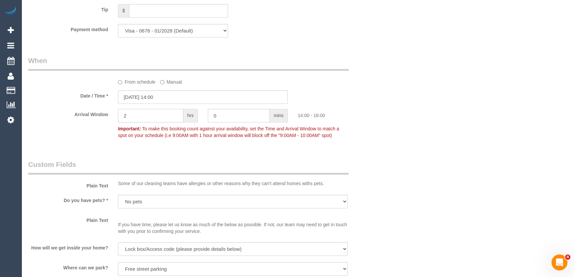
click at [158, 119] on input "2" at bounding box center [150, 116] width 65 height 14
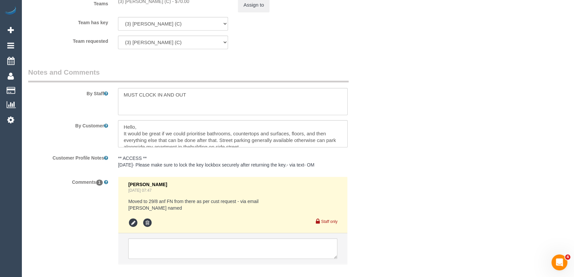
scroll to position [1090, 0]
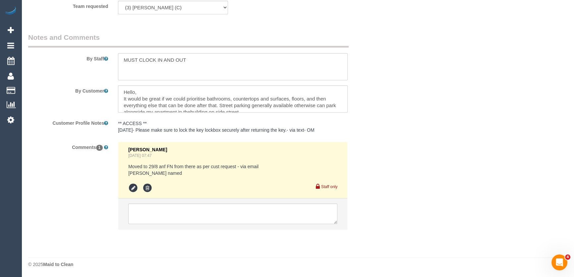
type input "1"
click at [157, 213] on textarea at bounding box center [232, 213] width 209 height 21
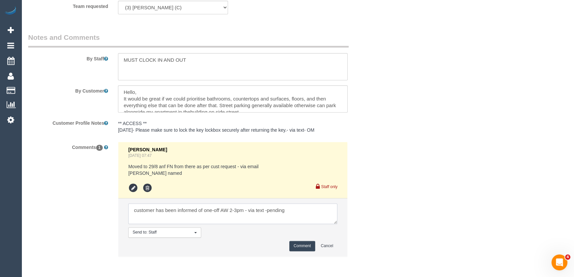
type textarea "customer has been informed of one-off AW 2-3pm - via text -pending"
click at [302, 244] on button "Comment" at bounding box center [302, 246] width 26 height 10
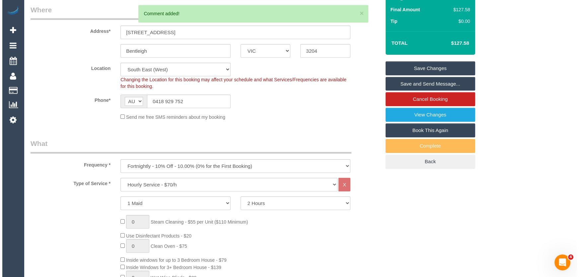
scroll to position [0, 0]
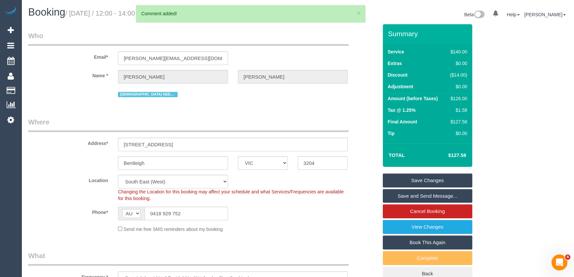
click at [414, 179] on link "Save Changes" at bounding box center [428, 180] width 90 height 14
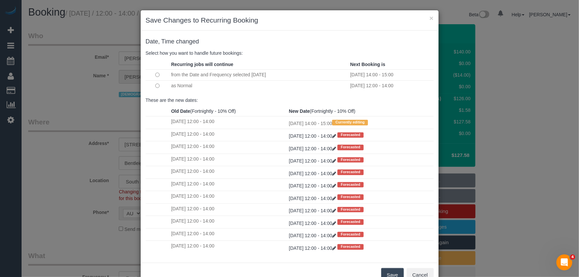
click at [391, 274] on button "Save" at bounding box center [392, 275] width 23 height 14
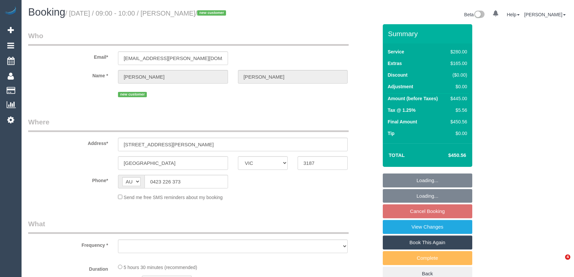
select select "VIC"
select select "object:697"
select select "string:stripe-pm_1RqRQ82GScqysDRVwoOBDfRc"
select select "240"
select select "number:28"
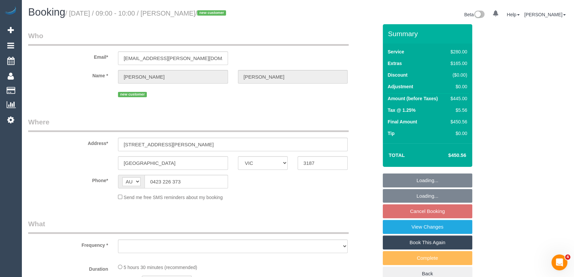
select select "number:14"
select select "number:19"
select select "number:24"
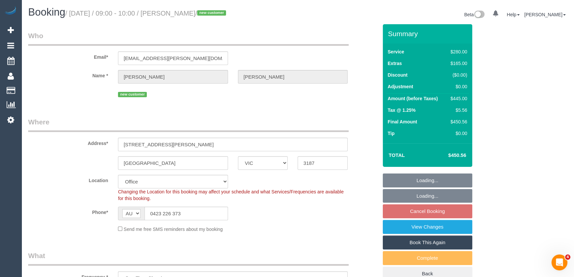
select select "object:1014"
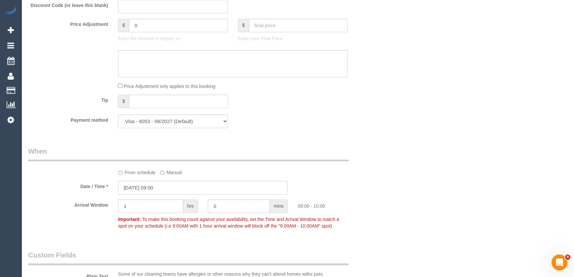
scroll to position [663, 0]
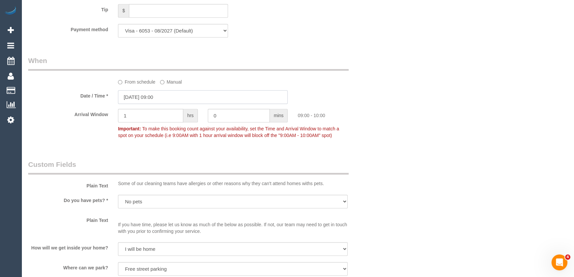
click at [171, 97] on input "[DATE] 09:00" at bounding box center [203, 97] width 170 height 14
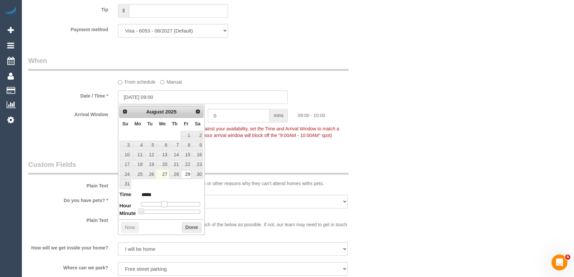
type input "[DATE] 10:00"
type input "*****"
click at [168, 202] on span at bounding box center [167, 204] width 6 height 6
click at [236, 165] on legend "Custom Fields" at bounding box center [188, 166] width 321 height 15
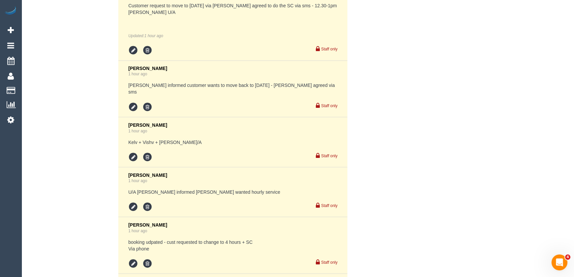
scroll to position [1601, 0]
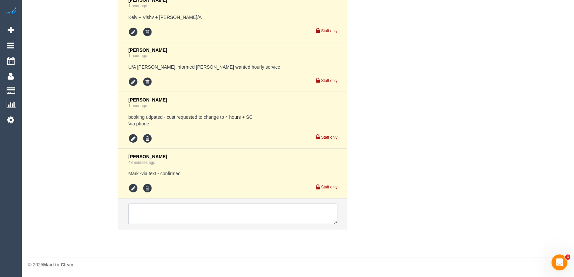
click at [146, 214] on textarea at bounding box center [232, 214] width 209 height 21
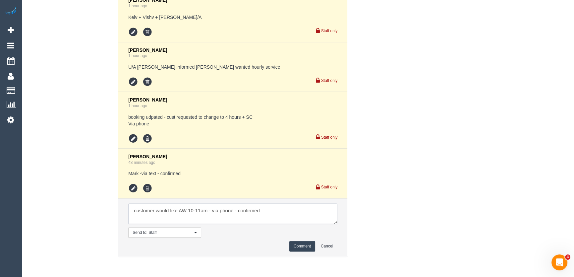
type textarea "customer would like AW 10-11am - via phone - confirmed"
click at [301, 245] on button "Comment" at bounding box center [302, 246] width 26 height 10
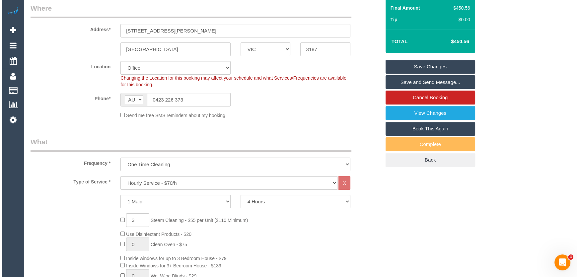
scroll to position [0, 0]
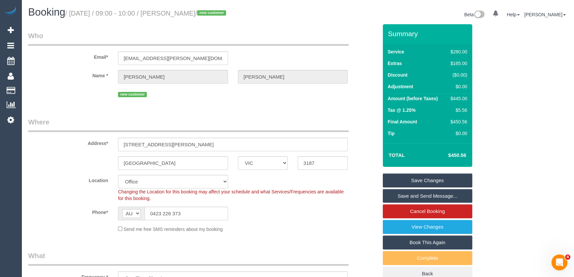
click at [417, 198] on link "Save and Send Message..." at bounding box center [428, 196] width 90 height 14
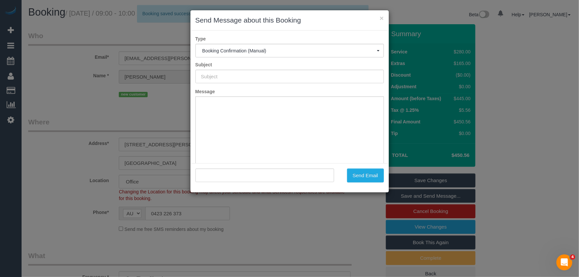
type input "Booking Confirmed"
type input ""Julian Wakeford" <julian.h.wakeford@gmail.com>"
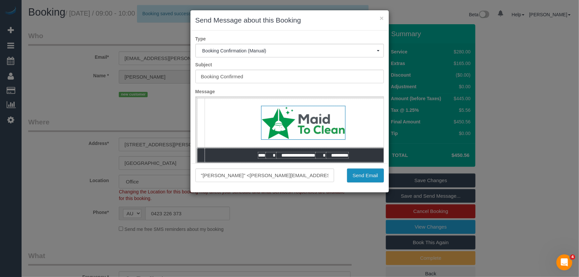
click at [366, 179] on button "Send Email" at bounding box center [365, 175] width 37 height 14
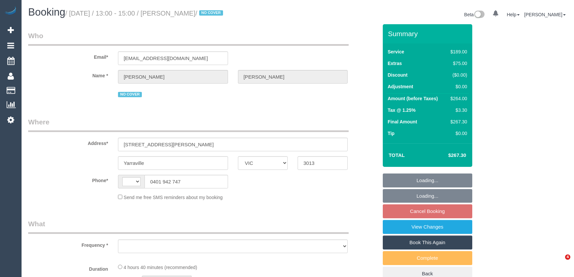
select select "VIC"
select select "object:284"
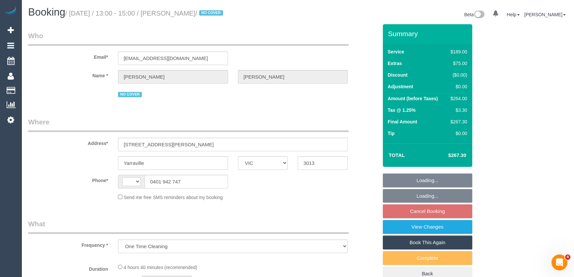
select select "string:AU"
select select "string:stripe-pm_1Q6Ued2GScqysDRVN6pIIr3A"
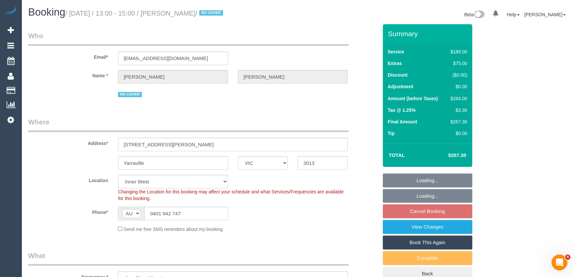
select select "object:1376"
select select "number:28"
select select "number:14"
select select "number:19"
select select "number:22"
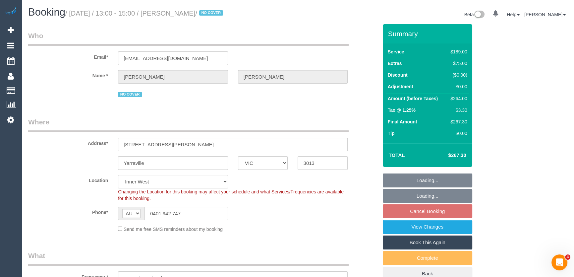
select select "number:34"
select select "number:12"
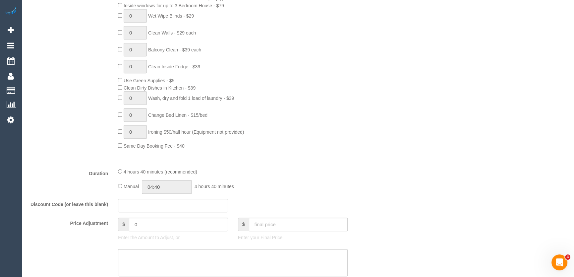
scroll to position [512, 0]
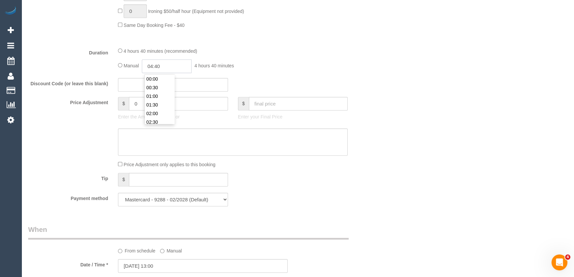
click at [167, 69] on input "04:40" at bounding box center [167, 66] width 50 height 14
type input "02:30"
click at [160, 119] on li "02:30" at bounding box center [160, 122] width 30 height 9
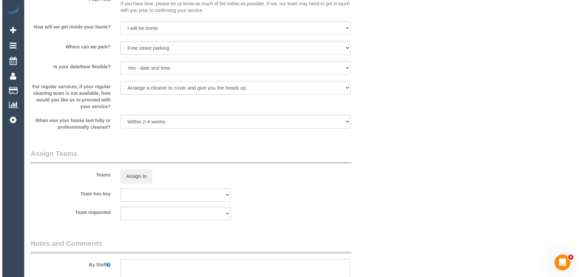
scroll to position [934, 0]
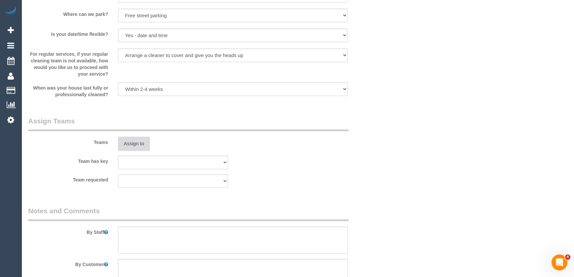
click at [138, 144] on button "Assign to" at bounding box center [134, 144] width 32 height 14
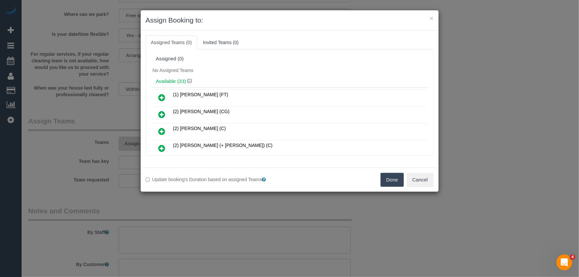
scroll to position [158, 0]
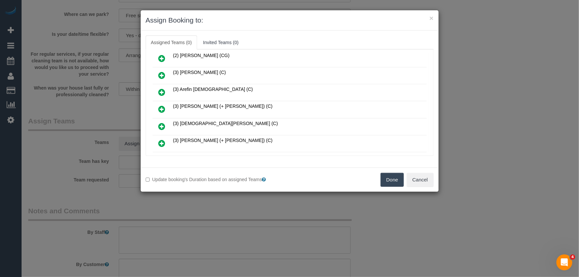
click at [162, 105] on icon at bounding box center [161, 109] width 7 height 8
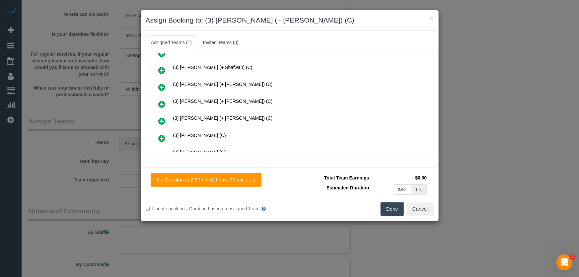
click at [159, 83] on icon at bounding box center [161, 87] width 7 height 8
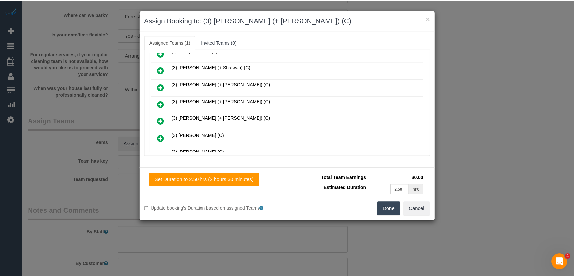
scroll to position [280, 0]
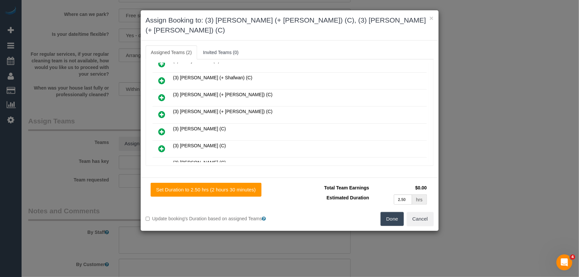
drag, startPoint x: 403, startPoint y: 210, endPoint x: 399, endPoint y: 208, distance: 4.7
click at [401, 212] on button "Done" at bounding box center [391, 219] width 23 height 14
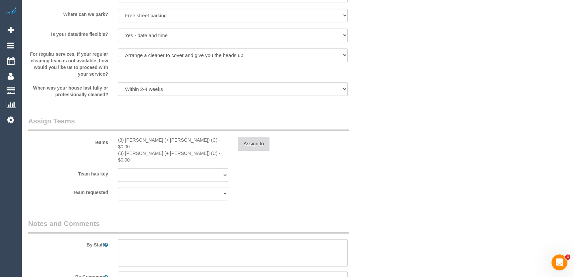
click at [253, 142] on button "Assign to" at bounding box center [254, 144] width 32 height 14
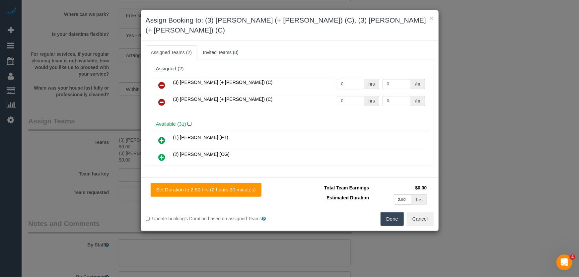
click at [347, 79] on input "0" at bounding box center [351, 84] width 28 height 10
type input "1"
type input "85"
click at [348, 96] on input "0" at bounding box center [351, 101] width 28 height 10
type input "1"
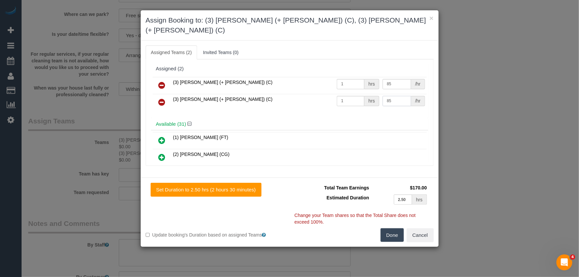
type input "85"
click at [388, 228] on button "Done" at bounding box center [391, 235] width 23 height 14
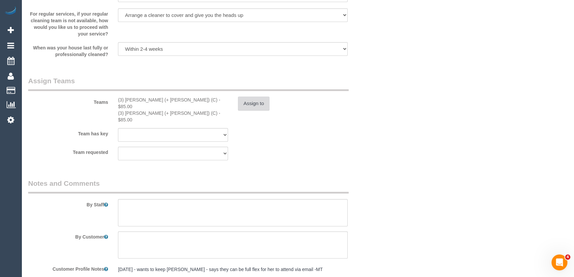
scroll to position [1024, 0]
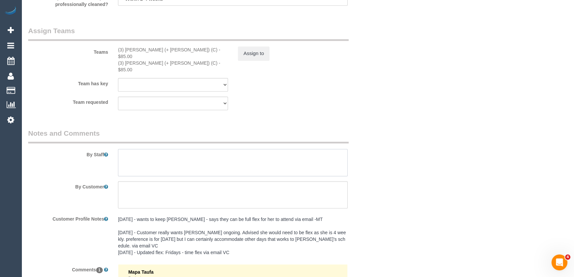
click at [159, 149] on textarea at bounding box center [233, 162] width 230 height 27
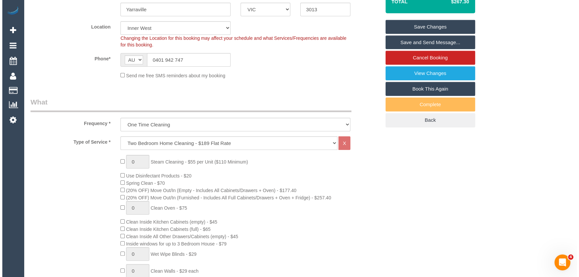
scroll to position [0, 0]
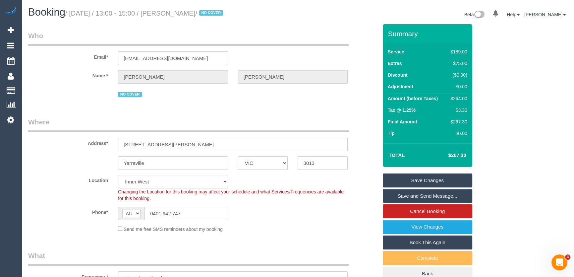
type textarea "Estimated time: 4-5 hours"
click at [189, 13] on small "/ September 02, 2025 / 13:00 - 15:00 / Leah Auciello / NO COVER" at bounding box center [145, 13] width 160 height 7
copy small "Leah Auciello"
click at [435, 196] on link "Save and Send Message..." at bounding box center [428, 196] width 90 height 14
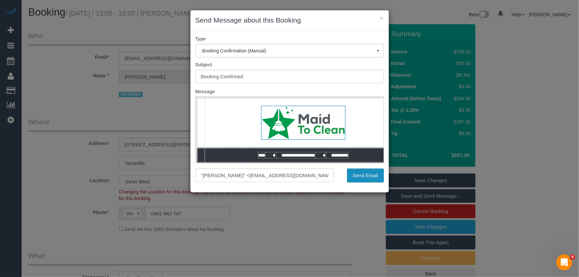
click at [362, 179] on button "Send Email" at bounding box center [365, 175] width 37 height 14
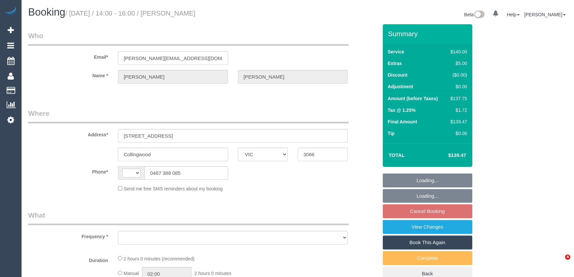
select select "VIC"
select select "string:AU"
select select "string:stripe-pm_1RUMDB2GScqysDRVI4TwRVIl"
select select "number:27"
select select "number:16"
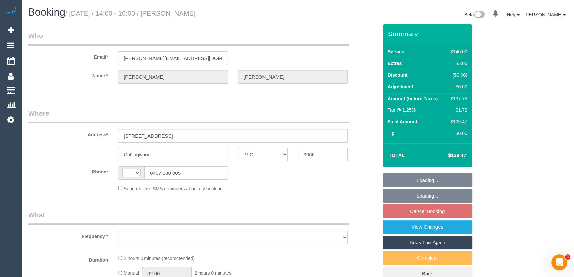
select select "number:19"
select select "number:22"
select select "number:34"
select select "number:12"
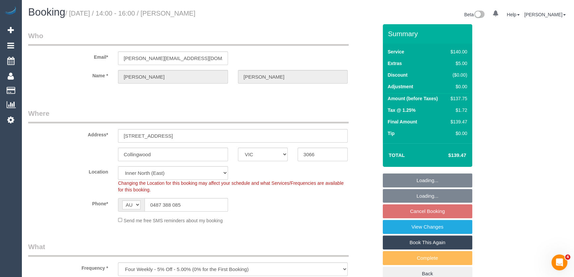
select select "object:1642"
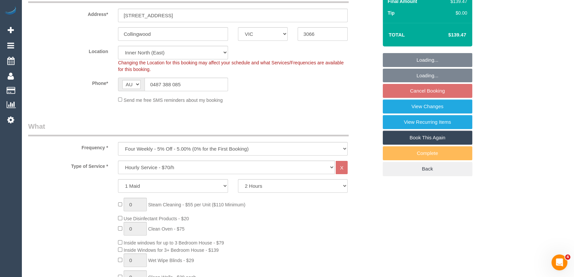
select select "spot5"
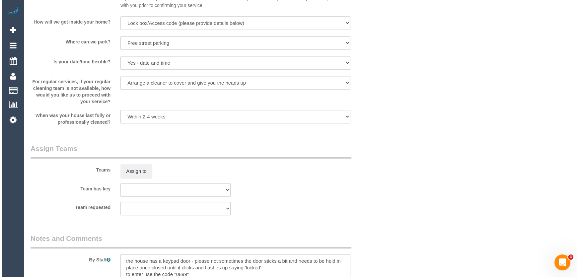
scroll to position [934, 0]
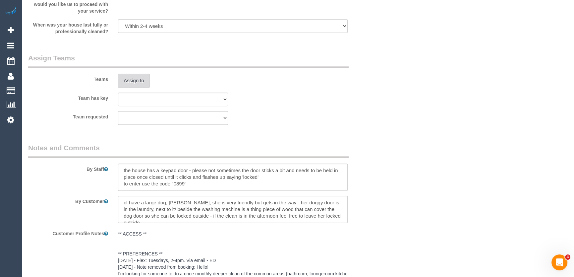
click at [131, 87] on button "Assign to" at bounding box center [134, 81] width 32 height 14
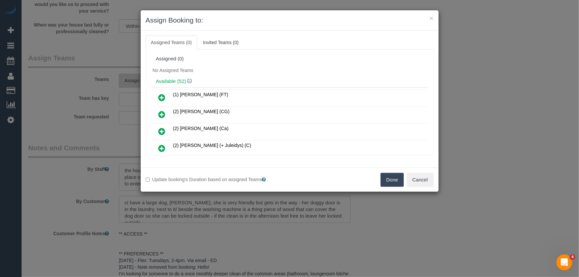
scroll to position [689, 0]
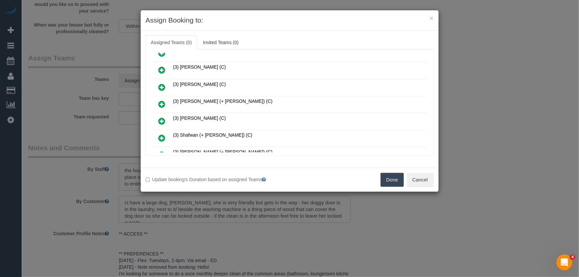
click at [162, 117] on icon at bounding box center [161, 121] width 7 height 8
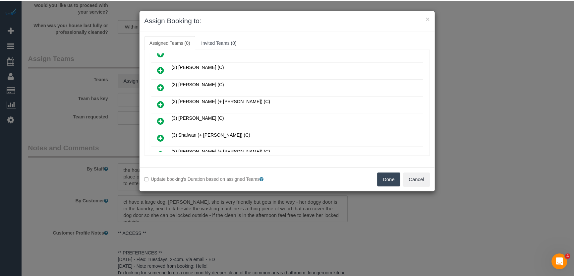
scroll to position [704, 0]
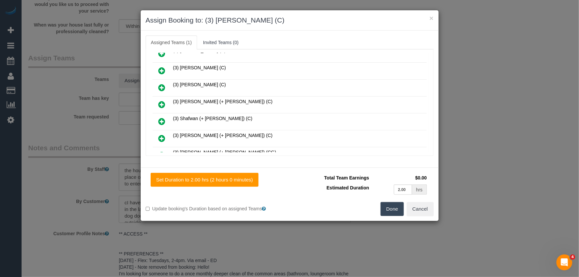
click at [398, 212] on button "Done" at bounding box center [391, 209] width 23 height 14
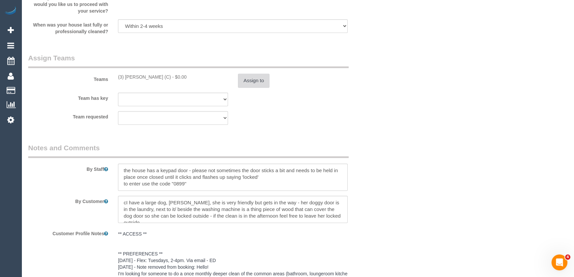
click at [260, 83] on button "Assign to" at bounding box center [254, 81] width 32 height 14
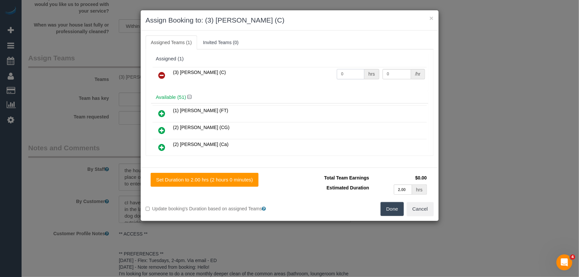
click at [348, 75] on input "0" at bounding box center [351, 74] width 28 height 10
type input "2"
type input "35"
click at [388, 208] on button "Done" at bounding box center [391, 209] width 23 height 14
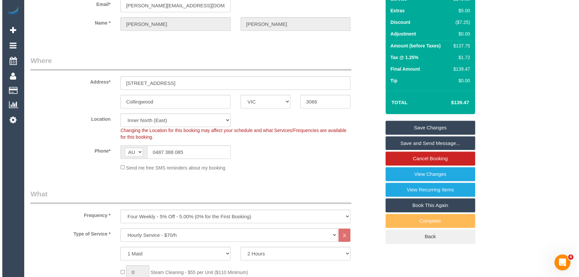
scroll to position [0, 0]
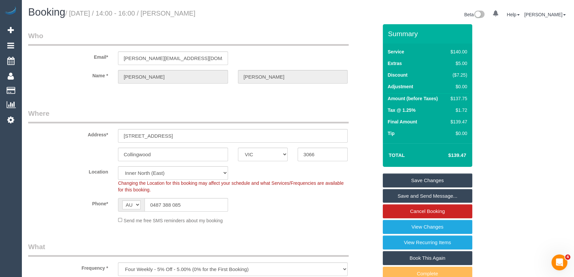
click at [191, 13] on small "/ September 02, 2025 / 14:00 - 16:00 / Oliver Gregory" at bounding box center [130, 13] width 130 height 7
copy small "Oliver Gregory"
click at [425, 194] on link "Save and Send Message..." at bounding box center [428, 196] width 90 height 14
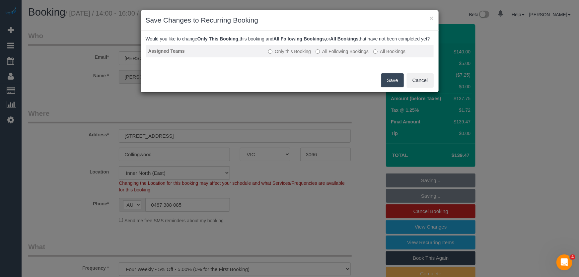
click at [331, 55] on label "All Following Bookings" at bounding box center [341, 51] width 53 height 7
click at [388, 87] on button "Save" at bounding box center [392, 80] width 23 height 14
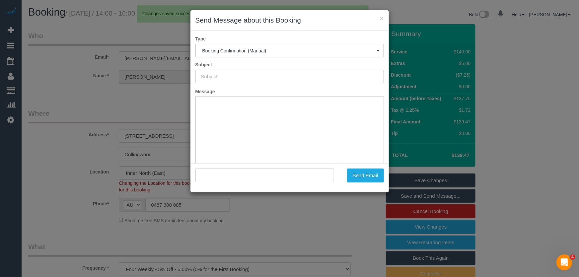
type input "Booking Confirmed"
type input ""Oliver Gregory" <ollie.greg18@gmail.com>"
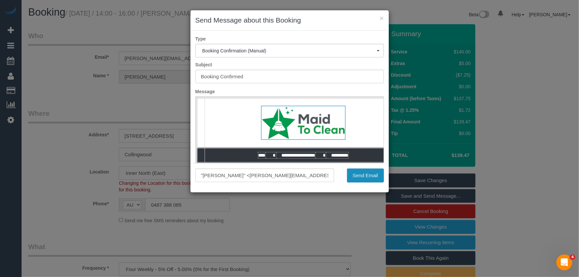
click at [360, 176] on button "Send Email" at bounding box center [365, 175] width 37 height 14
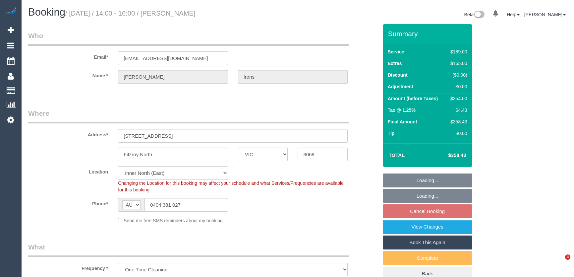
select select "VIC"
select select "string:stripe-pm_1PsLJ82GScqysDRV8R9CuVic"
select select "number:28"
select select "number:14"
select select "number:19"
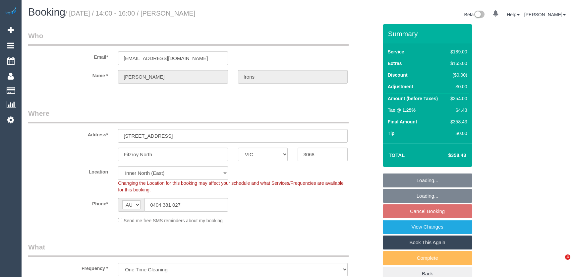
select select "number:25"
select select "number:13"
select select "spot5"
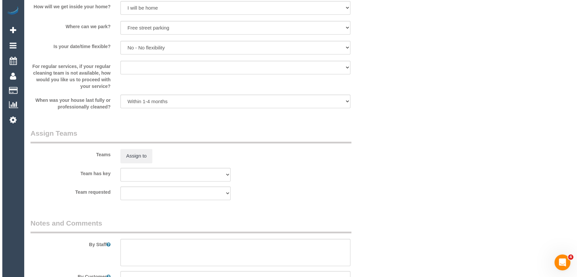
scroll to position [906, 0]
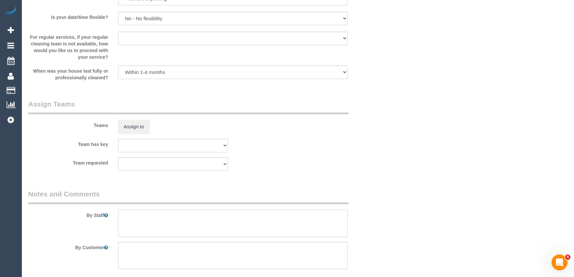
click at [149, 219] on textarea at bounding box center [233, 223] width 230 height 27
type textarea "Estimated time: 5.5-6.5 hours"
click at [141, 130] on button "Assign to" at bounding box center [134, 127] width 32 height 14
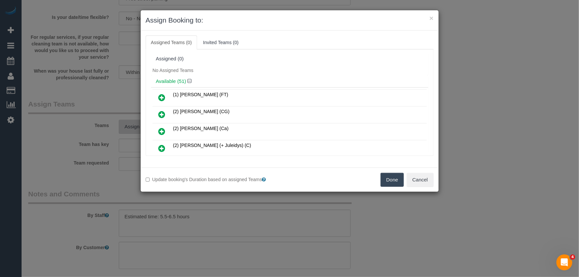
scroll to position [805, 0]
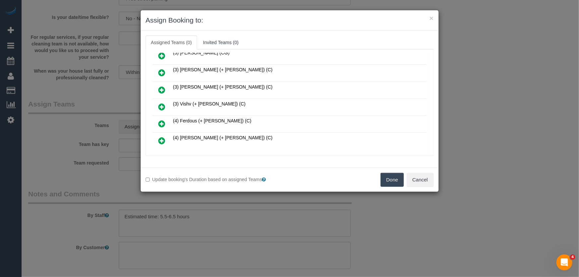
click at [159, 120] on icon at bounding box center [161, 124] width 7 height 8
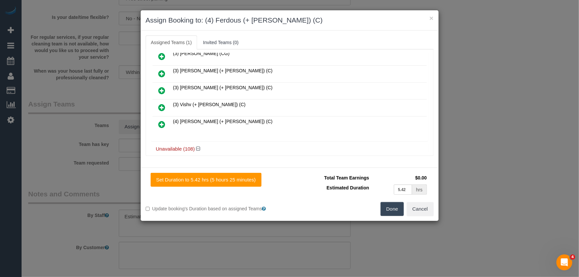
click at [159, 120] on icon at bounding box center [161, 124] width 7 height 8
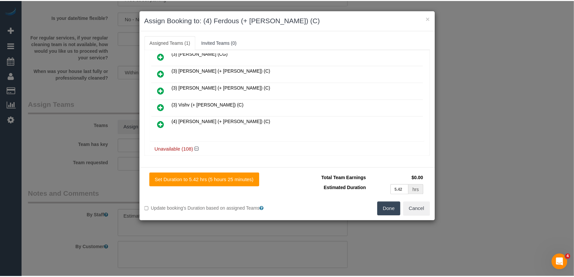
scroll to position [836, 0]
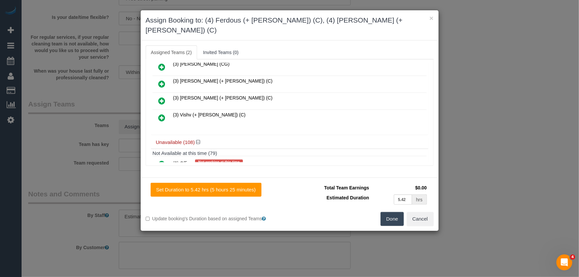
click at [384, 212] on button "Done" at bounding box center [391, 219] width 23 height 14
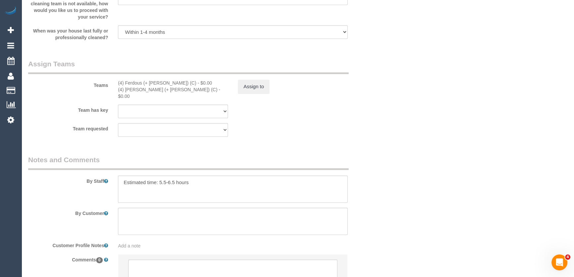
scroll to position [997, 0]
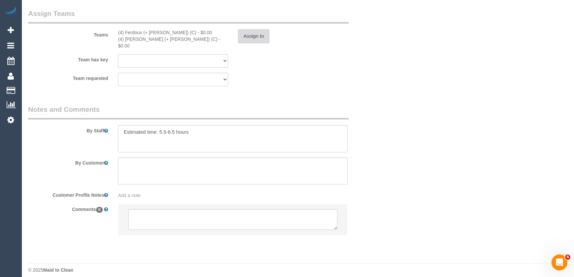
click at [252, 41] on button "Assign to" at bounding box center [254, 36] width 32 height 14
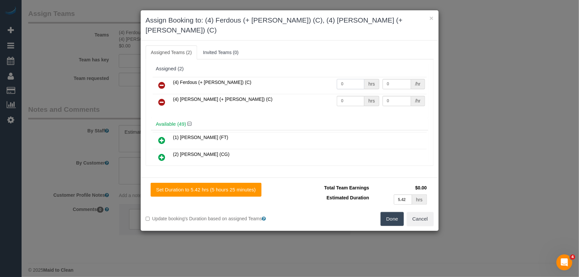
click at [344, 79] on input "0" at bounding box center [351, 84] width 28 height 10
type input "1"
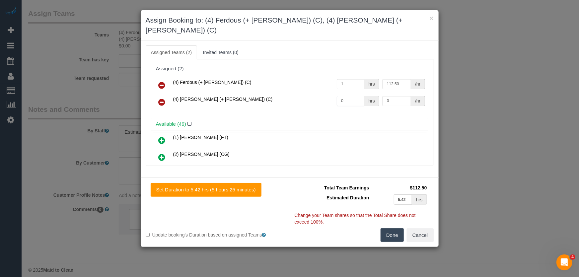
type input "112.5"
click at [345, 96] on input "0" at bounding box center [351, 101] width 28 height 10
type input "1"
type input "112.5"
click at [389, 228] on button "Done" at bounding box center [391, 235] width 23 height 14
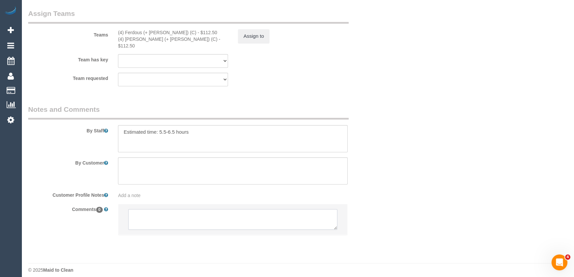
click at [151, 209] on textarea at bounding box center [232, 219] width 209 height 21
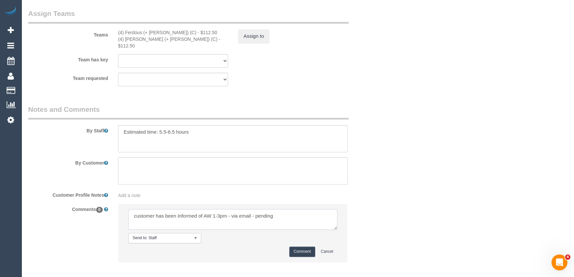
type textarea "customer has been informed of AW 1-3pm - via email - pending"
click at [306, 246] on button "Comment" at bounding box center [302, 251] width 26 height 10
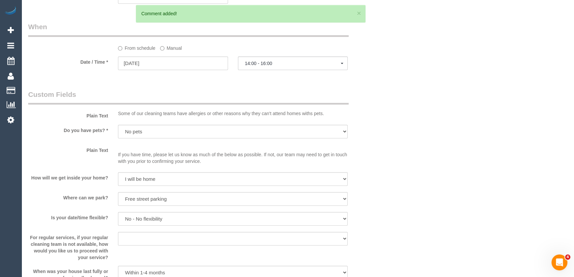
scroll to position [635, 0]
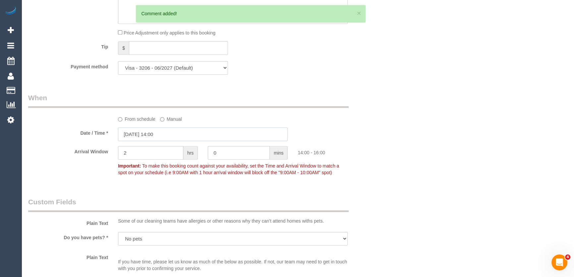
click at [174, 141] on input "02/09/2025 14:00" at bounding box center [203, 134] width 170 height 14
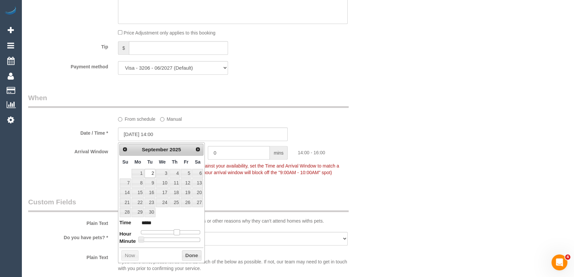
type input "02/09/2025 13:00"
type input "*****"
click at [177, 232] on span at bounding box center [174, 232] width 6 height 6
click at [235, 194] on div "Who Email* mdisubs2650@gmail.com Name * Matt Irons Where Address* 500 Brunswick…" at bounding box center [203, 48] width 360 height 1318
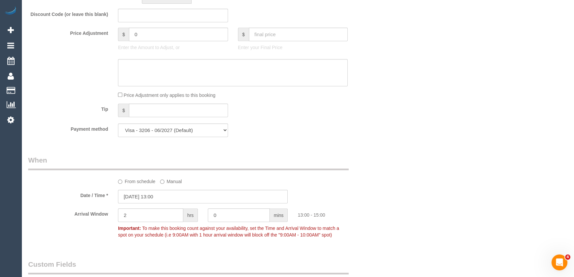
scroll to position [454, 0]
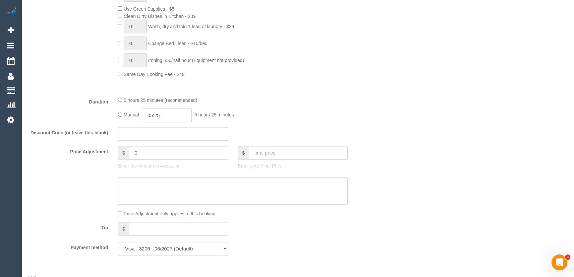
click at [181, 116] on input "05:25" at bounding box center [167, 115] width 50 height 14
click at [156, 142] on li "03:00" at bounding box center [160, 143] width 30 height 9
click at [168, 119] on input "03:00" at bounding box center [167, 115] width 50 height 14
type input "03:15"
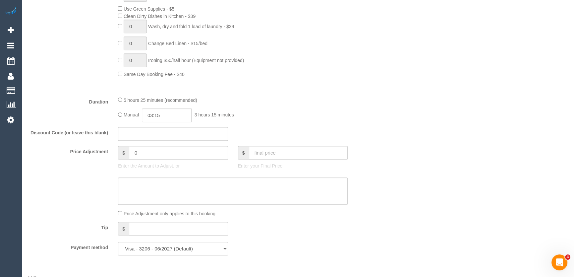
click at [216, 96] on fieldset "What Frequency * One Time Cleaning Weekly - 10% Off - 10.00% (0% for the First …" at bounding box center [203, 23] width 350 height 473
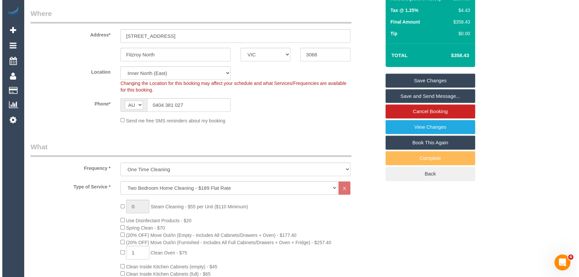
scroll to position [0, 0]
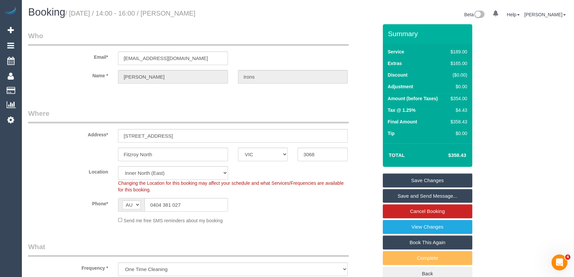
click at [189, 13] on small "/ September 02, 2025 / 14:00 - 16:00 / Matt Irons" at bounding box center [130, 13] width 130 height 7
copy small "Matt Irons"
click at [422, 180] on link "Save Changes" at bounding box center [428, 180] width 90 height 14
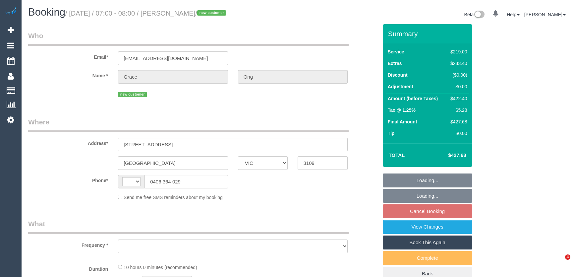
select select "VIC"
select select "string:AU"
select select "string:stripe-pm_1S0GE42GScqysDRVRJ29sa35"
select select "number:28"
select select "number:14"
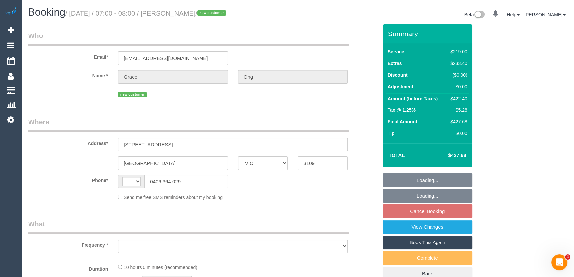
select select "number:19"
select select "number:25"
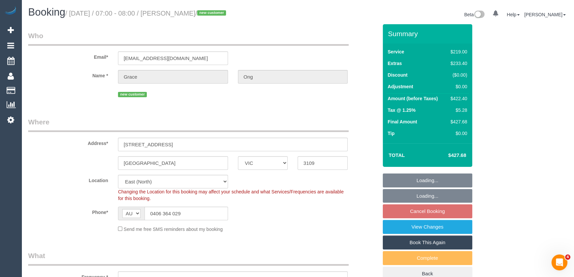
select select "object:1055"
select select "spot1"
select select "object:1161"
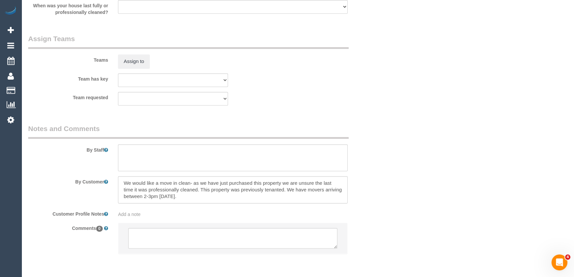
scroll to position [1006, 0]
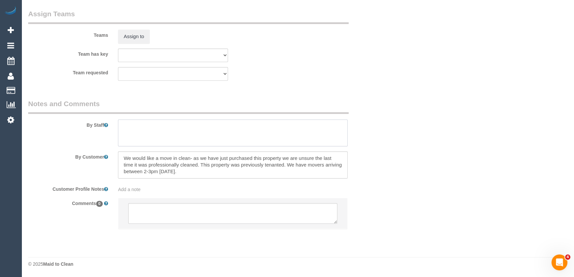
click at [193, 129] on textarea at bounding box center [233, 132] width 230 height 27
type textarea "Estimated time: 6.5-8.5 hours"
click at [163, 211] on textarea at bounding box center [232, 213] width 209 height 21
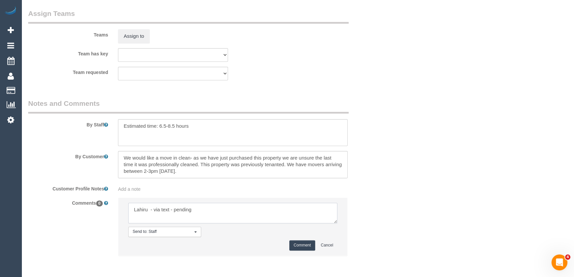
type textarea "Lahiru - via text - pending"
click at [302, 246] on button "Comment" at bounding box center [302, 245] width 26 height 10
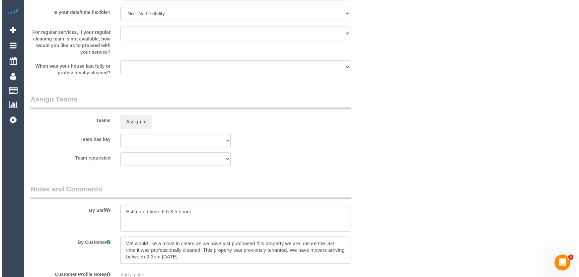
scroll to position [915, 0]
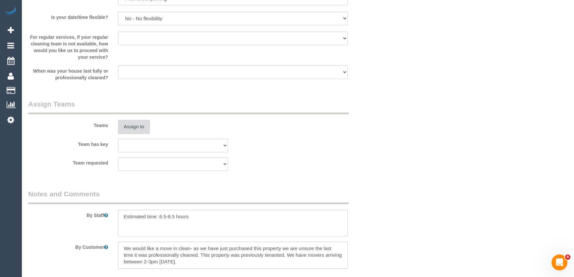
click at [135, 129] on button "Assign to" at bounding box center [134, 127] width 32 height 14
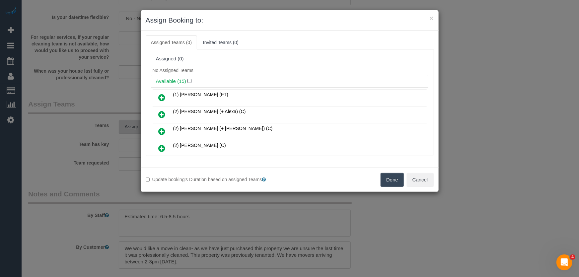
scroll to position [1002, 0]
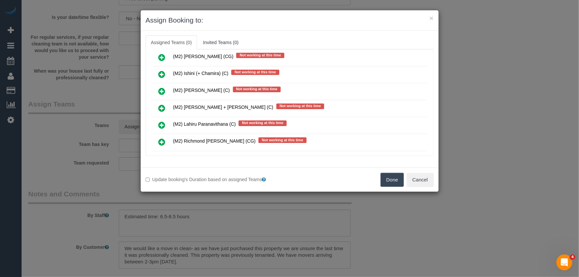
click at [161, 121] on icon at bounding box center [161, 125] width 7 height 8
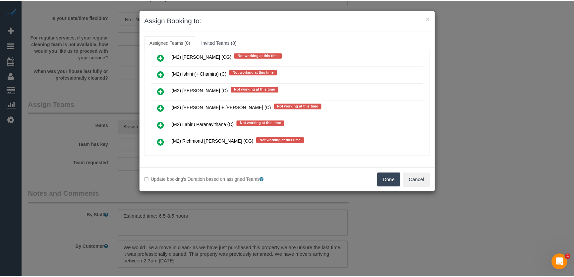
scroll to position [1018, 0]
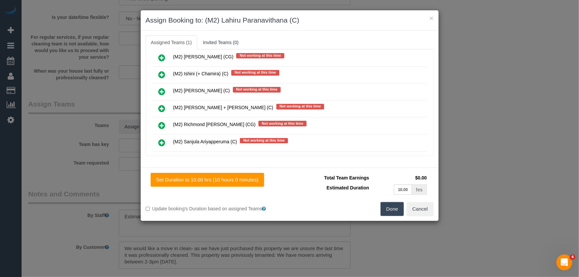
click at [388, 209] on button "Done" at bounding box center [391, 209] width 23 height 14
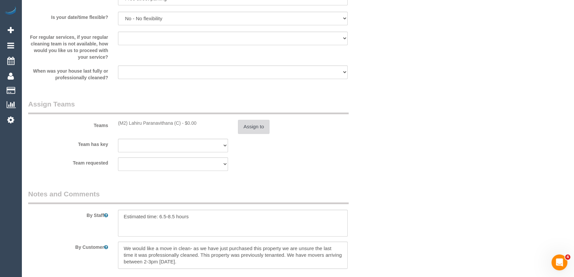
click at [258, 128] on button "Assign to" at bounding box center [254, 127] width 32 height 14
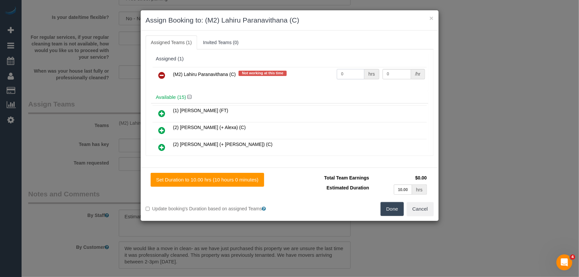
click at [347, 73] on input "0" at bounding box center [351, 74] width 28 height 10
type input "1"
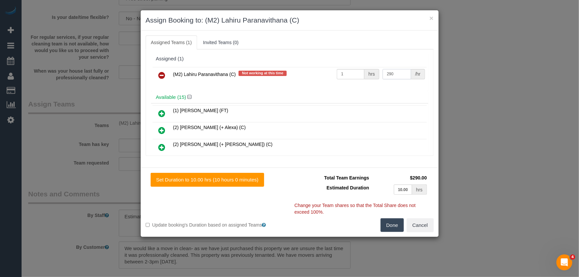
type input "290"
click at [395, 226] on button "Done" at bounding box center [391, 225] width 23 height 14
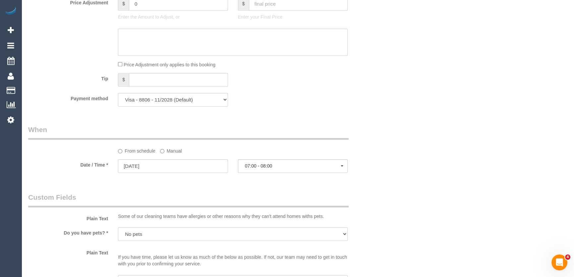
scroll to position [463, 0]
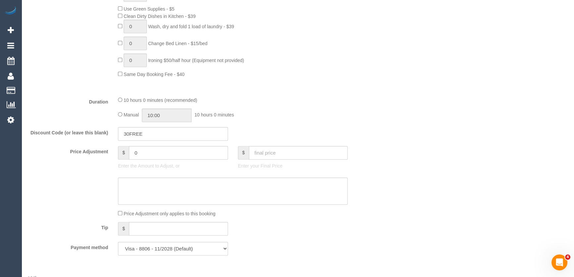
click at [124, 116] on span "Manual" at bounding box center [131, 114] width 15 height 5
click at [170, 113] on input "10:00" at bounding box center [167, 115] width 50 height 14
type input "08:30"
click at [160, 157] on li "08:30" at bounding box center [160, 159] width 30 height 9
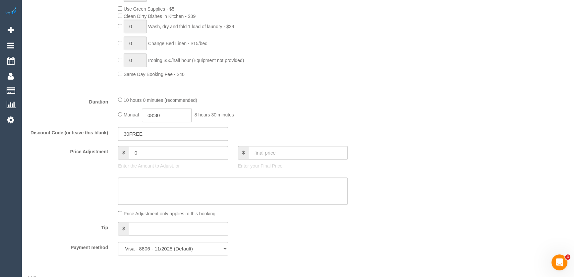
click at [265, 101] on div "10 hours 0 minutes (recommended)" at bounding box center [233, 99] width 230 height 7
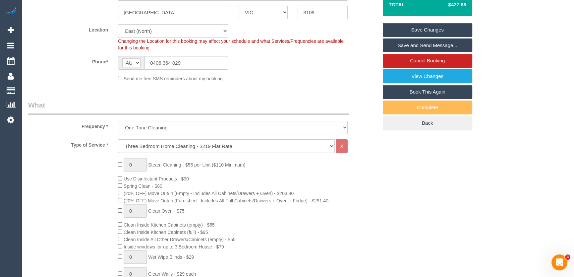
scroll to position [101, 0]
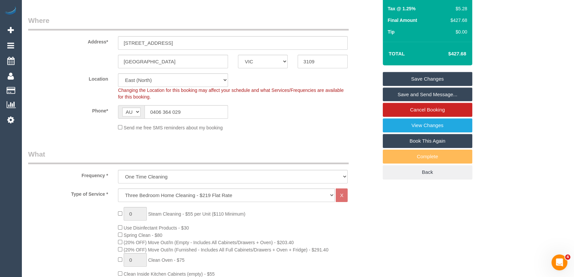
select select "spot26"
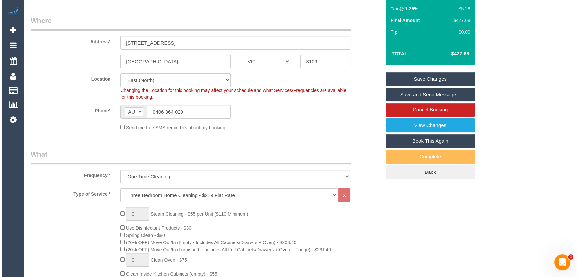
scroll to position [0, 0]
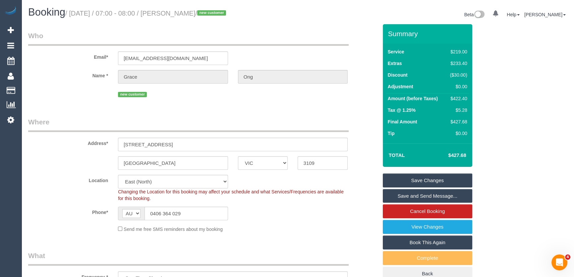
click at [194, 12] on small "/ September 02, 2025 / 07:00 - 08:00 / Grace Ong / new customer" at bounding box center [146, 13] width 163 height 7
copy small "Grace Ong"
click at [426, 180] on link "Save Changes" at bounding box center [428, 180] width 90 height 14
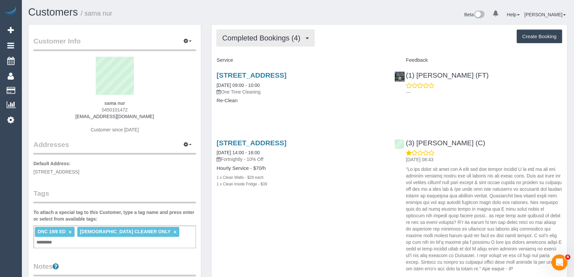
click at [274, 39] on span "Completed Bookings (4)" at bounding box center [263, 38] width 82 height 8
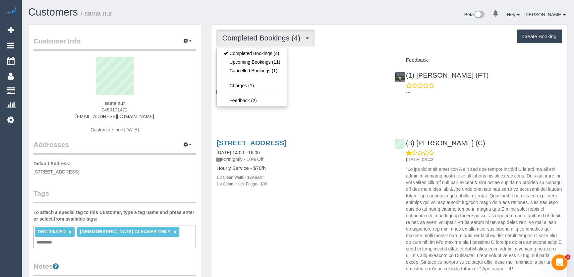
click at [312, 106] on div "[STREET_ADDRESS] [DATE] 09:00 - 10:00 One Time Cleaning Re-Clean" at bounding box center [301, 91] width 178 height 51
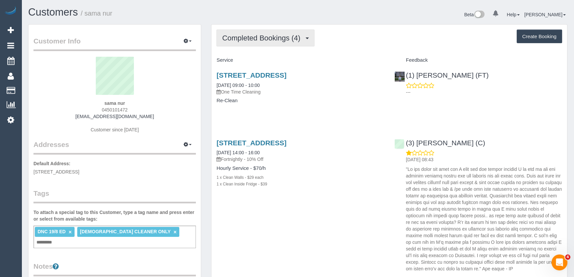
click at [267, 39] on span "Completed Bookings (4)" at bounding box center [263, 38] width 82 height 8
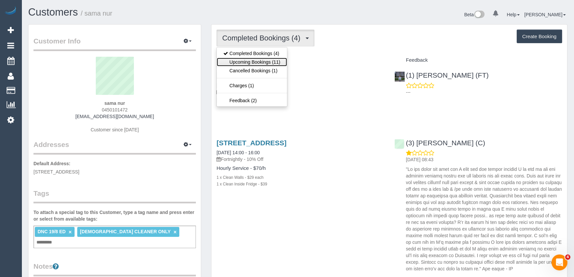
click at [262, 61] on link "Upcoming Bookings (11)" at bounding box center [252, 62] width 70 height 9
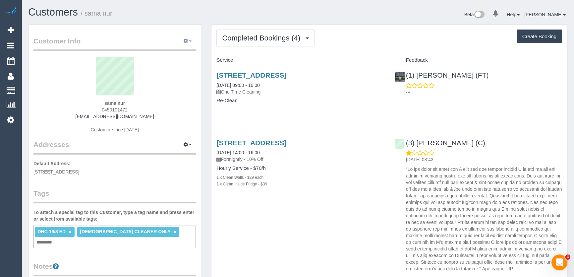
click at [187, 41] on icon "button" at bounding box center [186, 41] width 5 height 4
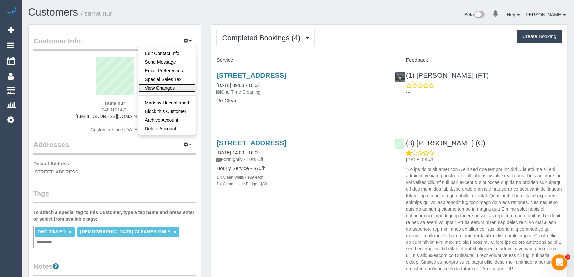
click at [175, 86] on link "View Changes" at bounding box center [166, 88] width 57 height 9
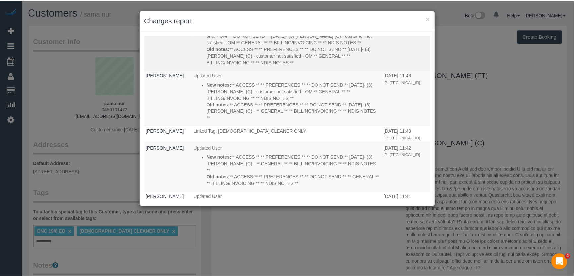
scroll to position [90, 0]
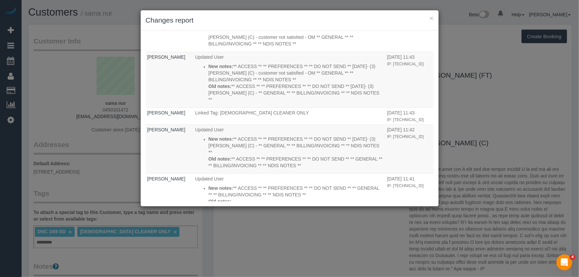
click at [63, 81] on div "× Changes report Who What When [PERSON_NAME] Unlinked Tag: DNC 19/08 [DATE] 08:…" at bounding box center [289, 138] width 579 height 277
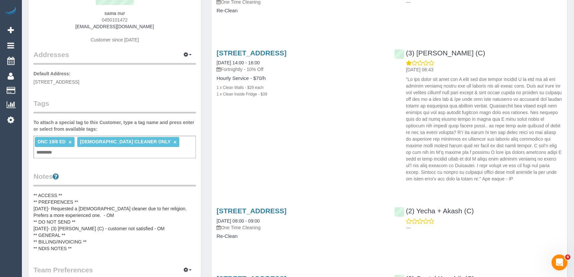
scroll to position [0, 0]
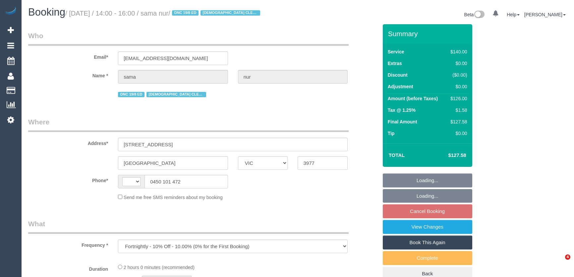
select select "VIC"
select select "string:stripe-pm_1Rx6Md2GScqysDRVujNRVWDp"
select select "string:AU"
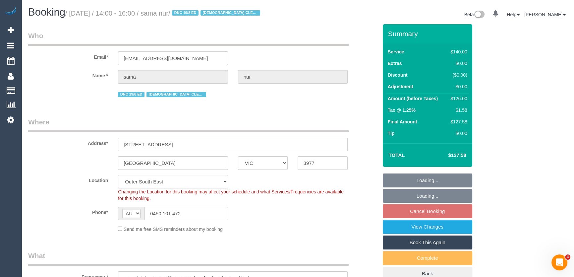
select select "object:859"
select select "number:28"
select select "number:14"
select select "number:19"
select select "number:25"
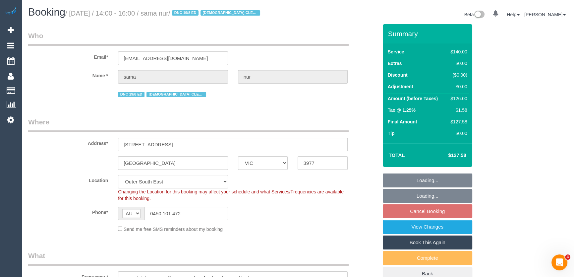
select select "number:35"
select select "number:12"
select select "spot4"
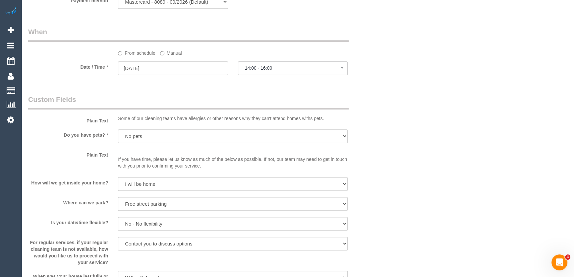
scroll to position [693, 0]
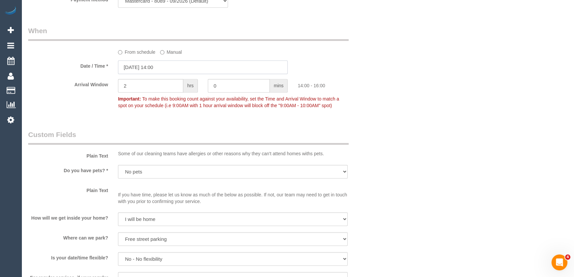
click at [166, 71] on input "02/09/2025 14:00" at bounding box center [203, 67] width 170 height 14
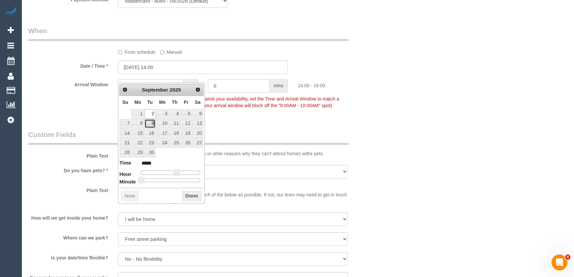
click at [149, 124] on link "9" at bounding box center [150, 123] width 11 height 9
type input "09/09/2025 14:00"
click at [249, 125] on div "Who Email* sah.qalb@gmail.com Name * sama nur DNC 19/8 ED FEMALE CLEANER ONLY W…" at bounding box center [203, 37] width 360 height 1413
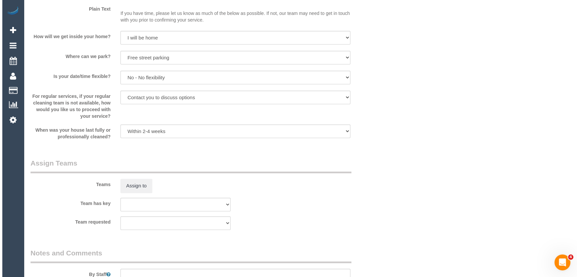
scroll to position [934, 0]
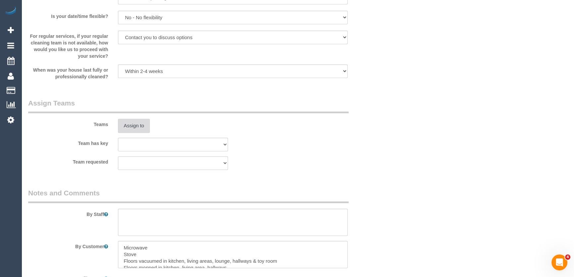
click at [134, 133] on button "Assign to" at bounding box center [134, 126] width 32 height 14
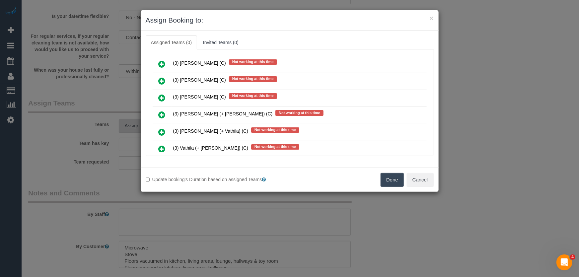
scroll to position [897, 0]
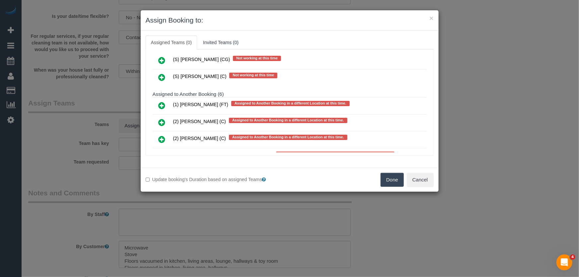
click at [161, 118] on icon at bounding box center [161, 122] width 7 height 8
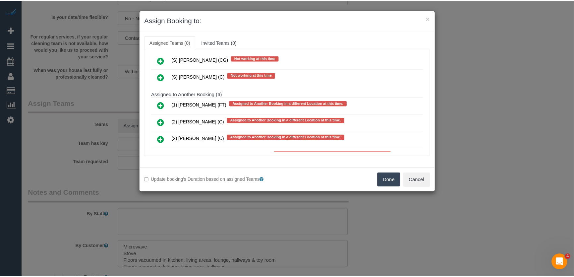
scroll to position [916, 0]
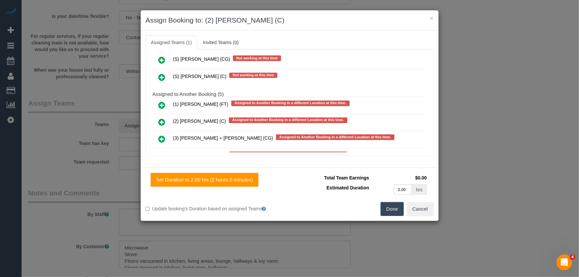
click at [392, 214] on button "Done" at bounding box center [391, 209] width 23 height 14
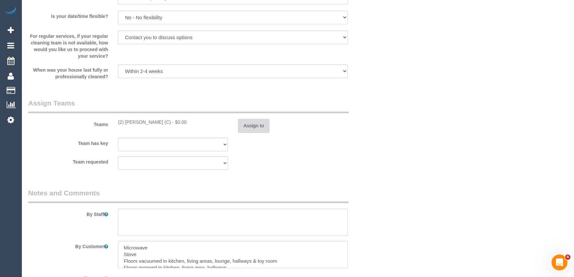
click at [264, 133] on button "Assign to" at bounding box center [254, 126] width 32 height 14
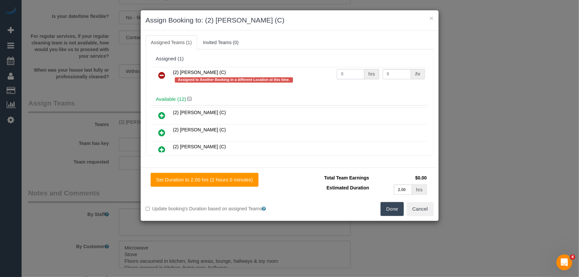
click at [348, 73] on input "0" at bounding box center [351, 74] width 28 height 10
type input "2"
type input "37.5"
drag, startPoint x: 391, startPoint y: 213, endPoint x: 388, endPoint y: 213, distance: 3.3
click at [391, 213] on button "Done" at bounding box center [391, 209] width 23 height 14
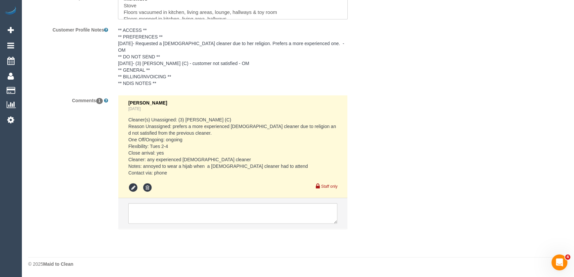
scroll to position [1184, 0]
click at [175, 215] on textarea at bounding box center [232, 213] width 209 height 21
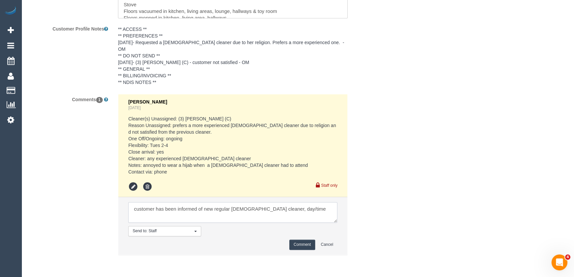
type textarea "customer has been informed of new regular female cleaner, day/time"
click at [305, 244] on button "Comment" at bounding box center [302, 244] width 26 height 10
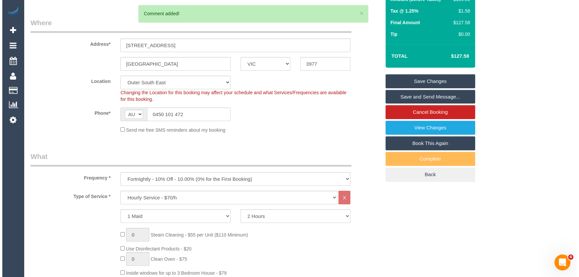
scroll to position [0, 0]
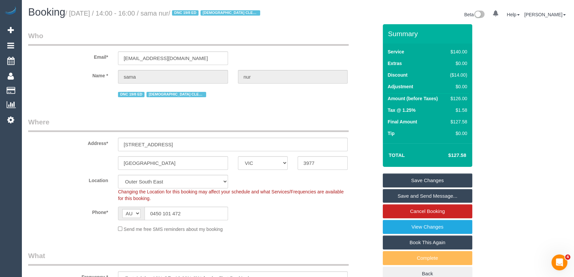
click at [189, 14] on small "/ September 02, 2025 / 14:00 - 16:00 / sama nur / DNC 19/8 ED FEMALE CLEANER ON…" at bounding box center [163, 13] width 197 height 7
copy small "sama nur"
click at [409, 187] on link "Save Changes" at bounding box center [428, 180] width 90 height 14
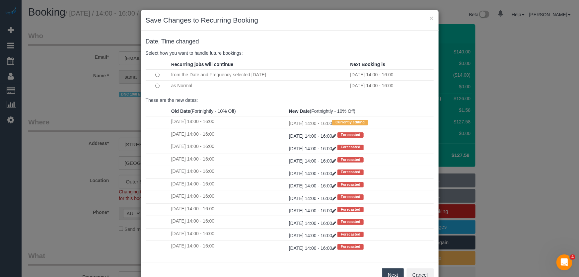
click at [391, 273] on button "Next" at bounding box center [393, 275] width 22 height 14
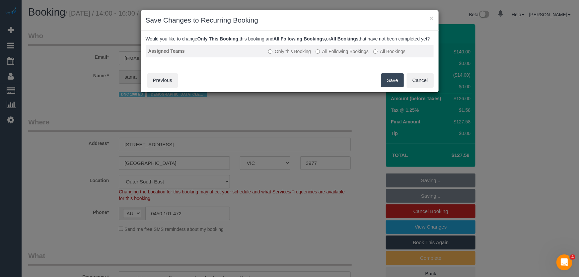
click at [345, 55] on label "All Following Bookings" at bounding box center [341, 51] width 53 height 7
click at [391, 87] on button "Save" at bounding box center [392, 80] width 23 height 14
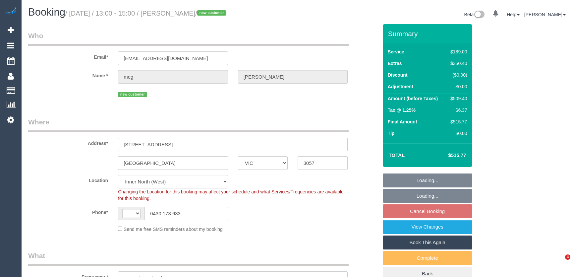
select select "VIC"
select select "object:437"
select select "string:AU"
select select "number:28"
select select "number:14"
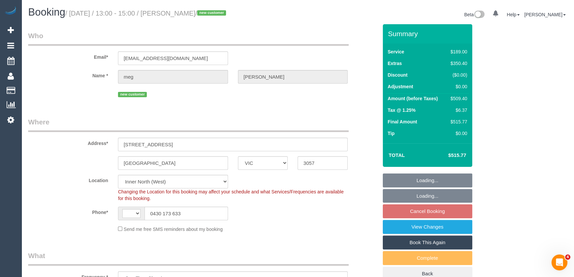
select select "number:19"
select select "number:25"
select select "number:35"
select select "number:12"
select select "string:stripe-pm_1S0cmp2GScqysDRV79EpzOAO"
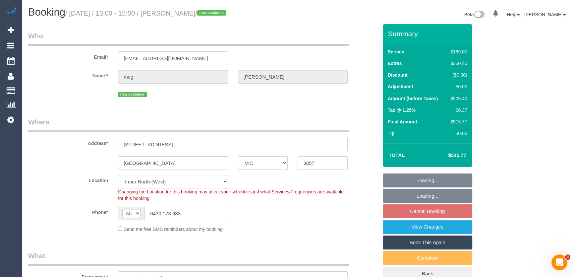
select select "spot1"
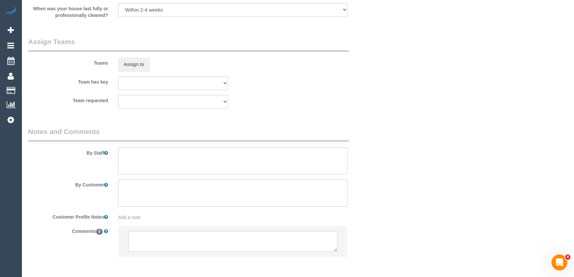
scroll to position [1006, 0]
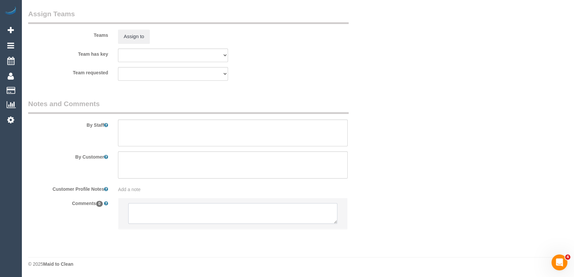
click at [158, 215] on textarea at bounding box center [232, 213] width 209 height 21
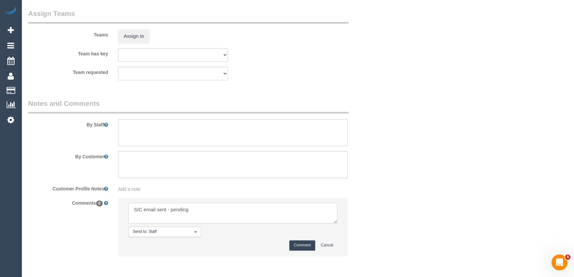
type textarea "S/C email sent - pending"
drag, startPoint x: 305, startPoint y: 246, endPoint x: 300, endPoint y: 246, distance: 5.0
click at [304, 246] on button "Comment" at bounding box center [302, 245] width 26 height 10
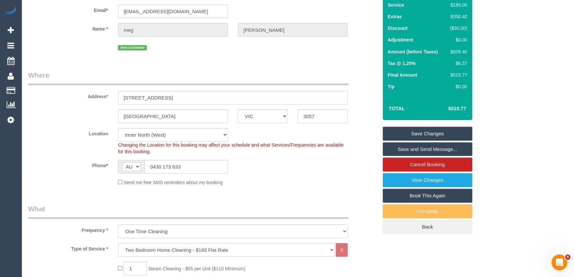
scroll to position [0, 0]
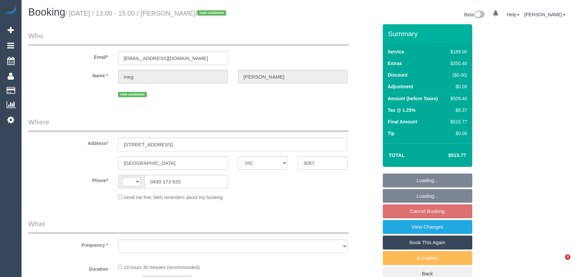
select select "VIC"
select select "object:284"
select select "string:stripe-pm_1S0cmp2GScqysDRV79EpzOAO"
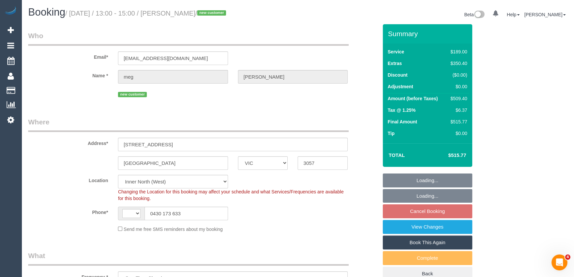
select select "object:291"
select select "string:AU"
select select "number:28"
select select "number:14"
select select "number:19"
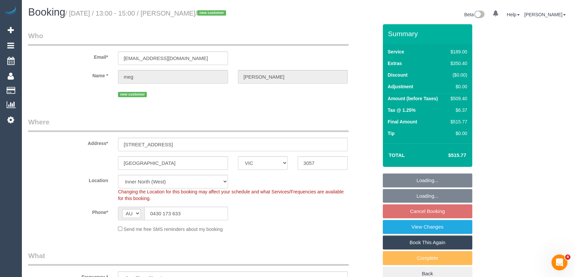
select select "number:25"
select select "number:35"
select select "number:12"
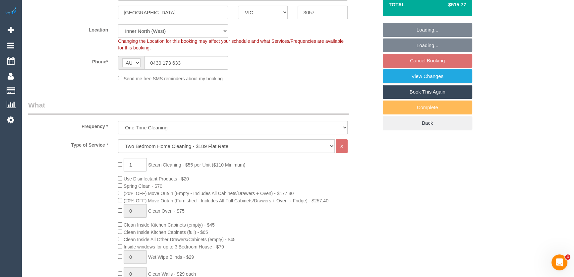
select select "spot1"
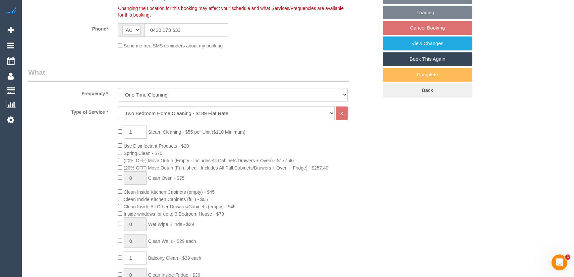
scroll to position [241, 0]
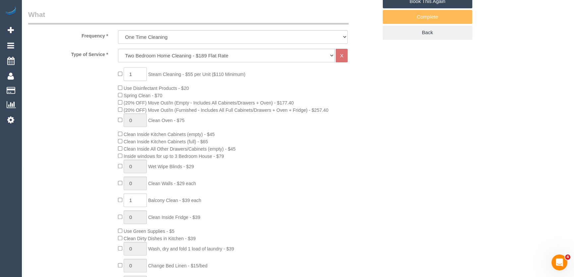
click at [139, 73] on input "1" at bounding box center [135, 74] width 23 height 14
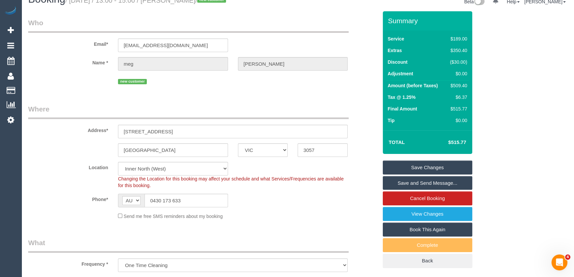
scroll to position [0, 0]
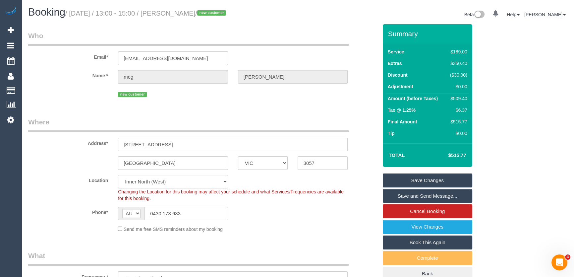
type input "2"
select select "spot19"
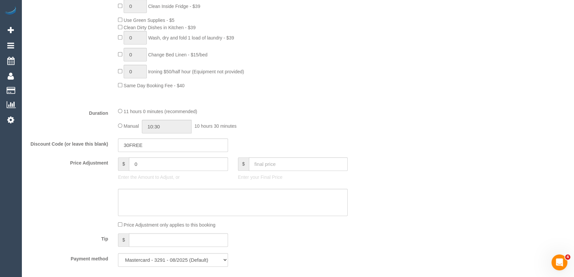
scroll to position [512, 0]
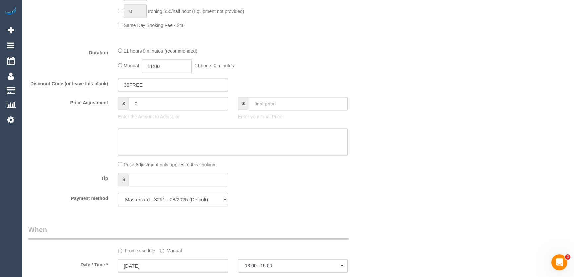
click at [171, 66] on input "11:00" at bounding box center [167, 66] width 50 height 14
type input "09:00"
click at [164, 88] on li "09:00" at bounding box center [160, 89] width 30 height 9
click at [290, 89] on div "Discount Code (or leave this blank) 30FREE" at bounding box center [203, 85] width 360 height 14
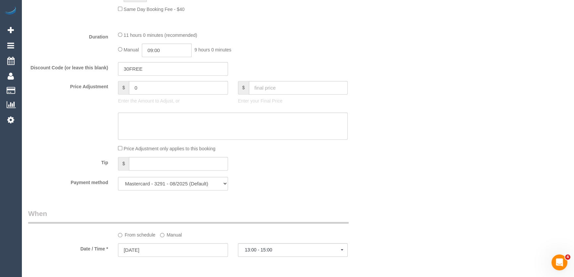
select select "spot37"
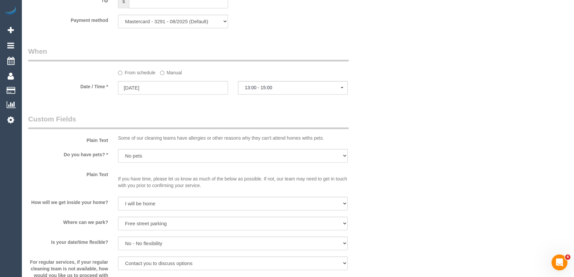
scroll to position [723, 0]
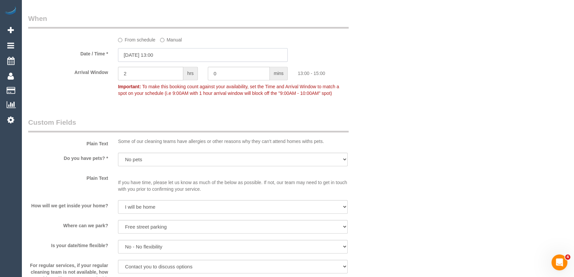
click at [178, 58] on input "29/08/2025 13:00" at bounding box center [203, 55] width 170 height 14
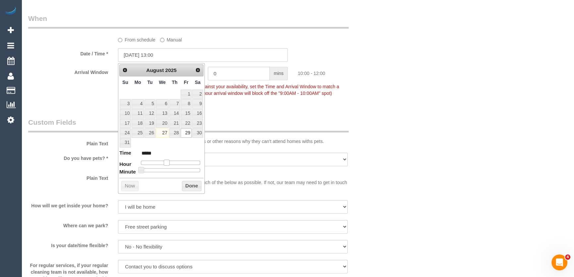
type input "29/08/2025 09:00"
type input "*****"
drag, startPoint x: 173, startPoint y: 160, endPoint x: 162, endPoint y: 160, distance: 10.6
click at [162, 160] on span at bounding box center [164, 162] width 6 height 6
type input "29/08/2025 08:00"
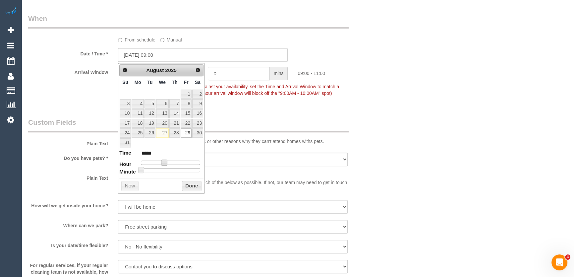
type input "*****"
click at [161, 160] on span at bounding box center [161, 162] width 6 height 6
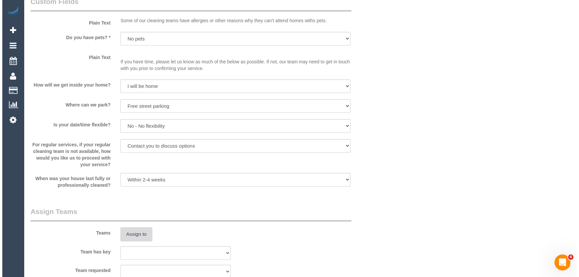
scroll to position [964, 0]
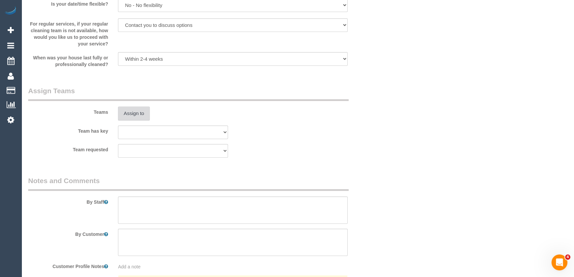
click at [135, 116] on button "Assign to" at bounding box center [134, 113] width 32 height 14
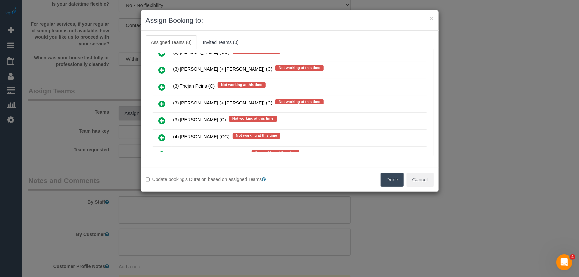
scroll to position [1832, 0]
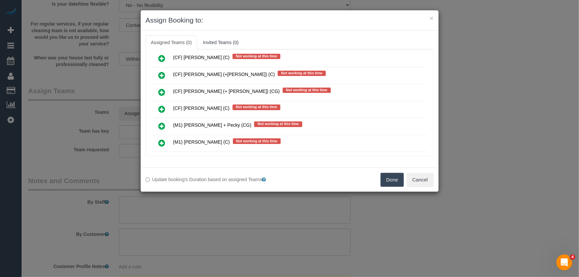
click at [162, 139] on icon at bounding box center [161, 143] width 7 height 8
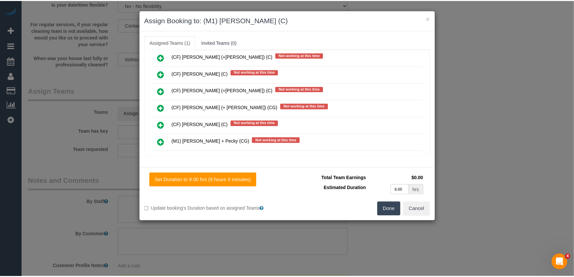
scroll to position [1848, 0]
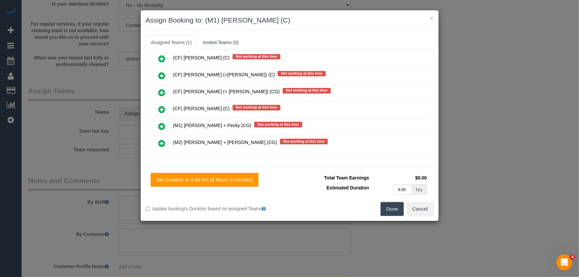
click at [386, 213] on button "Done" at bounding box center [391, 209] width 23 height 14
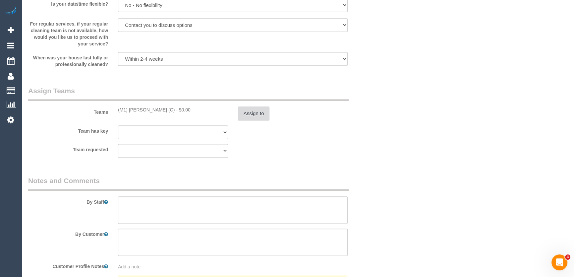
click at [255, 117] on button "Assign to" at bounding box center [254, 113] width 32 height 14
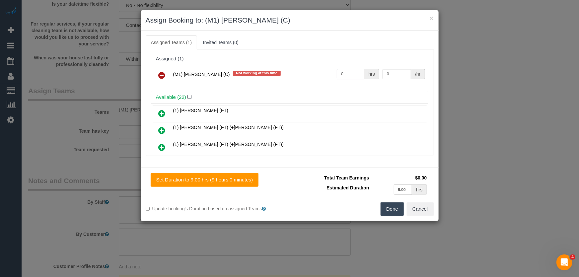
click at [342, 73] on input "0" at bounding box center [351, 74] width 28 height 10
type input "1"
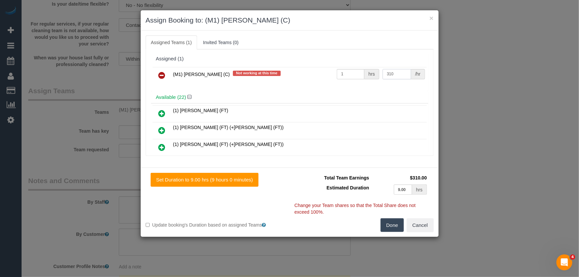
type input "310"
drag, startPoint x: 393, startPoint y: 224, endPoint x: 376, endPoint y: 221, distance: 17.2
click at [393, 224] on button "Done" at bounding box center [391, 225] width 23 height 14
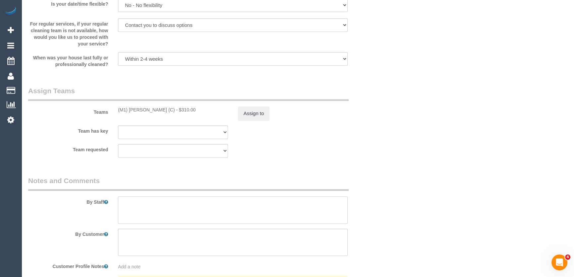
click at [200, 209] on textarea at bounding box center [233, 209] width 230 height 27
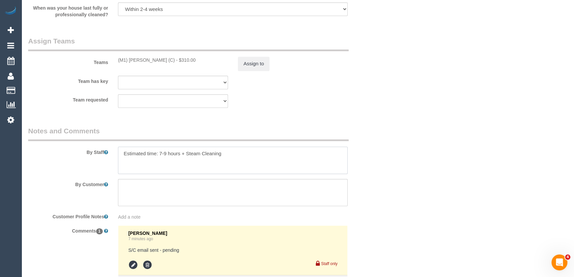
scroll to position [1055, 0]
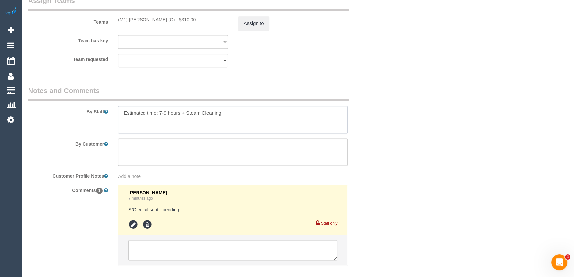
type textarea "Estimated time: 7-9 hours + Steam Cleaning"
click at [156, 254] on textarea at bounding box center [232, 250] width 209 height 21
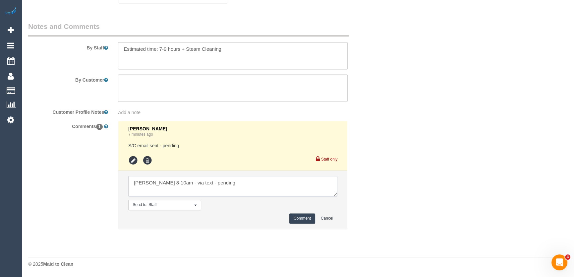
type textarea "Jeferson AW 8-10am - via text - pending"
click at [298, 217] on button "Comment" at bounding box center [302, 218] width 26 height 10
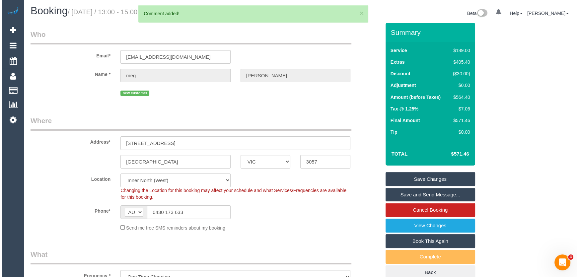
scroll to position [0, 0]
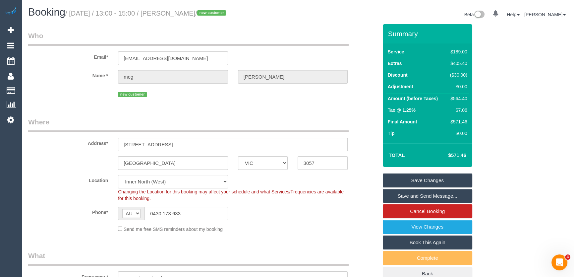
click at [179, 12] on small "/ August 29, 2025 / 13:00 - 15:00 / meg Robbins / new customer" at bounding box center [146, 13] width 163 height 7
copy small "meg Robbins"
click at [428, 180] on link "Save Changes" at bounding box center [428, 180] width 90 height 14
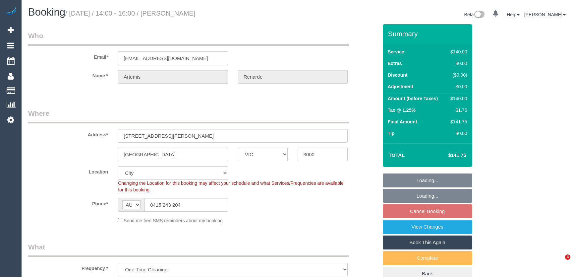
select select "VIC"
select select "spot5"
select select "number:28"
select select "number:14"
select select "number:20"
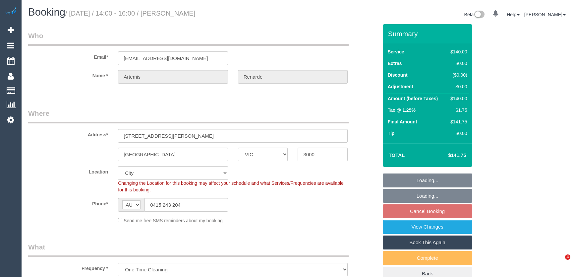
select select "number:25"
select select "number:13"
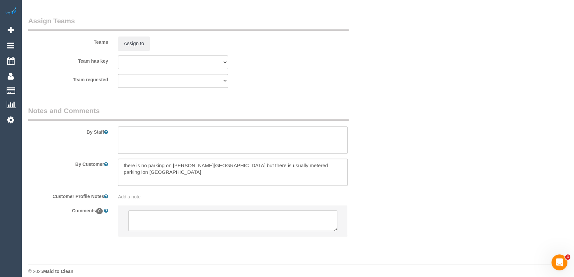
scroll to position [978, 0]
